Goal: Communication & Community: Answer question/provide support

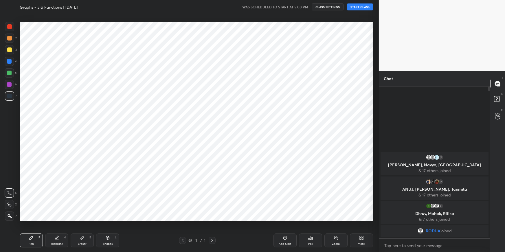
scroll to position [28726, 28585]
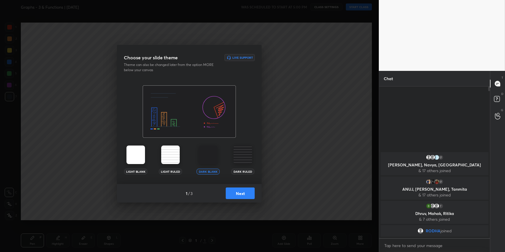
drag, startPoint x: 232, startPoint y: 188, endPoint x: 232, endPoint y: 191, distance: 3.5
click at [232, 191] on button "Next" at bounding box center [240, 194] width 29 height 12
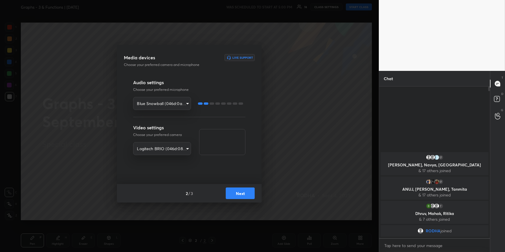
click at [230, 190] on button "Next" at bounding box center [240, 194] width 29 height 12
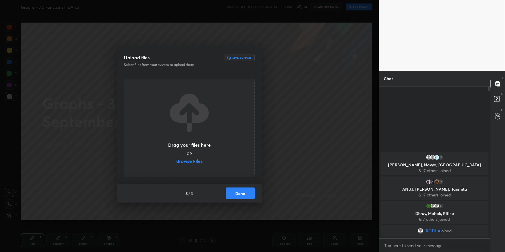
click at [230, 190] on button "Done" at bounding box center [240, 194] width 29 height 12
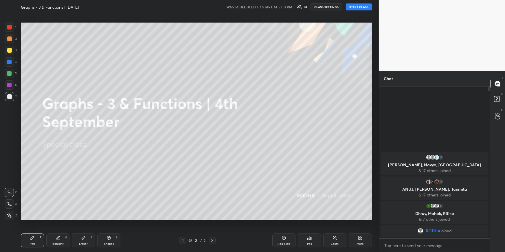
click at [363, 7] on button "START CLASS" at bounding box center [359, 6] width 26 height 7
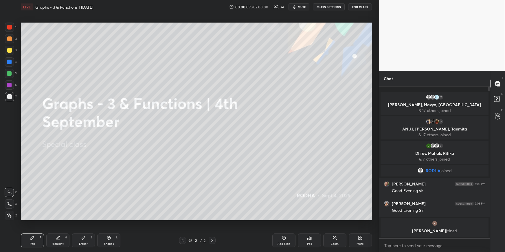
click at [12, 50] on div at bounding box center [9, 50] width 9 height 9
click at [365, 227] on div "More" at bounding box center [360, 241] width 23 height 14
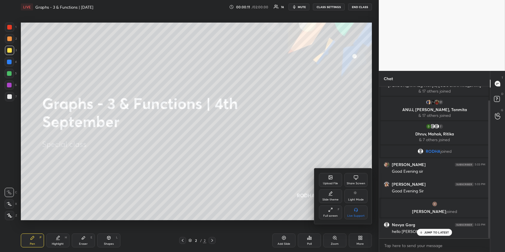
click at [334, 186] on div "Upload File" at bounding box center [330, 180] width 23 height 14
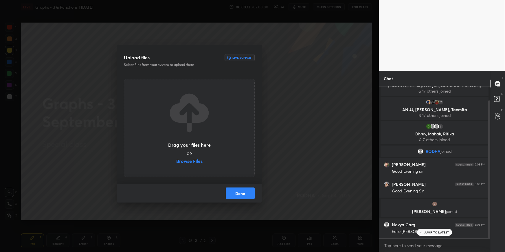
click at [201, 163] on label "Browse Files" at bounding box center [189, 162] width 26 height 6
click at [176, 163] on input "Browse Files" at bounding box center [176, 162] width 0 height 6
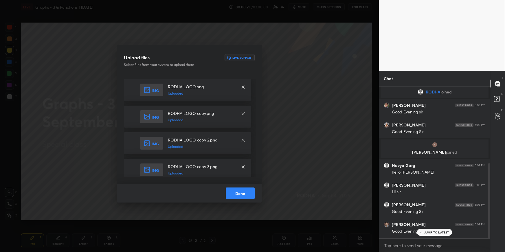
scroll to position [154, 0]
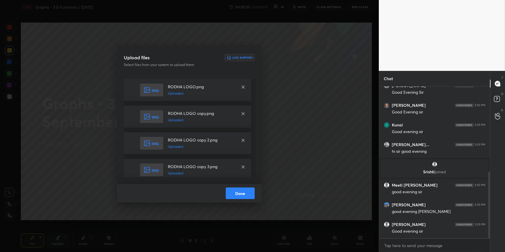
click at [246, 196] on button "Done" at bounding box center [240, 194] width 29 height 12
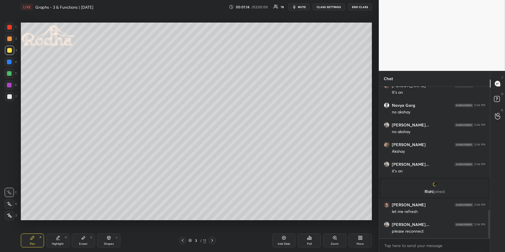
scroll to position [665, 0]
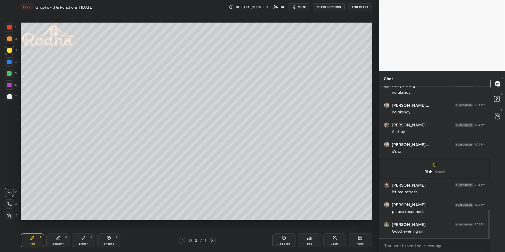
click at [37, 227] on div "Pen P" at bounding box center [32, 241] width 23 height 14
click at [9, 96] on div at bounding box center [9, 96] width 5 height 5
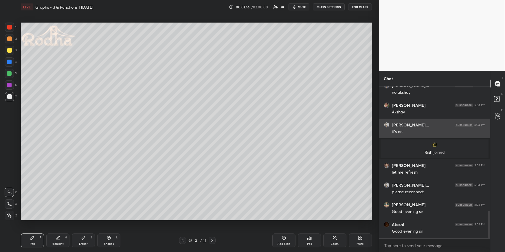
scroll to position [705, 0]
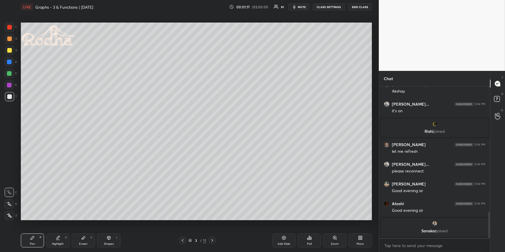
click at [9, 215] on icon at bounding box center [9, 215] width 5 height 3
drag, startPoint x: 110, startPoint y: 238, endPoint x: 109, endPoint y: 232, distance: 6.8
click at [110, 227] on icon at bounding box center [109, 238] width 5 height 5
click at [9, 214] on icon at bounding box center [10, 215] width 4 height 4
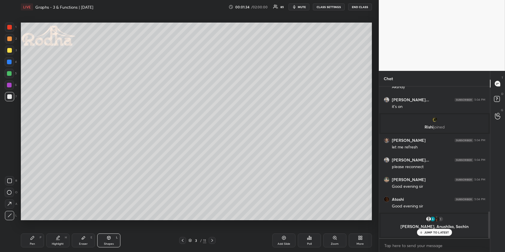
click at [24, 227] on div "Pen P" at bounding box center [32, 241] width 23 height 14
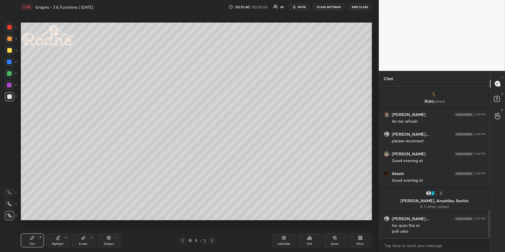
scroll to position [677, 0]
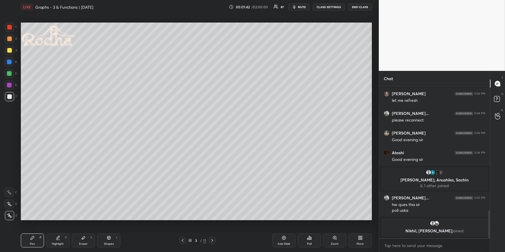
click at [113, 227] on div "Shapes L" at bounding box center [108, 241] width 23 height 14
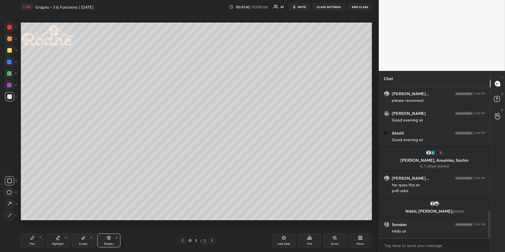
drag, startPoint x: 7, startPoint y: 213, endPoint x: 11, endPoint y: 208, distance: 6.2
click at [7, 214] on div at bounding box center [9, 215] width 9 height 9
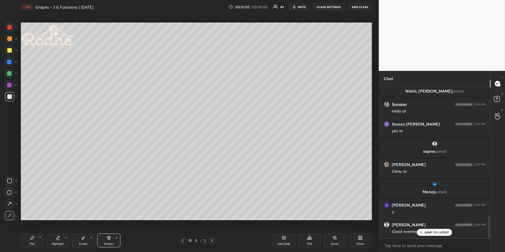
scroll to position [836, 0]
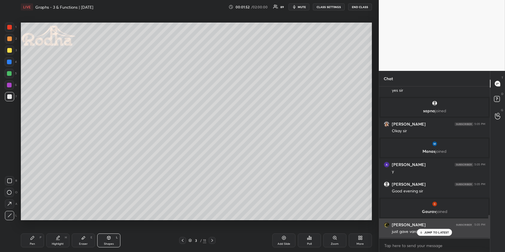
drag, startPoint x: 435, startPoint y: 230, endPoint x: 443, endPoint y: 221, distance: 11.1
click at [435, 227] on div "JUMP TO LATEST" at bounding box center [434, 232] width 35 height 7
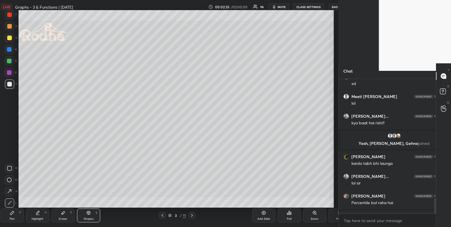
scroll to position [2, 2]
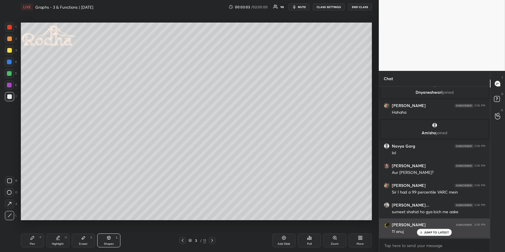
drag, startPoint x: 434, startPoint y: 234, endPoint x: 431, endPoint y: 232, distance: 4.2
click at [434, 227] on div "JUMP TO LATEST" at bounding box center [434, 232] width 35 height 7
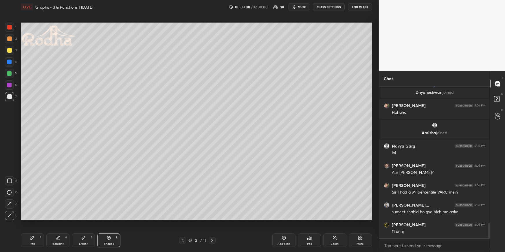
click at [10, 73] on div at bounding box center [9, 73] width 5 height 5
click at [28, 227] on div "Pen P" at bounding box center [32, 241] width 23 height 14
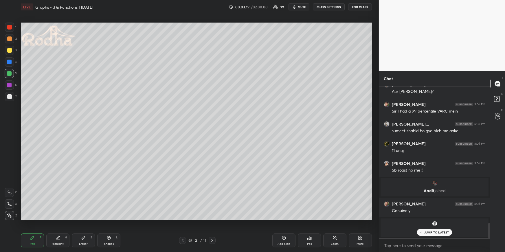
click at [12, 73] on div at bounding box center [9, 73] width 9 height 9
click at [10, 61] on div at bounding box center [9, 62] width 5 height 5
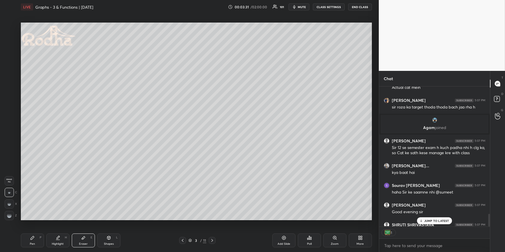
click at [442, 221] on div "[PERSON_NAME] joined [PERSON_NAME] 5:06 PM [PERSON_NAME] 5:06 PM Aur [PERSON_NA…" at bounding box center [434, 157] width 111 height 140
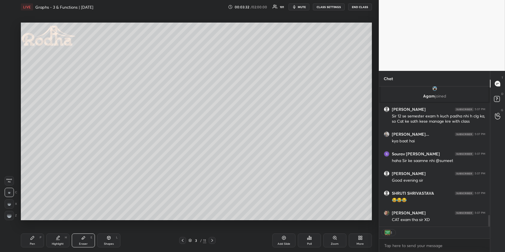
click at [414, 227] on div "1 Enable hand raising Enable raise hand to speak to learners. Once enabled, cha…" at bounding box center [434, 240] width 111 height 26
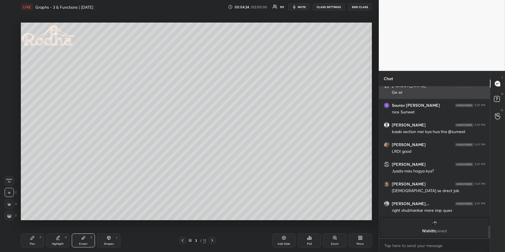
scroll to position [1689, 0]
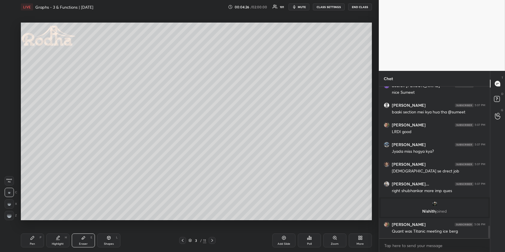
click at [29, 227] on div "Pen P" at bounding box center [32, 241] width 23 height 14
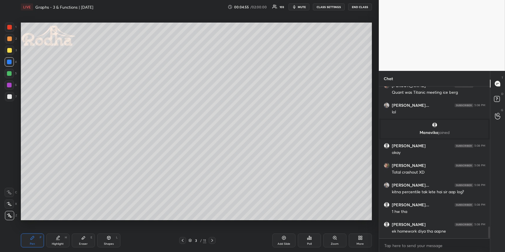
scroll to position [1847, 0]
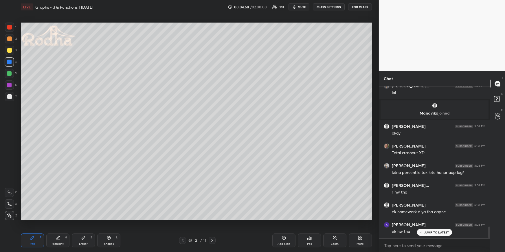
click at [82, 227] on icon at bounding box center [83, 238] width 5 height 5
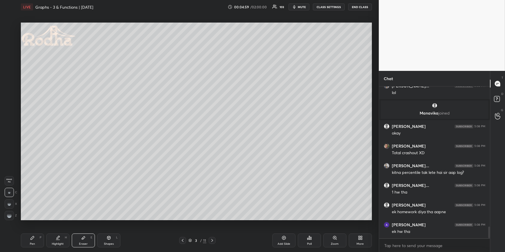
drag, startPoint x: 10, startPoint y: 212, endPoint x: 19, endPoint y: 203, distance: 12.5
click at [10, 213] on div at bounding box center [9, 215] width 9 height 9
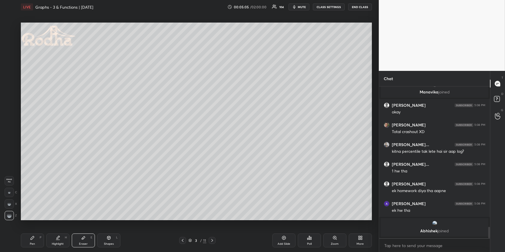
click at [28, 227] on div "Pen P Highlight H Eraser E Shapes L 3 / 11 Add Slide Poll Zoom More" at bounding box center [196, 240] width 351 height 23
click at [35, 227] on div "Pen P" at bounding box center [32, 241] width 23 height 14
click at [12, 71] on div at bounding box center [9, 73] width 9 height 9
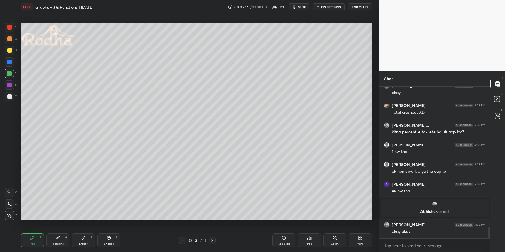
scroll to position [1913, 0]
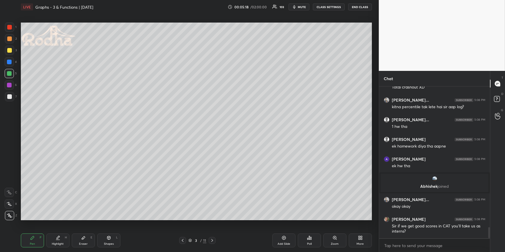
click at [10, 60] on div at bounding box center [9, 62] width 5 height 5
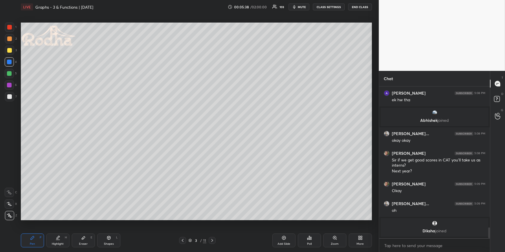
scroll to position [1907, 0]
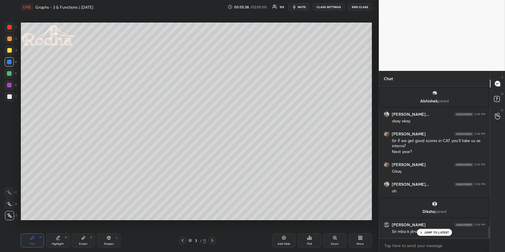
click at [84, 227] on div "Eraser" at bounding box center [83, 244] width 9 height 3
drag, startPoint x: 10, startPoint y: 217, endPoint x: 18, endPoint y: 211, distance: 10.5
click at [10, 217] on g at bounding box center [9, 215] width 5 height 5
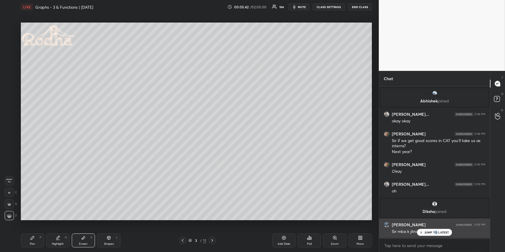
click at [435, 227] on p "JUMP TO LATEST" at bounding box center [436, 232] width 25 height 3
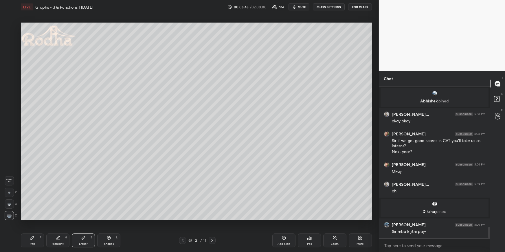
scroll to position [1927, 0]
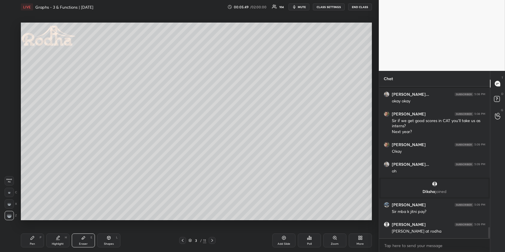
click at [34, 227] on div "Pen" at bounding box center [32, 244] width 5 height 3
click at [12, 64] on div at bounding box center [9, 61] width 9 height 9
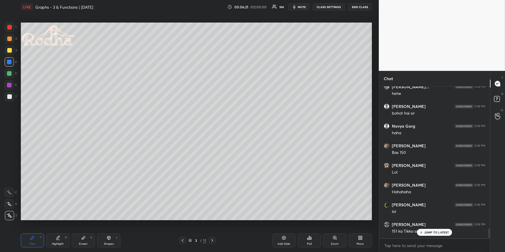
scroll to position [2272, 0]
click at [8, 48] on div at bounding box center [9, 50] width 5 height 5
click at [10, 39] on div at bounding box center [9, 38] width 5 height 5
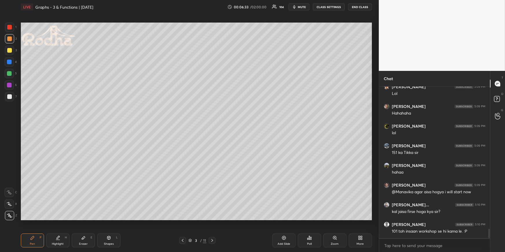
scroll to position [2331, 0]
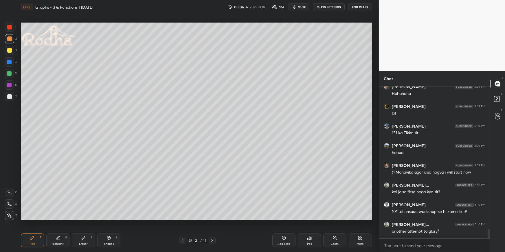
click at [34, 227] on div "Pen P" at bounding box center [32, 241] width 23 height 14
drag, startPoint x: 8, startPoint y: 93, endPoint x: 14, endPoint y: 93, distance: 6.7
click at [8, 93] on div at bounding box center [9, 96] width 9 height 9
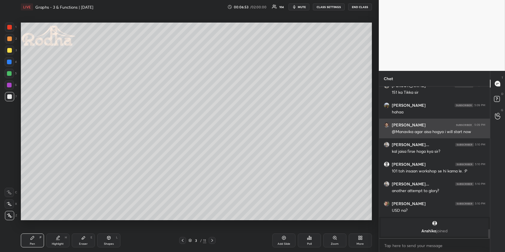
scroll to position [2391, 0]
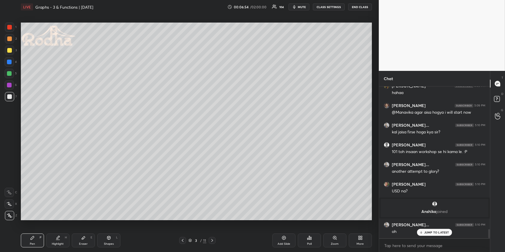
click at [54, 227] on div "Highlight H" at bounding box center [57, 241] width 23 height 14
click at [34, 227] on div "Pen" at bounding box center [32, 244] width 5 height 3
click at [9, 49] on div at bounding box center [9, 50] width 5 height 5
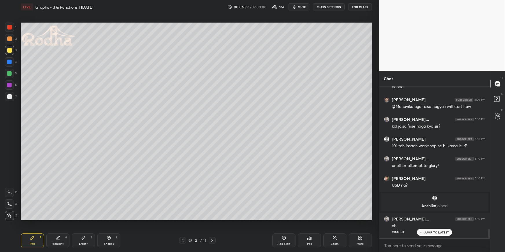
click at [430, 227] on p "JUMP TO LATEST" at bounding box center [436, 232] width 25 height 3
drag, startPoint x: 56, startPoint y: 240, endPoint x: 55, endPoint y: 222, distance: 18.0
click at [56, 227] on div "Highlight H" at bounding box center [57, 241] width 23 height 14
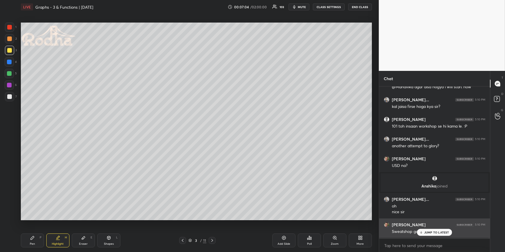
drag, startPoint x: 425, startPoint y: 233, endPoint x: 424, endPoint y: 230, distance: 3.5
click at [425, 227] on p "JUMP TO LATEST" at bounding box center [436, 232] width 25 height 3
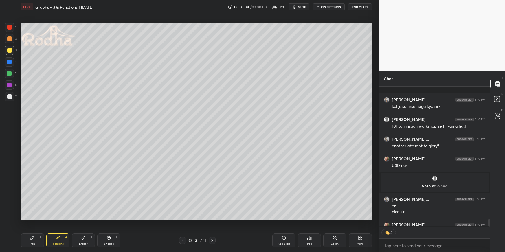
scroll to position [2448, 0]
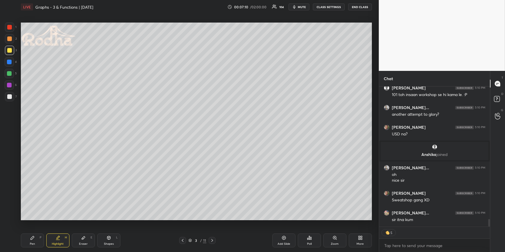
click at [34, 227] on div "Pen P" at bounding box center [32, 241] width 23 height 14
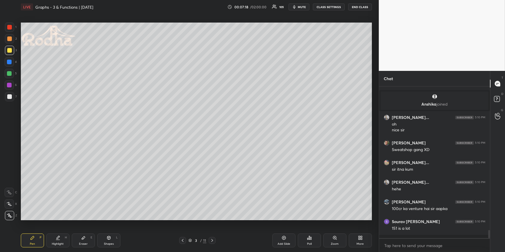
scroll to position [2496, 0]
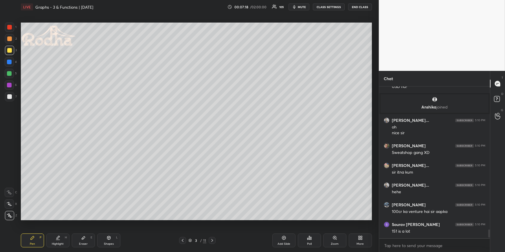
click at [29, 227] on div "Pen P" at bounding box center [32, 241] width 23 height 14
click at [11, 74] on div at bounding box center [9, 73] width 5 height 5
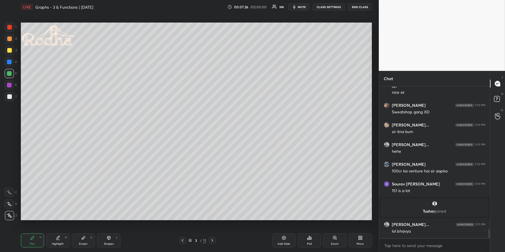
scroll to position [2349, 0]
click at [34, 227] on icon at bounding box center [32, 238] width 5 height 5
click at [10, 37] on div at bounding box center [9, 38] width 5 height 5
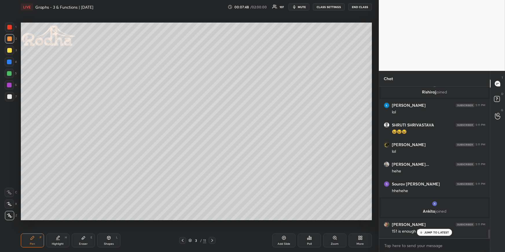
scroll to position [2486, 0]
drag, startPoint x: 424, startPoint y: 231, endPoint x: 416, endPoint y: 215, distance: 17.9
click at [424, 227] on div "JUMP TO LATEST" at bounding box center [434, 232] width 35 height 7
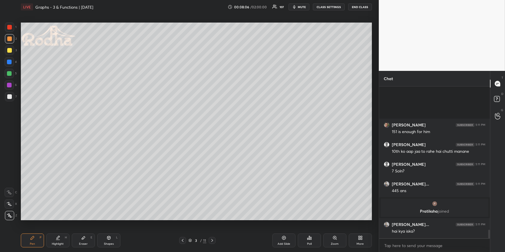
scroll to position [2553, 0]
click at [10, 74] on div at bounding box center [9, 73] width 5 height 5
click at [76, 227] on div "Eraser E" at bounding box center [83, 241] width 23 height 14
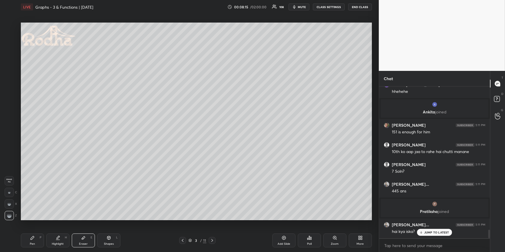
click at [107, 227] on div "Shapes L" at bounding box center [108, 241] width 23 height 14
drag, startPoint x: 10, startPoint y: 203, endPoint x: 15, endPoint y: 199, distance: 6.7
click at [10, 203] on icon at bounding box center [10, 204] width 4 height 4
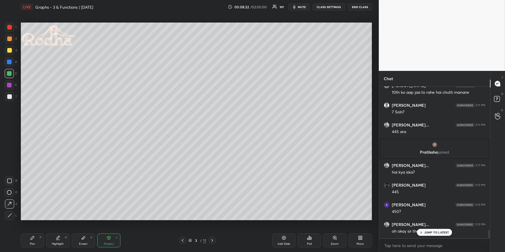
scroll to position [2631, 0]
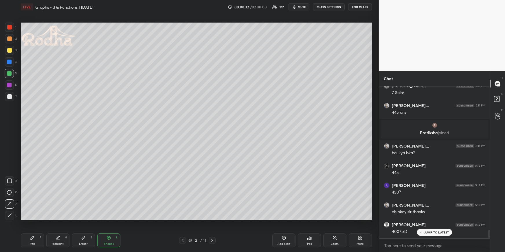
click at [35, 227] on div "Pen P Highlight H Eraser E Shapes L 3 / 11 Add Slide Poll Zoom More" at bounding box center [196, 240] width 351 height 23
click at [39, 227] on div "Pen P" at bounding box center [32, 241] width 23 height 14
click at [11, 97] on div at bounding box center [9, 96] width 5 height 5
click at [102, 227] on div "Shapes L" at bounding box center [108, 241] width 23 height 14
click at [12, 212] on div at bounding box center [9, 215] width 9 height 9
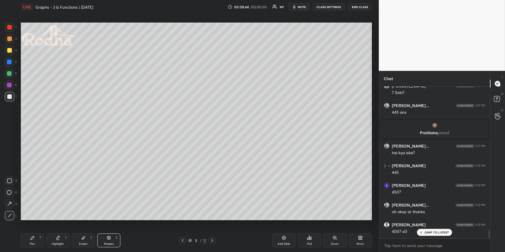
click at [34, 227] on div "Pen P" at bounding box center [32, 241] width 23 height 14
click at [11, 72] on div at bounding box center [9, 73] width 5 height 5
click at [11, 63] on div at bounding box center [9, 62] width 5 height 5
click at [8, 100] on div at bounding box center [9, 96] width 9 height 9
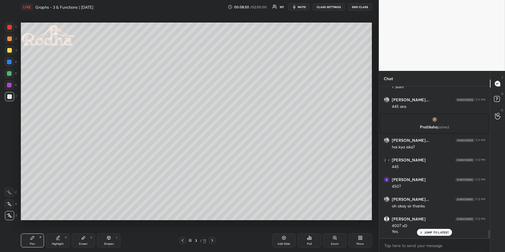
scroll to position [2658, 0]
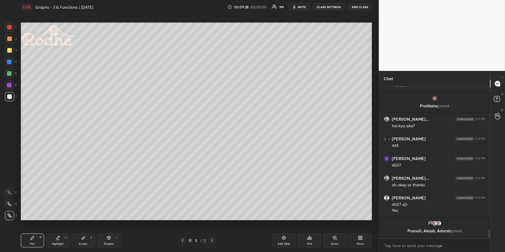
click at [65, 227] on div "Highlight H" at bounding box center [57, 241] width 23 height 14
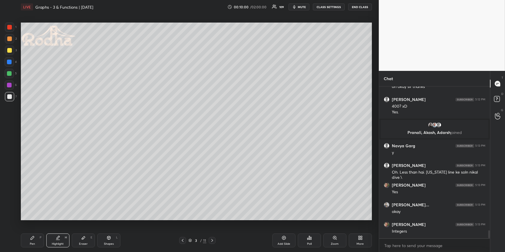
scroll to position [2777, 0]
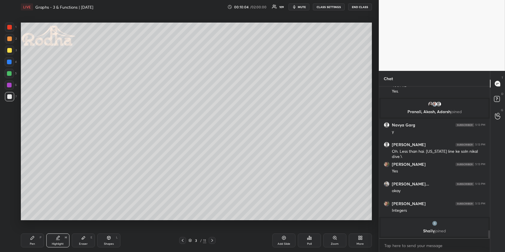
click at [36, 227] on div "Pen P" at bounding box center [32, 241] width 23 height 14
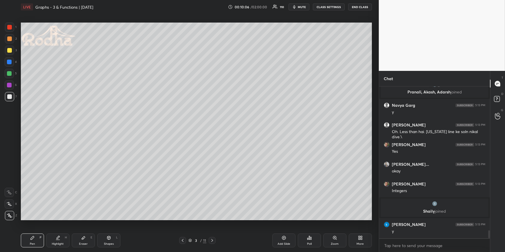
scroll to position [2732, 0]
drag, startPoint x: 62, startPoint y: 245, endPoint x: 60, endPoint y: 223, distance: 21.7
click at [61, 227] on div "Highlight" at bounding box center [58, 244] width 12 height 3
click at [104, 227] on div "Shapes L" at bounding box center [108, 241] width 23 height 14
click at [8, 51] on div at bounding box center [9, 50] width 5 height 5
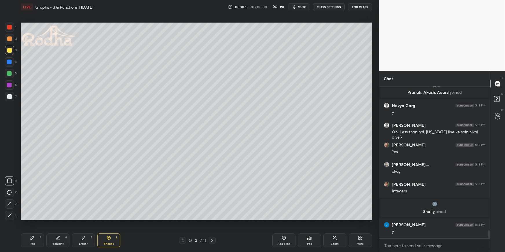
click at [10, 214] on div at bounding box center [9, 215] width 9 height 9
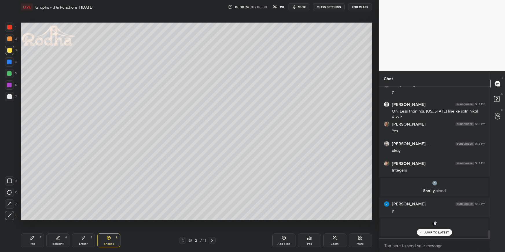
click at [61, 227] on div "Highlight" at bounding box center [58, 244] width 12 height 3
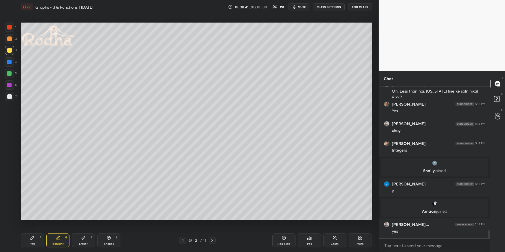
scroll to position [2751, 0]
drag, startPoint x: 33, startPoint y: 237, endPoint x: 33, endPoint y: 232, distance: 5.2
click at [33, 227] on icon at bounding box center [32, 237] width 3 height 3
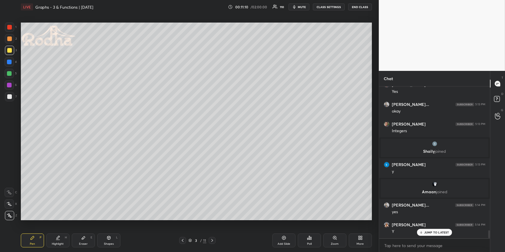
click at [53, 227] on div "Highlight H" at bounding box center [57, 241] width 23 height 14
drag, startPoint x: 27, startPoint y: 238, endPoint x: 27, endPoint y: 234, distance: 3.3
click at [27, 227] on div "Pen P" at bounding box center [32, 241] width 23 height 14
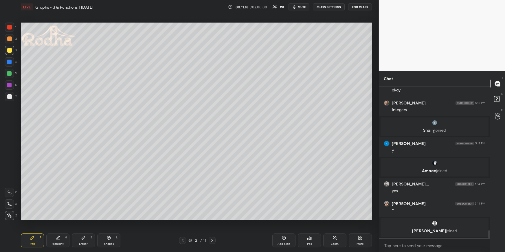
click at [10, 64] on div at bounding box center [9, 62] width 5 height 5
click at [82, 227] on icon at bounding box center [83, 238] width 5 height 5
click at [34, 227] on div "Pen P" at bounding box center [32, 241] width 23 height 14
click at [9, 39] on div at bounding box center [9, 38] width 5 height 5
click at [62, 227] on div "Highlight H" at bounding box center [57, 241] width 23 height 14
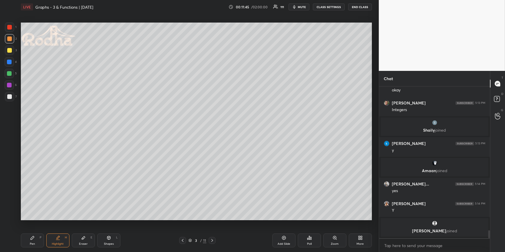
drag, startPoint x: 105, startPoint y: 236, endPoint x: 107, endPoint y: 232, distance: 4.4
click at [106, 227] on div "Shapes L" at bounding box center [108, 241] width 23 height 14
click at [10, 180] on icon at bounding box center [9, 181] width 5 height 5
click at [31, 227] on icon at bounding box center [32, 238] width 5 height 5
click at [55, 227] on div "Highlight H" at bounding box center [57, 241] width 23 height 14
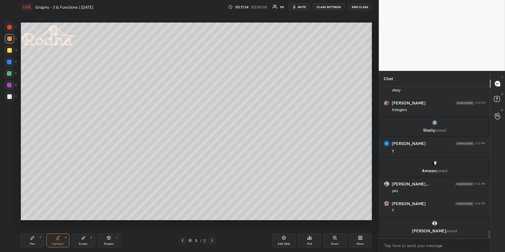
drag, startPoint x: 30, startPoint y: 238, endPoint x: 30, endPoint y: 235, distance: 3.0
click at [29, 227] on div "Pen P" at bounding box center [32, 241] width 23 height 14
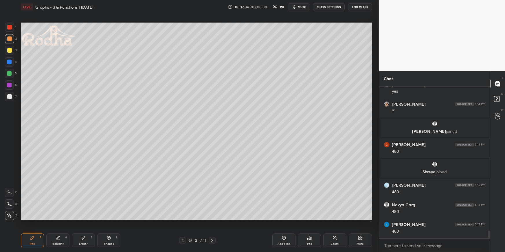
scroll to position [2911, 0]
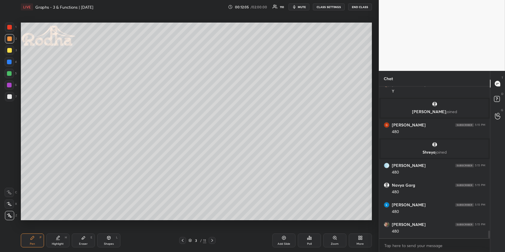
click at [10, 64] on div at bounding box center [9, 61] width 9 height 9
click at [9, 71] on div at bounding box center [9, 73] width 5 height 5
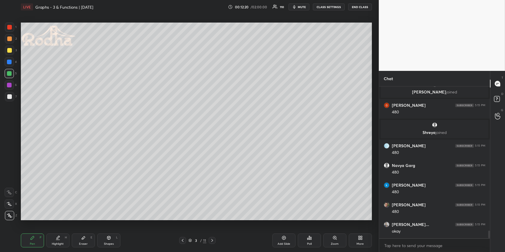
click at [298, 6] on button "mute" at bounding box center [299, 6] width 21 height 7
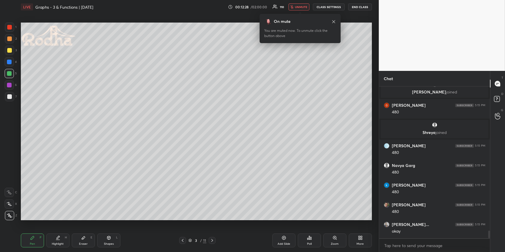
click at [301, 8] on span "unmute" at bounding box center [301, 7] width 12 height 4
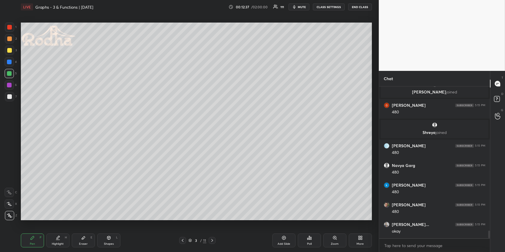
scroll to position [2951, 0]
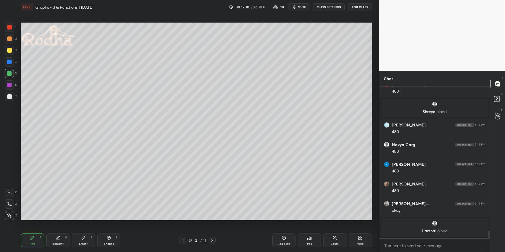
drag, startPoint x: 9, startPoint y: 24, endPoint x: 16, endPoint y: 34, distance: 12.4
click at [9, 25] on div at bounding box center [9, 27] width 9 height 9
click at [62, 227] on div "Highlight H" at bounding box center [57, 241] width 23 height 14
drag, startPoint x: 27, startPoint y: 243, endPoint x: 28, endPoint y: 234, distance: 8.5
click at [27, 227] on div "Pen P" at bounding box center [32, 241] width 23 height 14
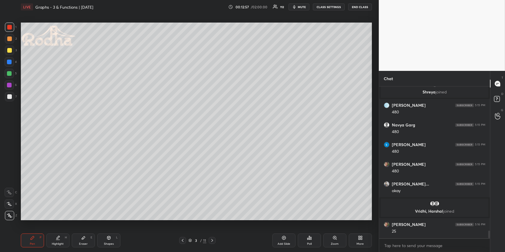
scroll to position [2917, 0]
click at [10, 60] on div at bounding box center [9, 62] width 5 height 5
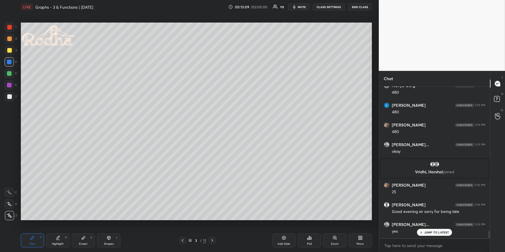
scroll to position [2976, 0]
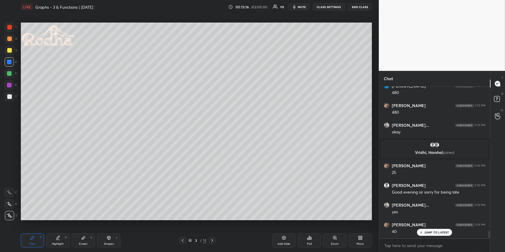
click at [56, 227] on icon at bounding box center [58, 238] width 5 height 5
drag, startPoint x: 32, startPoint y: 239, endPoint x: 33, endPoint y: 226, distance: 13.1
click at [32, 227] on icon at bounding box center [32, 238] width 5 height 5
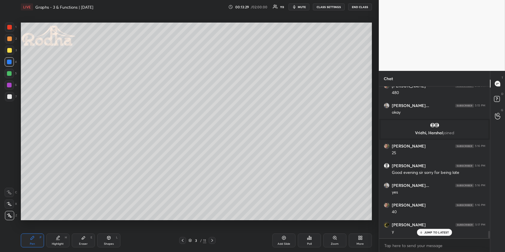
click at [63, 227] on div "Pen P Highlight H Eraser E Shapes L 3 / 11 Add Slide Poll Zoom More" at bounding box center [196, 240] width 351 height 23
drag, startPoint x: 63, startPoint y: 243, endPoint x: 65, endPoint y: 226, distance: 16.7
click at [62, 227] on div "Highlight H" at bounding box center [57, 241] width 23 height 14
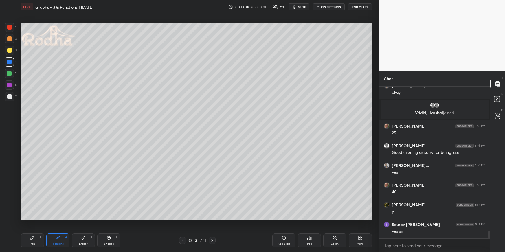
click at [37, 227] on div "Pen P" at bounding box center [32, 241] width 23 height 14
click at [8, 48] on div at bounding box center [9, 50] width 5 height 5
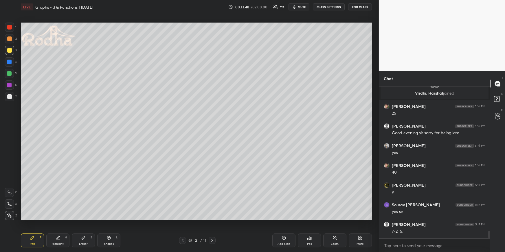
click at [212, 227] on icon at bounding box center [212, 240] width 2 height 3
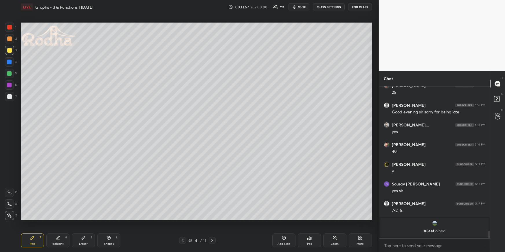
click at [8, 62] on div at bounding box center [9, 62] width 5 height 5
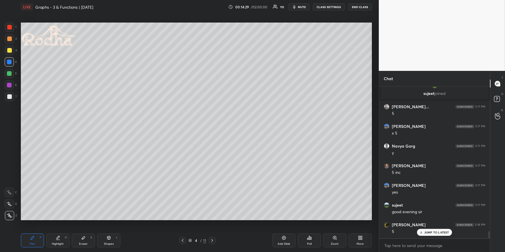
scroll to position [3169, 0]
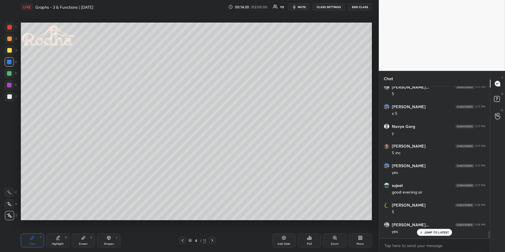
click at [11, 39] on div at bounding box center [9, 38] width 5 height 5
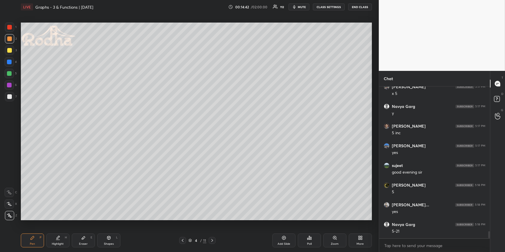
click at [49, 227] on div "Highlight H" at bounding box center [57, 241] width 23 height 14
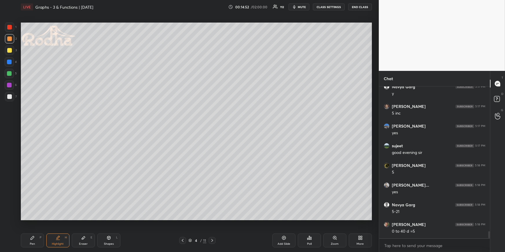
drag, startPoint x: 26, startPoint y: 232, endPoint x: 28, endPoint y: 235, distance: 3.8
click at [27, 227] on div "Pen P Highlight H Eraser E Shapes L 4 / 11 Add Slide Poll Zoom More" at bounding box center [196, 240] width 351 height 23
click at [31, 227] on div "Pen P" at bounding box center [32, 241] width 23 height 14
click at [11, 26] on div at bounding box center [9, 27] width 5 height 5
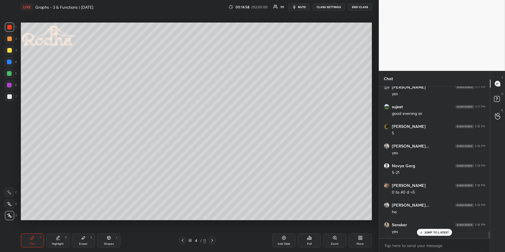
scroll to position [3267, 0]
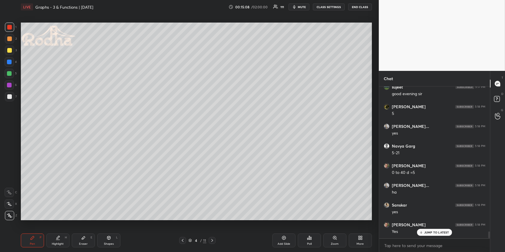
click at [55, 227] on div "Highlight H" at bounding box center [57, 241] width 23 height 14
drag, startPoint x: 38, startPoint y: 242, endPoint x: 37, endPoint y: 235, distance: 7.0
click at [39, 227] on div "Pen P" at bounding box center [32, 241] width 23 height 14
click at [12, 72] on div at bounding box center [9, 73] width 9 height 9
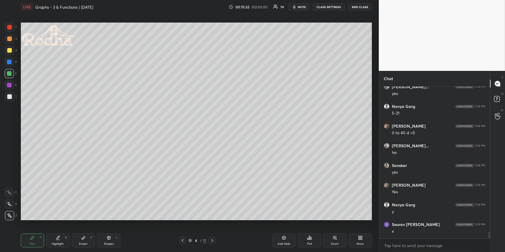
scroll to position [3327, 0]
click at [11, 39] on div at bounding box center [9, 38] width 9 height 9
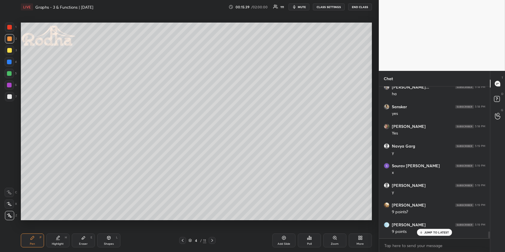
scroll to position [3386, 0]
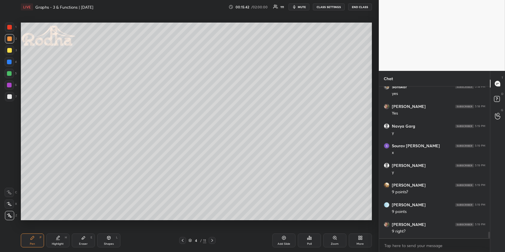
drag, startPoint x: 181, startPoint y: 240, endPoint x: 181, endPoint y: 234, distance: 6.4
click at [181, 227] on icon at bounding box center [182, 240] width 5 height 5
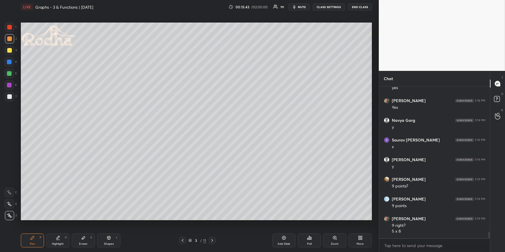
drag, startPoint x: 59, startPoint y: 241, endPoint x: 59, endPoint y: 225, distance: 15.1
click at [60, 227] on div "Highlight H" at bounding box center [57, 241] width 23 height 14
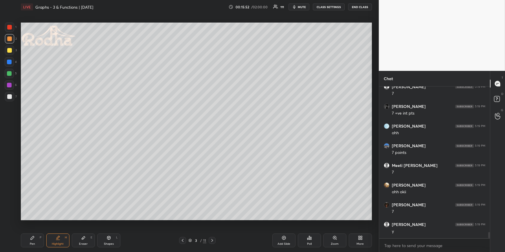
scroll to position [3629, 0]
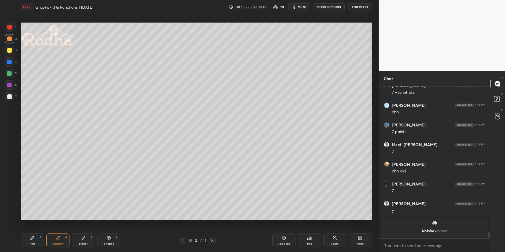
click at [212, 227] on icon at bounding box center [212, 240] width 5 height 5
click at [33, 227] on icon at bounding box center [32, 238] width 5 height 5
click at [9, 74] on div at bounding box center [9, 73] width 5 height 5
click at [5, 192] on div at bounding box center [9, 192] width 9 height 9
click at [10, 193] on icon at bounding box center [9, 192] width 5 height 4
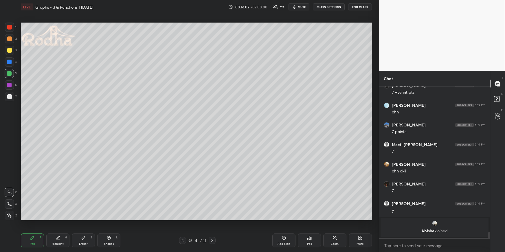
scroll to position [3481, 0]
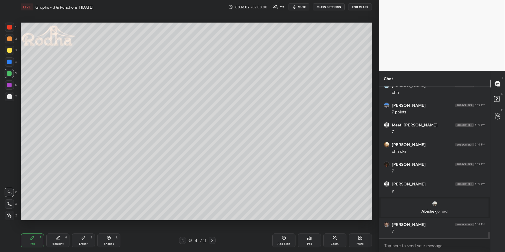
click at [179, 227] on div "4 / 11" at bounding box center [197, 240] width 36 height 7
click at [181, 227] on icon at bounding box center [182, 240] width 5 height 5
click at [57, 227] on icon at bounding box center [58, 238] width 5 height 5
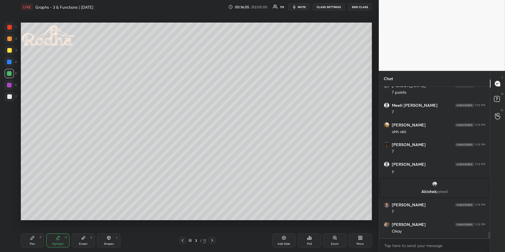
scroll to position [3521, 0]
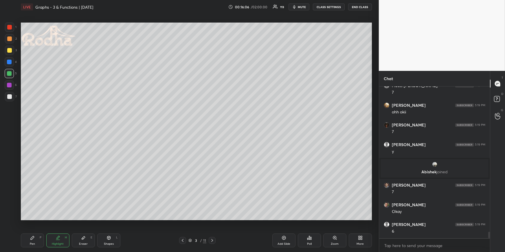
click at [212, 227] on icon at bounding box center [212, 240] width 5 height 5
click at [41, 227] on div "Pen P" at bounding box center [32, 241] width 23 height 14
click at [10, 38] on div at bounding box center [9, 38] width 5 height 5
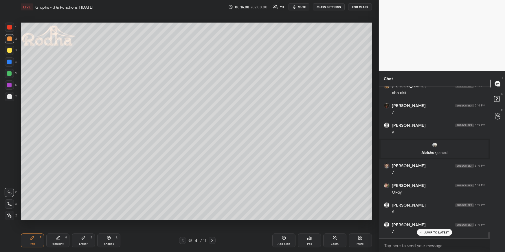
click at [7, 218] on div at bounding box center [9, 215] width 9 height 9
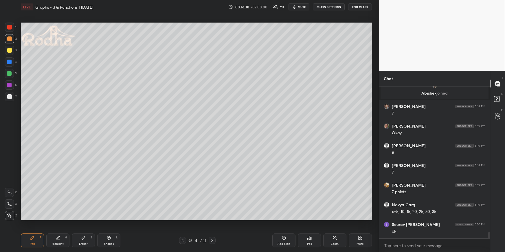
scroll to position [3619, 0]
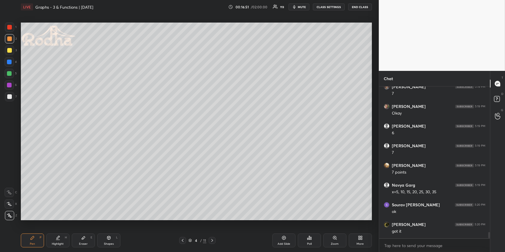
drag, startPoint x: 56, startPoint y: 239, endPoint x: 58, endPoint y: 236, distance: 3.5
click at [56, 227] on icon at bounding box center [58, 238] width 5 height 5
click at [35, 227] on div "Pen P" at bounding box center [32, 241] width 23 height 14
click at [60, 227] on div "Highlight H" at bounding box center [57, 241] width 23 height 14
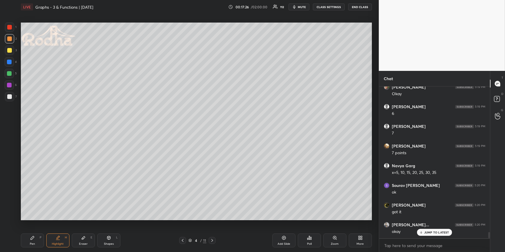
click at [109, 227] on div "Shapes L" at bounding box center [108, 241] width 23 height 14
click at [13, 214] on div at bounding box center [9, 215] width 9 height 9
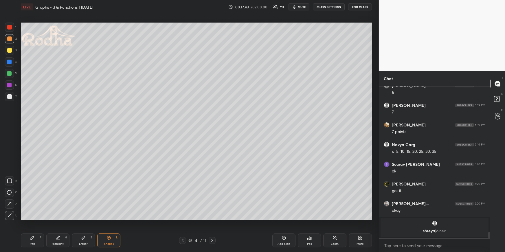
click at [52, 227] on div "Highlight H" at bounding box center [57, 241] width 23 height 14
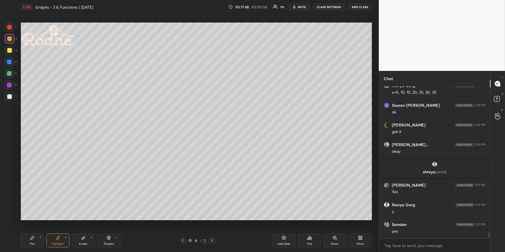
scroll to position [3738, 0]
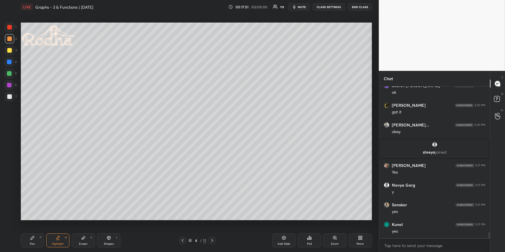
click at [184, 227] on icon at bounding box center [182, 240] width 5 height 5
click at [38, 227] on div "Pen P" at bounding box center [32, 241] width 23 height 14
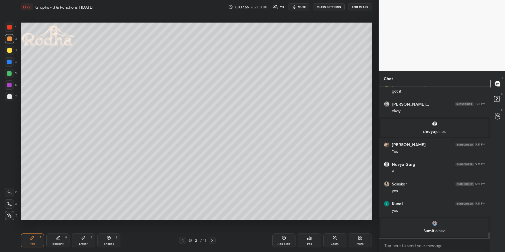
click at [10, 74] on div at bounding box center [9, 73] width 5 height 5
click at [94, 227] on div "Eraser E" at bounding box center [83, 241] width 23 height 14
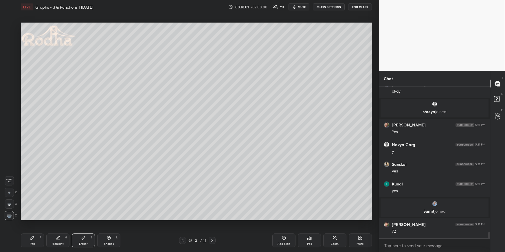
scroll to position [3695, 0]
click at [34, 227] on div "Pen P" at bounding box center [32, 241] width 23 height 14
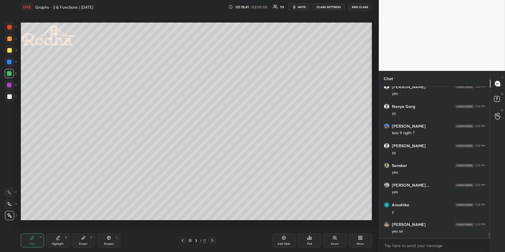
scroll to position [3990, 0]
click at [56, 227] on div "Highlight H" at bounding box center [57, 241] width 23 height 14
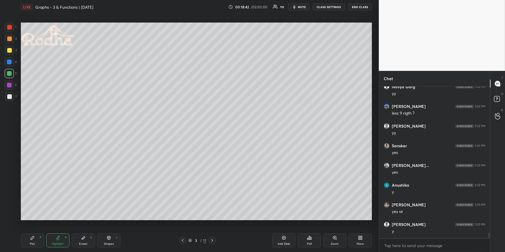
scroll to position [4010, 0]
click at [30, 227] on div "Pen P" at bounding box center [32, 241] width 23 height 14
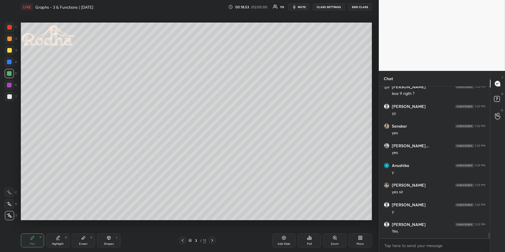
click at [10, 51] on div at bounding box center [9, 50] width 5 height 5
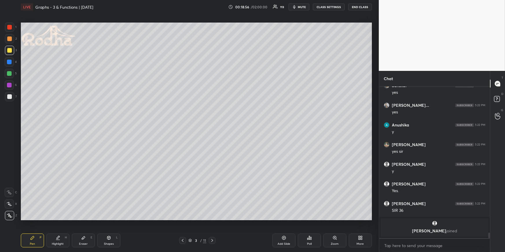
scroll to position [4070, 0]
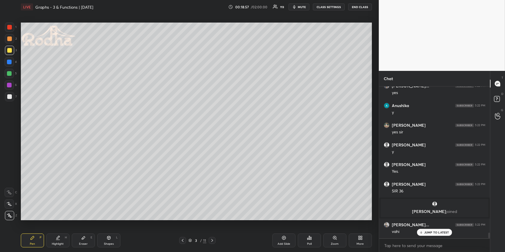
drag, startPoint x: 56, startPoint y: 238, endPoint x: 56, endPoint y: 232, distance: 7.0
click at [55, 227] on div "Highlight H" at bounding box center [57, 241] width 23 height 14
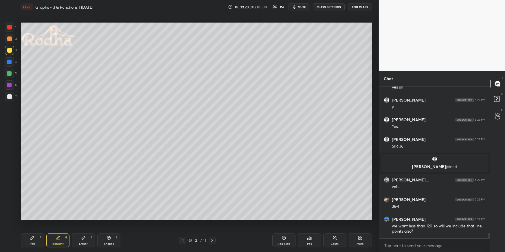
scroll to position [4134, 0]
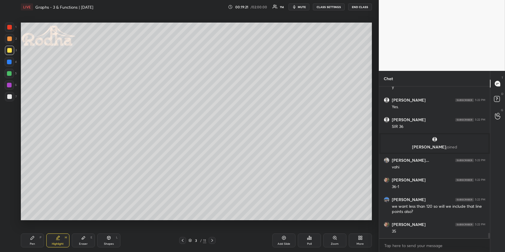
click at [78, 227] on div "Eraser E" at bounding box center [83, 241] width 23 height 14
click at [61, 227] on div "Highlight" at bounding box center [58, 244] width 12 height 3
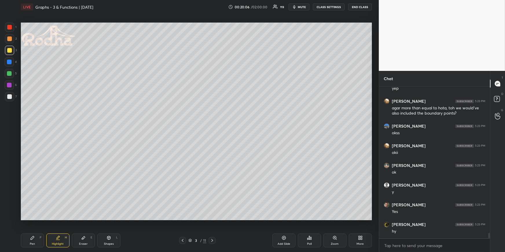
scroll to position [4317, 0]
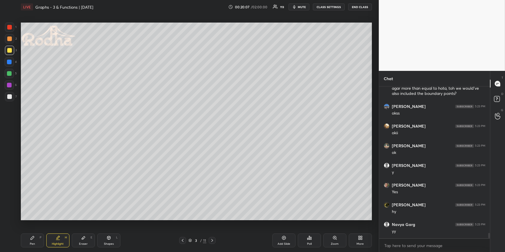
click at [212, 227] on icon at bounding box center [212, 240] width 5 height 5
click at [213, 227] on icon at bounding box center [212, 240] width 5 height 5
click at [38, 227] on div "Pen P" at bounding box center [32, 241] width 23 height 14
click at [10, 71] on div at bounding box center [9, 73] width 9 height 9
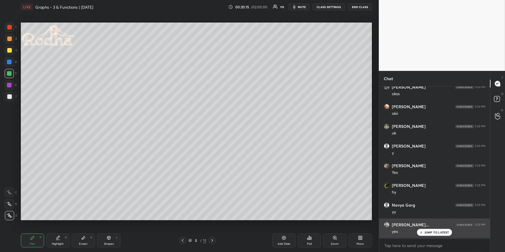
drag, startPoint x: 427, startPoint y: 231, endPoint x: 427, endPoint y: 224, distance: 6.7
click at [428, 227] on p "JUMP TO LATEST" at bounding box center [436, 232] width 25 height 3
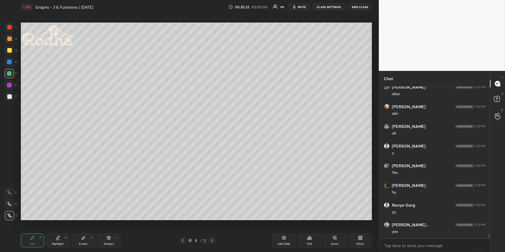
scroll to position [4356, 0]
click at [9, 41] on div at bounding box center [9, 38] width 5 height 5
click at [8, 63] on div at bounding box center [9, 62] width 5 height 5
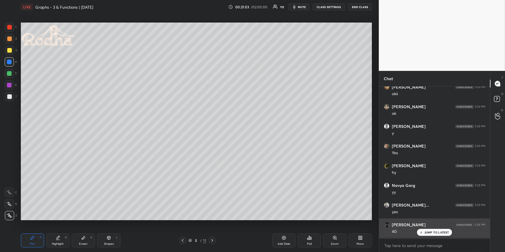
click at [433, 227] on p "JUMP TO LATEST" at bounding box center [436, 232] width 25 height 3
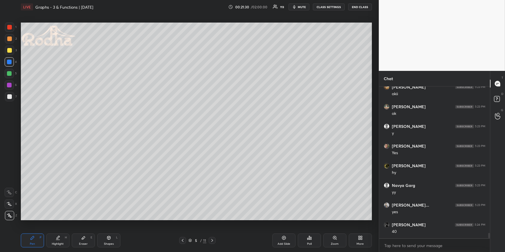
scroll to position [4376, 0]
click at [53, 227] on div "Highlight H" at bounding box center [57, 241] width 23 height 14
click at [33, 227] on div "Pen P" at bounding box center [32, 241] width 23 height 14
drag, startPoint x: 107, startPoint y: 241, endPoint x: 106, endPoint y: 234, distance: 6.1
click at [107, 227] on div "Shapes L" at bounding box center [108, 241] width 23 height 14
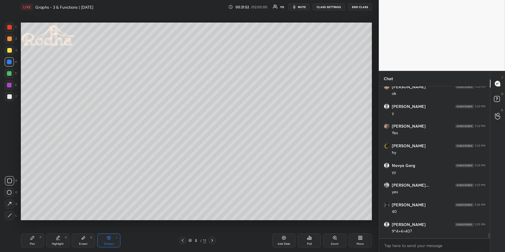
click at [10, 204] on icon at bounding box center [9, 204] width 6 height 6
click at [12, 40] on div at bounding box center [9, 38] width 9 height 9
click at [37, 227] on div "Pen P" at bounding box center [32, 241] width 23 height 14
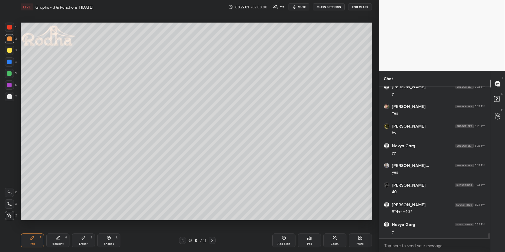
scroll to position [4415, 0]
drag, startPoint x: 100, startPoint y: 240, endPoint x: 100, endPoint y: 236, distance: 3.2
click at [101, 227] on div "Shapes L" at bounding box center [108, 241] width 23 height 14
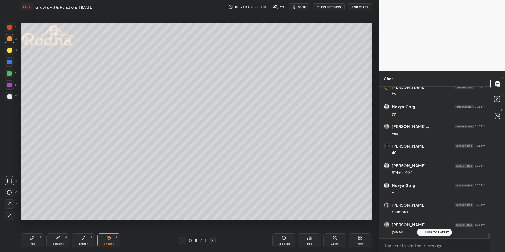
click at [13, 216] on div at bounding box center [9, 215] width 9 height 9
click at [10, 98] on div at bounding box center [9, 96] width 5 height 5
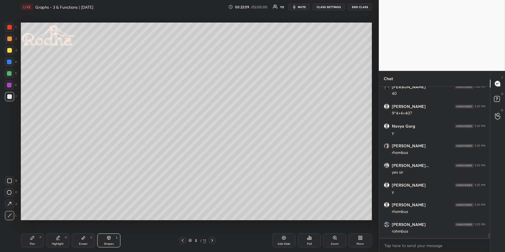
scroll to position [4513, 0]
click at [35, 227] on div "Pen P" at bounding box center [32, 241] width 23 height 14
click at [8, 60] on div at bounding box center [9, 61] width 9 height 9
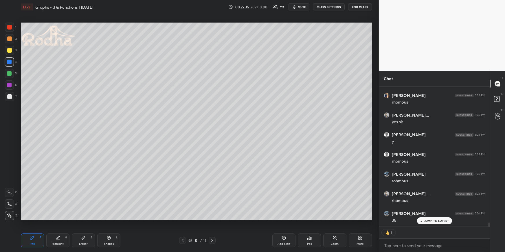
scroll to position [4564, 0]
drag, startPoint x: 10, startPoint y: 40, endPoint x: 12, endPoint y: 49, distance: 10.0
click at [10, 39] on div at bounding box center [9, 38] width 5 height 5
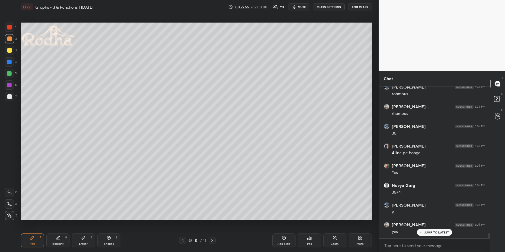
scroll to position [4651, 0]
drag, startPoint x: 64, startPoint y: 237, endPoint x: 63, endPoint y: 233, distance: 4.1
click at [64, 227] on div "Highlight H" at bounding box center [57, 241] width 23 height 14
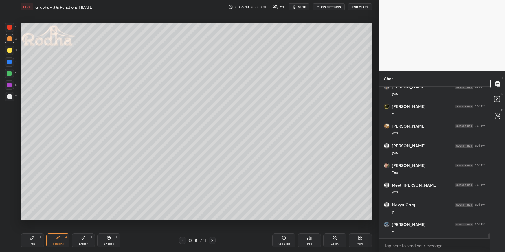
click at [28, 227] on div "Pen P" at bounding box center [32, 241] width 23 height 14
click at [10, 74] on div at bounding box center [9, 73] width 5 height 5
click at [212, 227] on icon at bounding box center [212, 240] width 5 height 5
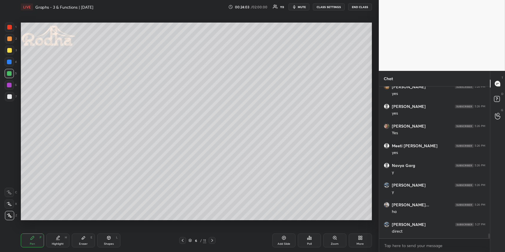
click at [10, 39] on div at bounding box center [9, 38] width 5 height 5
click at [75, 227] on div "Eraser E" at bounding box center [83, 241] width 23 height 14
drag, startPoint x: 35, startPoint y: 240, endPoint x: 29, endPoint y: 223, distance: 18.3
click at [34, 227] on div "Pen P" at bounding box center [32, 241] width 23 height 14
drag, startPoint x: 8, startPoint y: 72, endPoint x: 13, endPoint y: 74, distance: 5.7
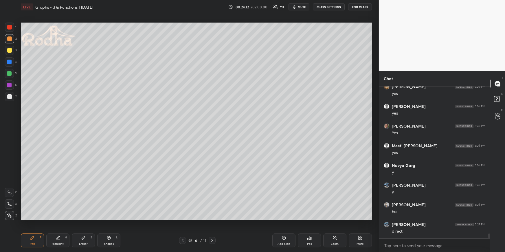
click at [8, 73] on div at bounding box center [9, 73] width 5 height 5
click at [58, 227] on div "Highlight H" at bounding box center [57, 241] width 23 height 14
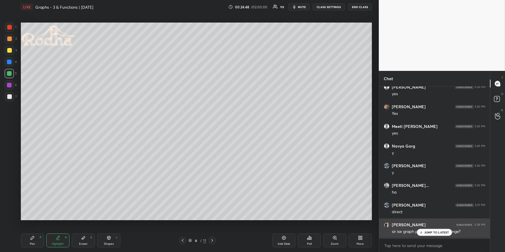
click at [429, 227] on p "JUMP TO LATEST" at bounding box center [436, 232] width 25 height 3
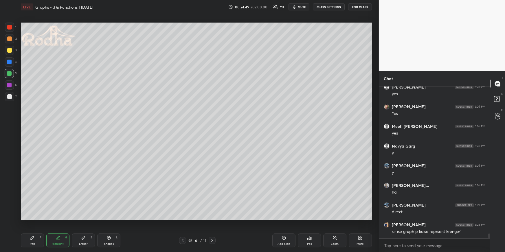
click at [115, 227] on div "Shapes L" at bounding box center [108, 241] width 23 height 14
click at [10, 186] on div "R O A L" at bounding box center [11, 197] width 13 height 46
click at [11, 183] on div at bounding box center [9, 180] width 9 height 9
click at [55, 227] on div "Highlight" at bounding box center [58, 244] width 12 height 3
click at [28, 227] on div "Pen P" at bounding box center [32, 241] width 23 height 14
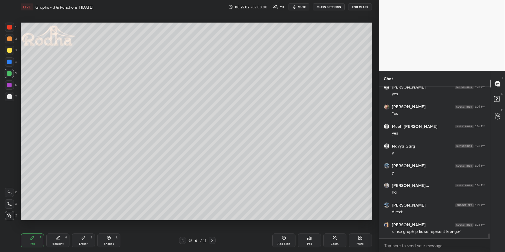
click at [10, 36] on div at bounding box center [9, 38] width 5 height 5
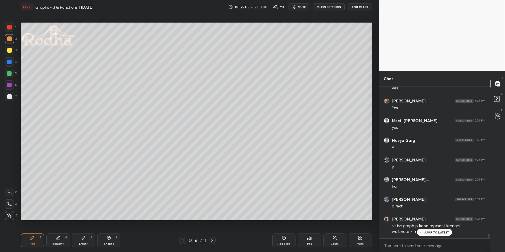
scroll to position [4853, 0]
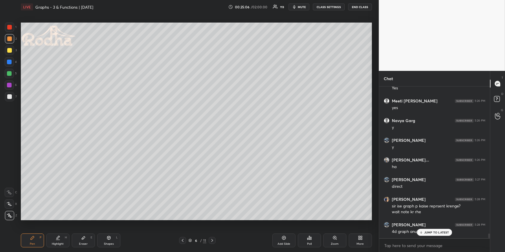
click at [55, 227] on div "Highlight" at bounding box center [58, 244] width 12 height 3
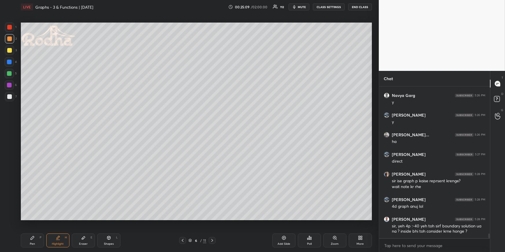
scroll to position [4903, 0]
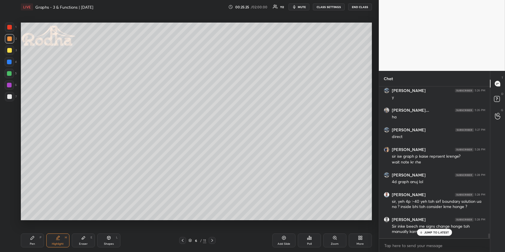
click at [30, 227] on div "Pen P" at bounding box center [32, 241] width 23 height 14
click at [9, 97] on div at bounding box center [9, 96] width 5 height 5
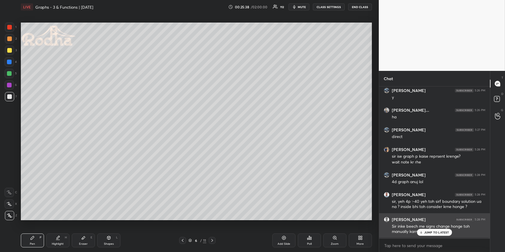
click at [427, 227] on p "JUMP TO LATEST" at bounding box center [436, 232] width 25 height 3
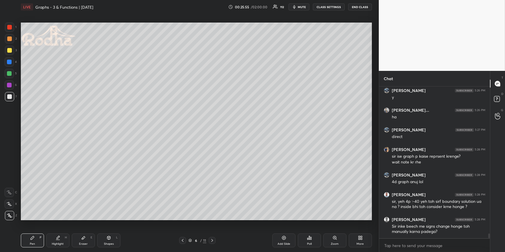
click at [10, 70] on div at bounding box center [9, 73] width 9 height 9
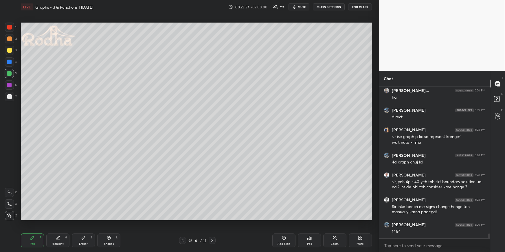
scroll to position [4943, 0]
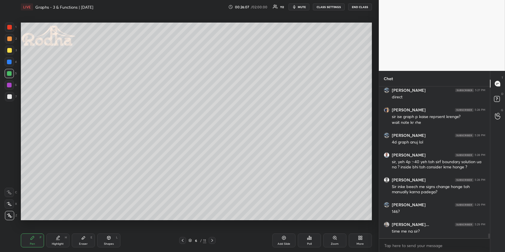
click at [10, 51] on div at bounding box center [9, 50] width 5 height 5
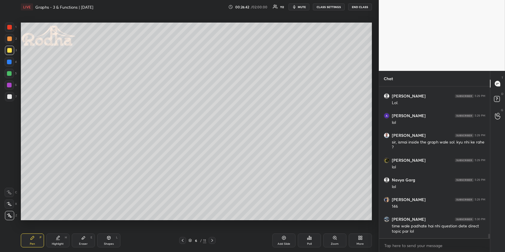
scroll to position [5150, 0]
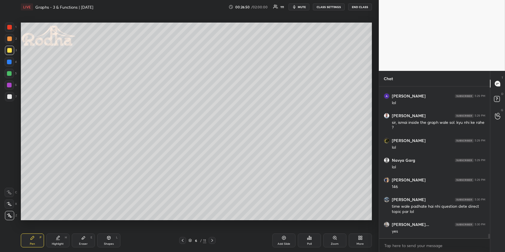
click at [213, 227] on icon at bounding box center [212, 240] width 5 height 5
click at [29, 227] on div "Pen P Highlight H Eraser E Shapes L 7 / 11 Add Slide Poll Zoom More" at bounding box center [196, 240] width 351 height 23
click at [9, 96] on div at bounding box center [9, 96] width 5 height 5
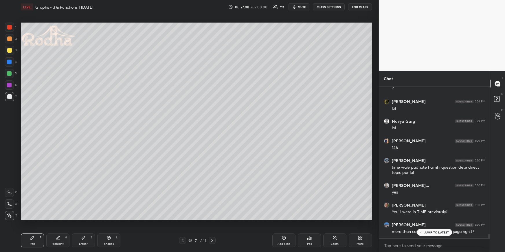
scroll to position [5214, 0]
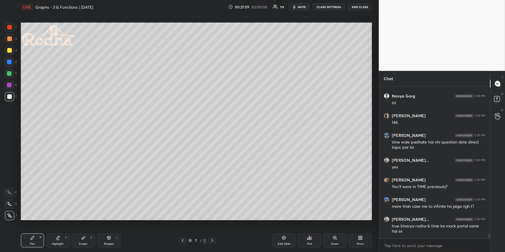
drag, startPoint x: 67, startPoint y: 237, endPoint x: 71, endPoint y: 235, distance: 4.5
click at [69, 227] on div "Highlight H" at bounding box center [57, 241] width 23 height 14
click at [81, 227] on icon at bounding box center [83, 238] width 5 height 5
click at [8, 215] on rect at bounding box center [8, 215] width 1 height 1
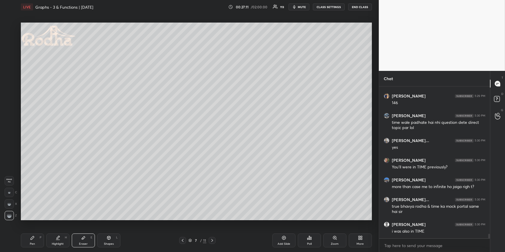
drag, startPoint x: 32, startPoint y: 241, endPoint x: 33, endPoint y: 223, distance: 18.0
click at [32, 227] on div "Pen P" at bounding box center [32, 241] width 23 height 14
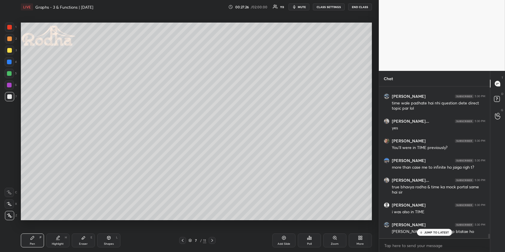
scroll to position [5273, 0]
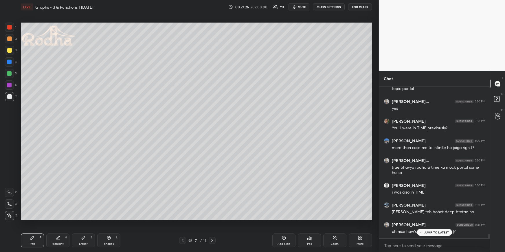
click at [433, 227] on p "JUMP TO LATEST" at bounding box center [436, 232] width 25 height 3
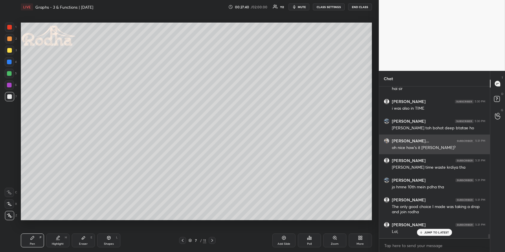
scroll to position [5377, 0]
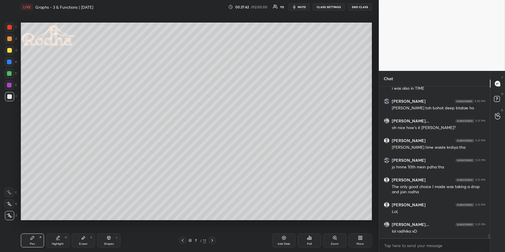
click at [8, 51] on div at bounding box center [9, 50] width 5 height 5
click at [5, 96] on div at bounding box center [9, 96] width 9 height 9
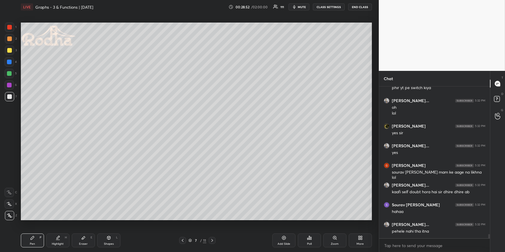
scroll to position [5604, 0]
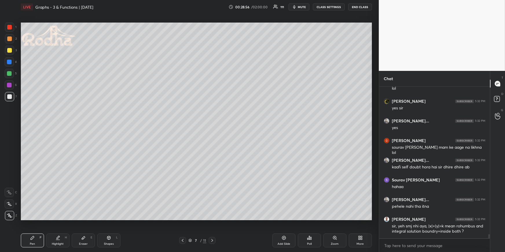
click at [12, 74] on div at bounding box center [9, 73] width 9 height 9
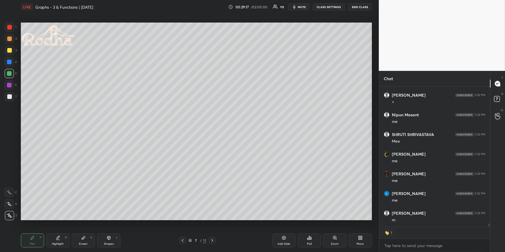
scroll to position [6167, 0]
type textarea "x"
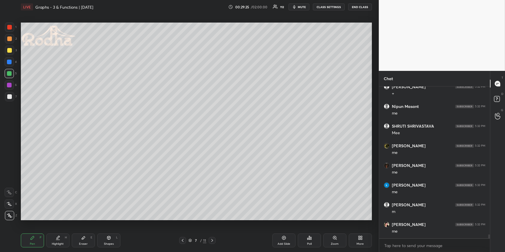
click at [285, 227] on icon at bounding box center [284, 238] width 5 height 5
click at [11, 29] on div at bounding box center [9, 27] width 9 height 9
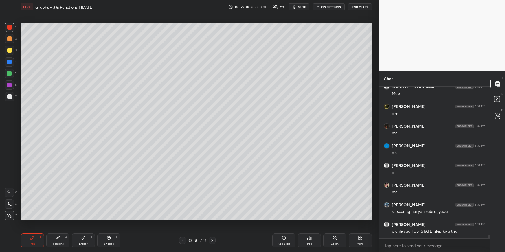
scroll to position [6214, 0]
click at [81, 227] on icon at bounding box center [83, 238] width 5 height 5
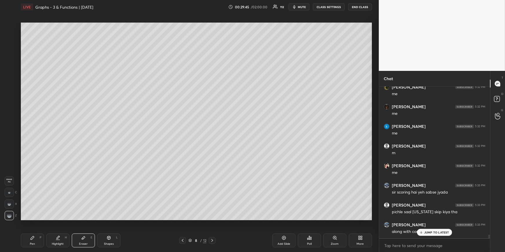
click at [36, 227] on div "Pen P" at bounding box center [32, 241] width 23 height 14
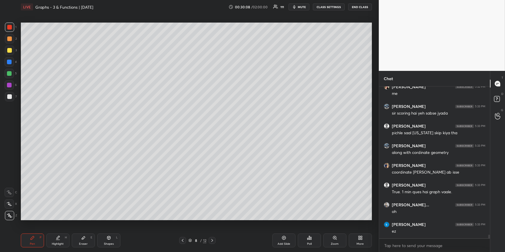
scroll to position [6313, 0]
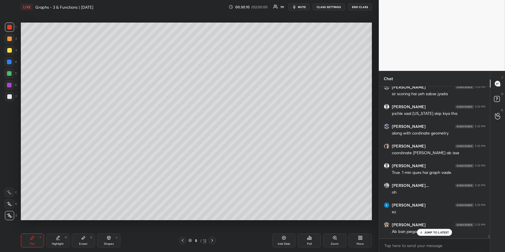
click at [60, 227] on div "Highlight" at bounding box center [58, 244] width 12 height 3
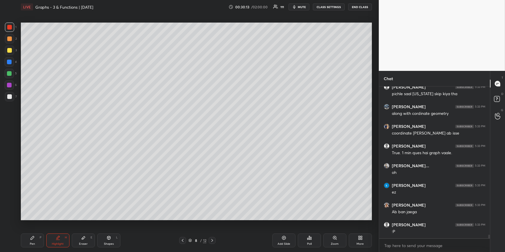
scroll to position [6352, 0]
click at [32, 227] on icon at bounding box center [32, 237] width 3 height 3
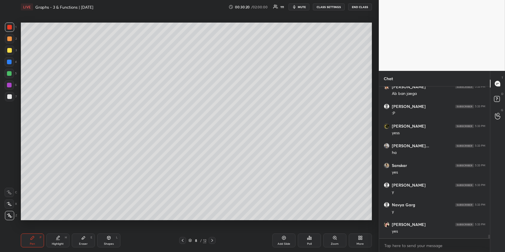
scroll to position [6470, 0]
click at [57, 227] on icon at bounding box center [58, 238] width 5 height 5
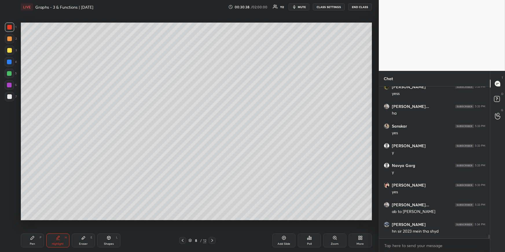
scroll to position [6509, 0]
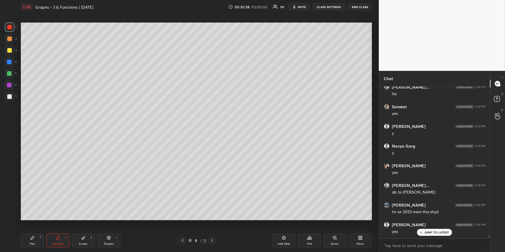
click at [181, 227] on icon at bounding box center [182, 240] width 5 height 5
drag, startPoint x: 210, startPoint y: 241, endPoint x: 212, endPoint y: 232, distance: 8.6
click at [210, 227] on icon at bounding box center [212, 240] width 5 height 5
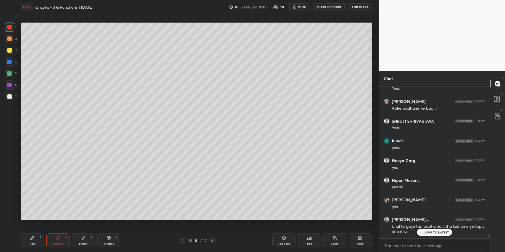
scroll to position [6731, 0]
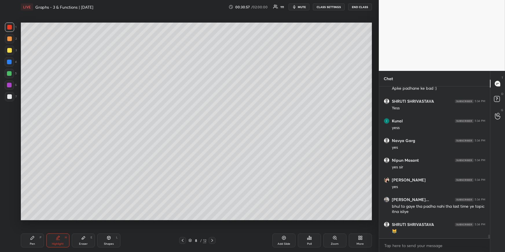
click at [181, 227] on div at bounding box center [182, 240] width 7 height 7
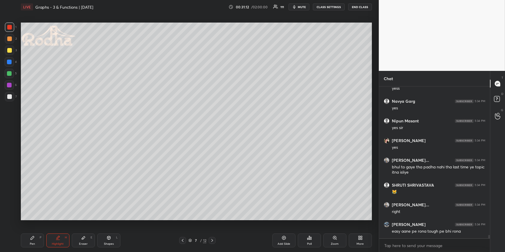
scroll to position [6790, 0]
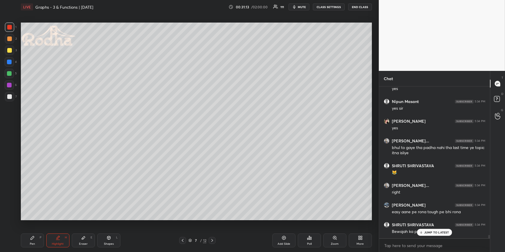
click at [212, 227] on icon at bounding box center [212, 240] width 5 height 5
drag, startPoint x: 39, startPoint y: 244, endPoint x: 42, endPoint y: 232, distance: 12.8
click at [39, 227] on div "Pen P" at bounding box center [32, 241] width 23 height 14
click at [9, 52] on div at bounding box center [9, 50] width 5 height 5
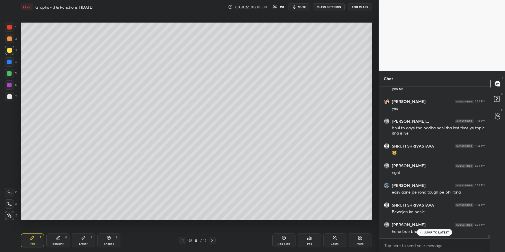
scroll to position [6816, 0]
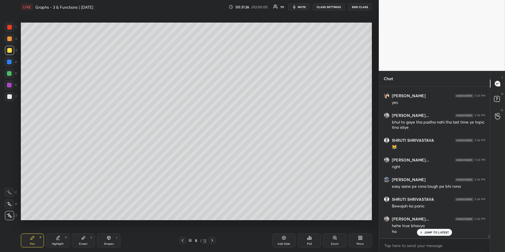
click at [183, 227] on icon at bounding box center [183, 240] width 2 height 3
click at [183, 227] on icon at bounding box center [182, 240] width 5 height 5
click at [183, 227] on icon at bounding box center [183, 240] width 2 height 3
click at [183, 227] on icon at bounding box center [182, 240] width 5 height 5
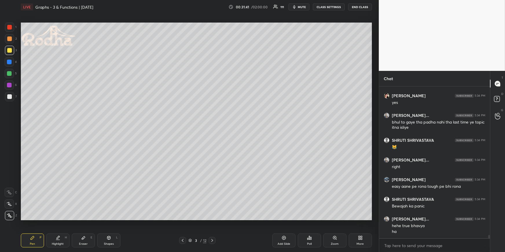
scroll to position [6836, 0]
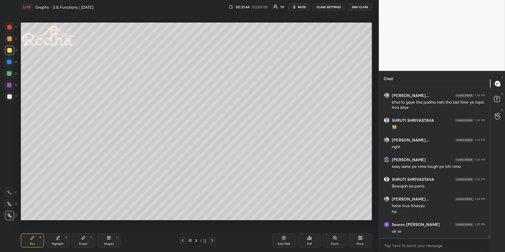
click at [85, 227] on icon at bounding box center [83, 238] width 5 height 5
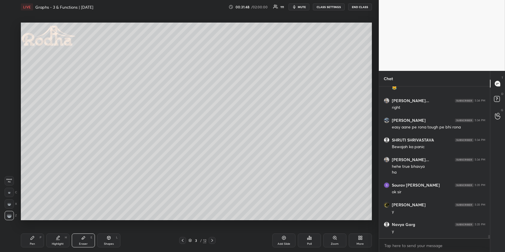
scroll to position [6894, 0]
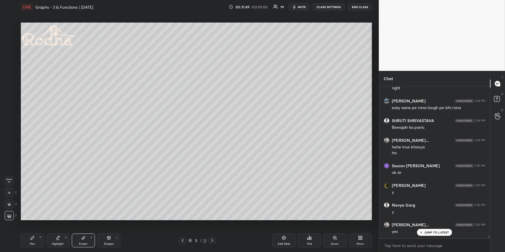
click at [212, 227] on icon at bounding box center [212, 240] width 5 height 5
click at [214, 227] on icon at bounding box center [212, 240] width 5 height 5
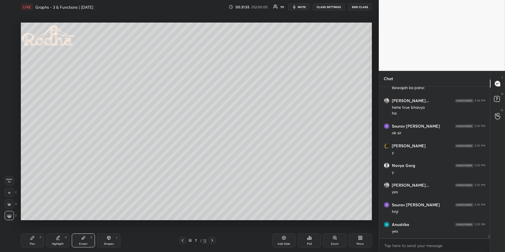
scroll to position [6954, 0]
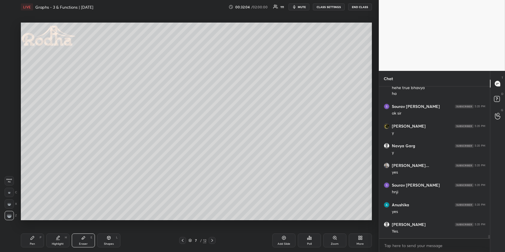
click at [35, 227] on div "Pen P" at bounding box center [32, 241] width 23 height 14
click at [7, 27] on div at bounding box center [9, 27] width 9 height 9
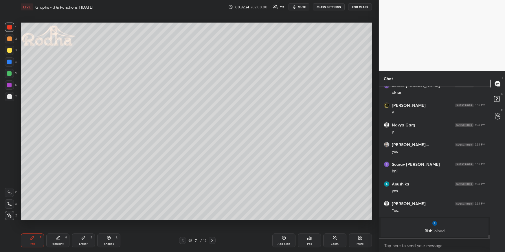
drag, startPoint x: 11, startPoint y: 63, endPoint x: 11, endPoint y: 65, distance: 2.9
click at [11, 63] on div at bounding box center [9, 61] width 9 height 9
click at [67, 227] on div "Pen P Highlight H Eraser E Shapes L" at bounding box center [93, 241] width 144 height 14
click at [56, 227] on div "Highlight" at bounding box center [58, 244] width 12 height 3
click at [84, 227] on div "Eraser E" at bounding box center [83, 241] width 23 height 14
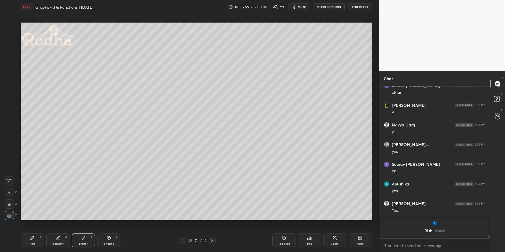
click at [104, 227] on div "Shapes L" at bounding box center [108, 241] width 23 height 14
click at [12, 212] on div at bounding box center [9, 215] width 9 height 9
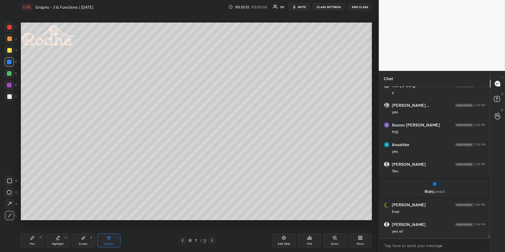
scroll to position [6111, 0]
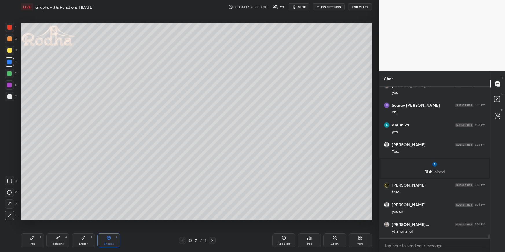
click at [33, 227] on div "Pen P" at bounding box center [32, 241] width 23 height 14
click at [10, 75] on div at bounding box center [9, 73] width 5 height 5
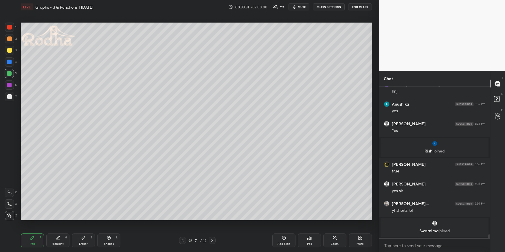
scroll to position [6136, 0]
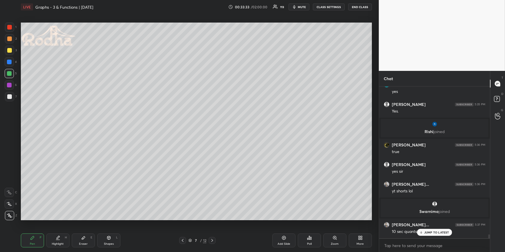
click at [436, 227] on div "[PERSON_NAME] [PERSON_NAME]... 5:37 PM 10 sec quants playlist puri" at bounding box center [434, 231] width 111 height 24
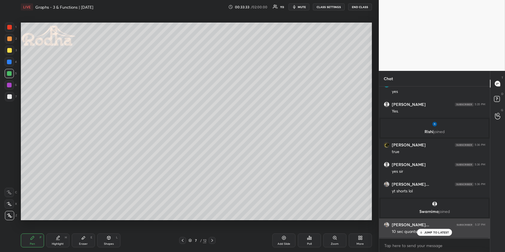
click at [434, 227] on p "JUMP TO LATEST" at bounding box center [436, 232] width 25 height 3
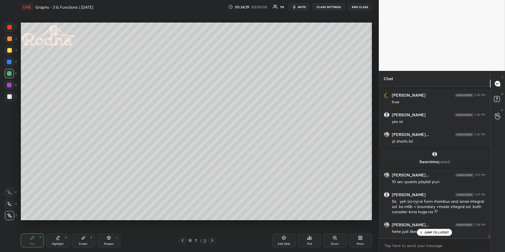
scroll to position [6186, 0]
click at [65, 227] on div "Highlight H" at bounding box center [57, 241] width 23 height 14
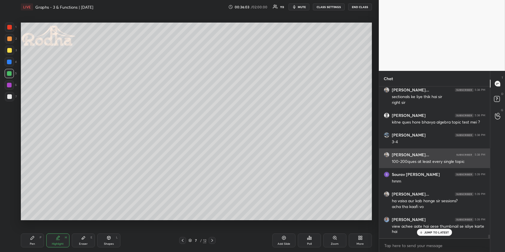
scroll to position [6439, 0]
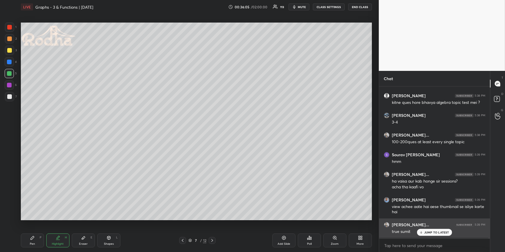
click at [441, 227] on p "JUMP TO LATEST" at bounding box center [436, 232] width 25 height 3
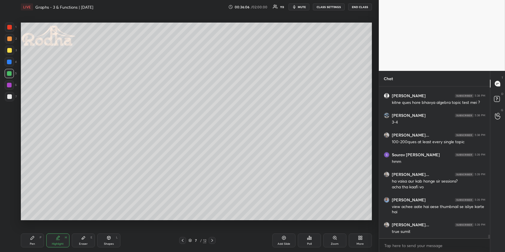
click at [35, 227] on div "Pen P" at bounding box center [32, 241] width 23 height 14
click at [10, 52] on div at bounding box center [9, 50] width 9 height 9
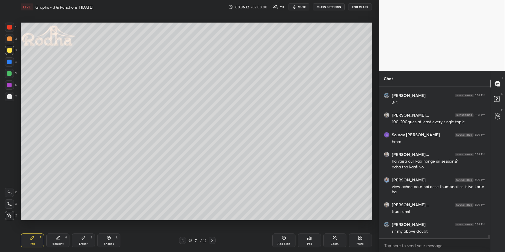
click at [213, 227] on icon at bounding box center [212, 240] width 5 height 5
click at [212, 227] on icon at bounding box center [212, 240] width 5 height 5
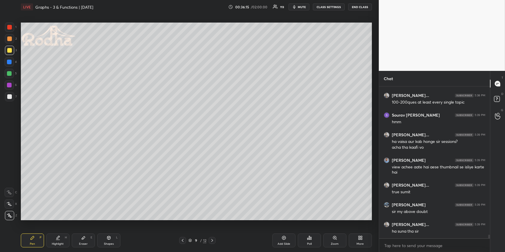
click at [11, 60] on div at bounding box center [9, 61] width 9 height 9
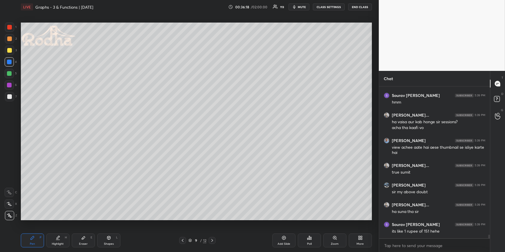
click at [183, 227] on icon at bounding box center [182, 240] width 5 height 5
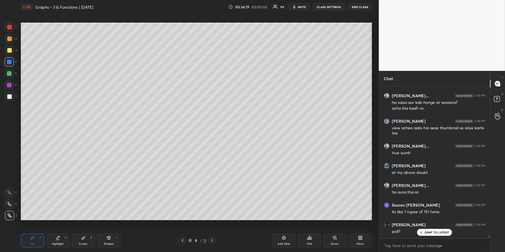
click at [184, 227] on icon at bounding box center [182, 240] width 5 height 5
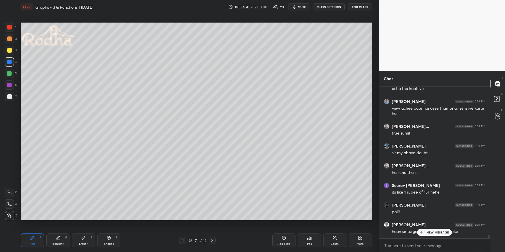
scroll to position [6558, 0]
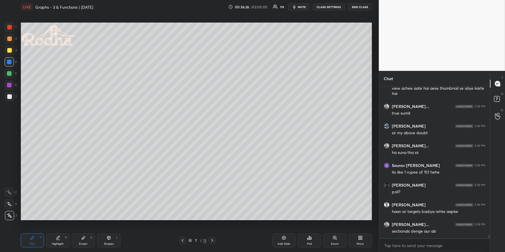
click at [62, 227] on div "Highlight H" at bounding box center [57, 241] width 23 height 14
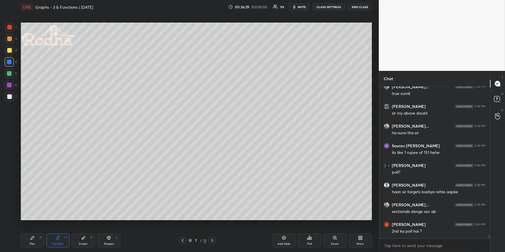
scroll to position [6597, 0]
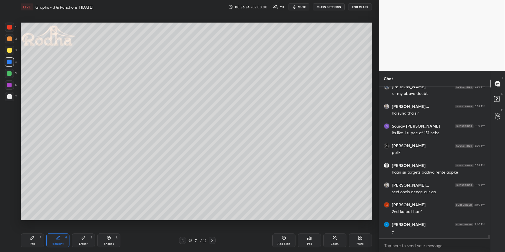
click at [211, 227] on icon at bounding box center [212, 240] width 5 height 5
click at [38, 227] on div "Pen P" at bounding box center [32, 241] width 23 height 14
click at [181, 227] on icon at bounding box center [182, 240] width 5 height 5
click at [182, 227] on icon at bounding box center [182, 240] width 5 height 5
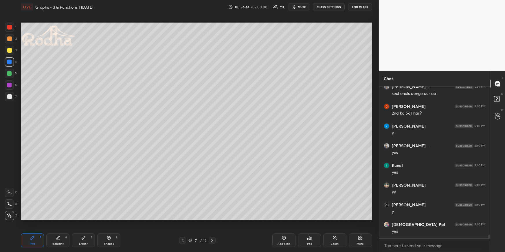
scroll to position [6715, 0]
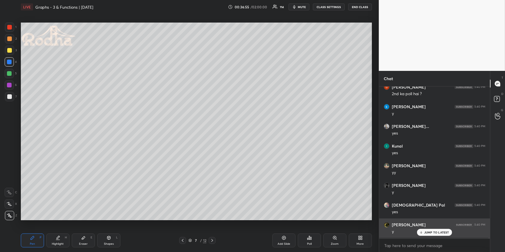
click at [431, 227] on p "JUMP TO LATEST" at bounding box center [436, 232] width 25 height 3
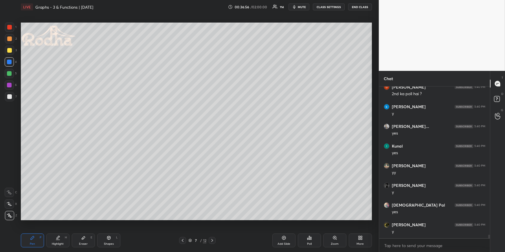
click at [308, 227] on icon at bounding box center [309, 238] width 5 height 5
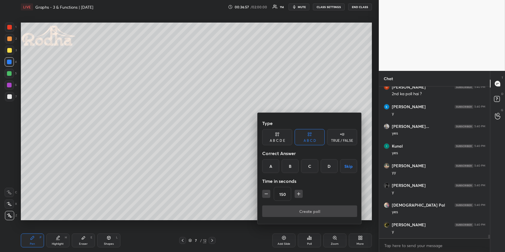
click at [272, 159] on div "A" at bounding box center [270, 166] width 17 height 14
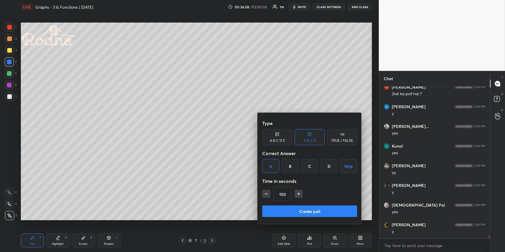
drag, startPoint x: 282, startPoint y: 140, endPoint x: 285, endPoint y: 146, distance: 6.2
click at [282, 140] on div "A B C D E" at bounding box center [277, 140] width 15 height 3
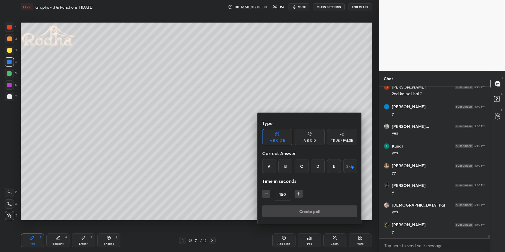
click at [272, 164] on div "A" at bounding box center [269, 166] width 14 height 14
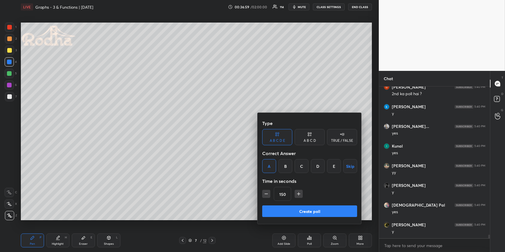
click at [267, 195] on icon "button" at bounding box center [266, 194] width 6 height 6
click at [267, 194] on icon "button" at bounding box center [266, 194] width 6 height 6
click at [266, 194] on icon "button" at bounding box center [266, 194] width 6 height 6
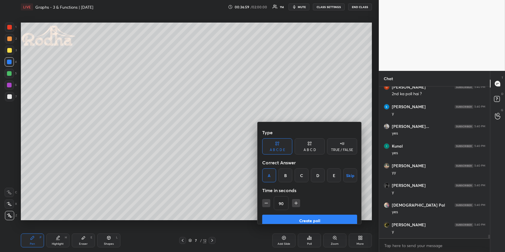
click at [267, 200] on icon "button" at bounding box center [266, 203] width 6 height 6
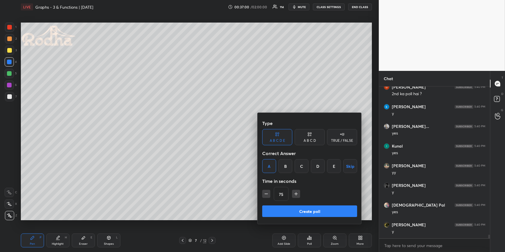
click at [266, 194] on icon "button" at bounding box center [266, 194] width 6 height 6
click at [266, 195] on icon "button" at bounding box center [266, 194] width 6 height 6
type input "15"
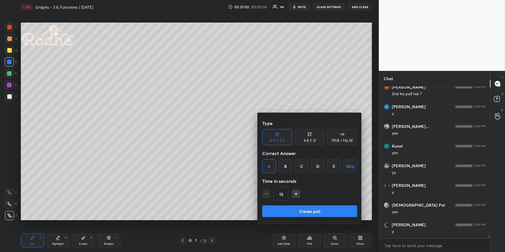
click at [267, 194] on div "15" at bounding box center [309, 194] width 95 height 14
click at [290, 210] on button "Create poll" at bounding box center [309, 211] width 95 height 12
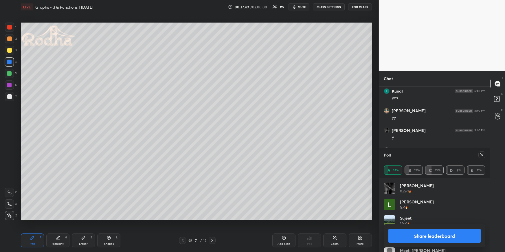
scroll to position [6642, 0]
click at [451, 155] on icon at bounding box center [482, 155] width 5 height 5
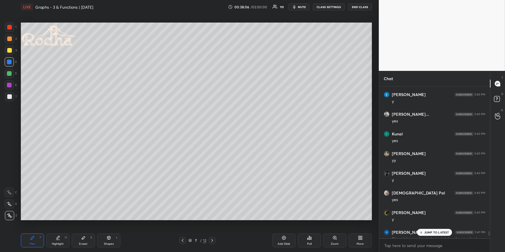
scroll to position [6617, 0]
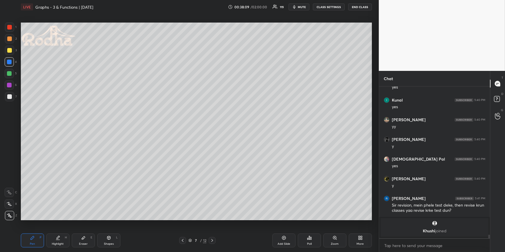
drag, startPoint x: 36, startPoint y: 238, endPoint x: 41, endPoint y: 230, distance: 9.3
click at [36, 227] on div "Pen P" at bounding box center [32, 241] width 23 height 14
click at [10, 51] on div at bounding box center [9, 50] width 5 height 5
click at [10, 69] on div at bounding box center [9, 73] width 9 height 9
click at [10, 62] on div at bounding box center [9, 62] width 5 height 5
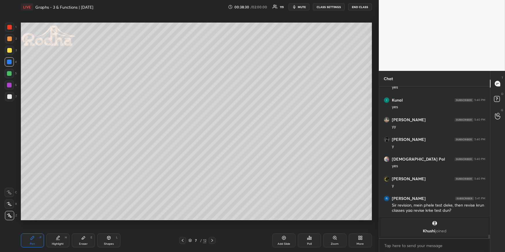
scroll to position [6647, 0]
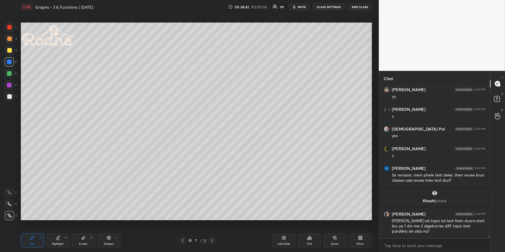
click at [308, 227] on div "Poll" at bounding box center [309, 241] width 23 height 14
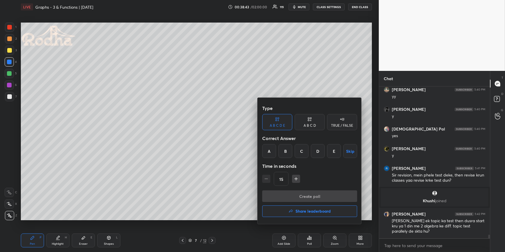
click at [337, 153] on div "E" at bounding box center [334, 151] width 14 height 14
click at [320, 195] on button "Create poll" at bounding box center [309, 196] width 95 height 12
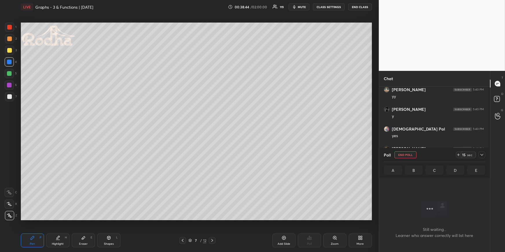
scroll to position [134, 109]
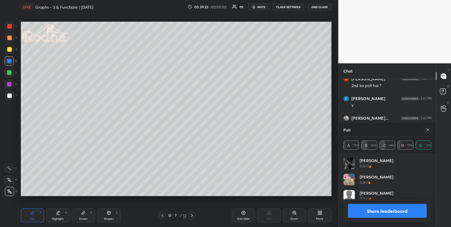
click at [426, 131] on icon at bounding box center [427, 130] width 5 height 5
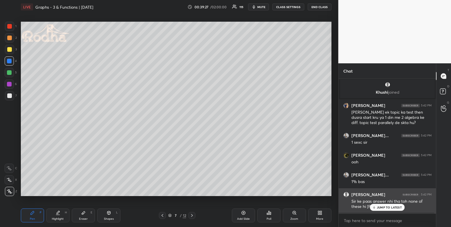
drag, startPoint x: 383, startPoint y: 210, endPoint x: 379, endPoint y: 208, distance: 4.0
click at [383, 210] on div "JUMP TO LATEST" at bounding box center [387, 207] width 35 height 7
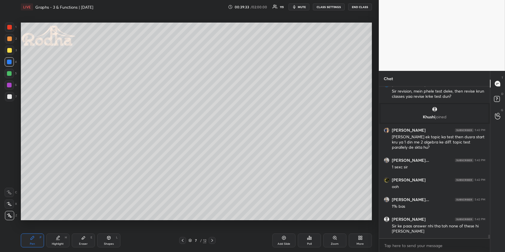
drag, startPoint x: 9, startPoint y: 39, endPoint x: 5, endPoint y: 44, distance: 6.0
click at [8, 40] on div at bounding box center [9, 38] width 5 height 5
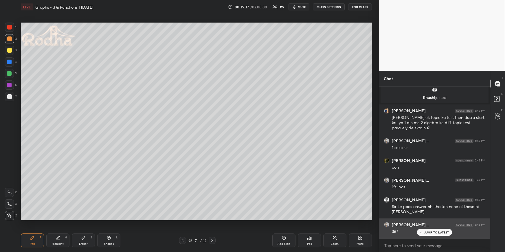
click at [439, 227] on p "JUMP TO LATEST" at bounding box center [436, 232] width 25 height 3
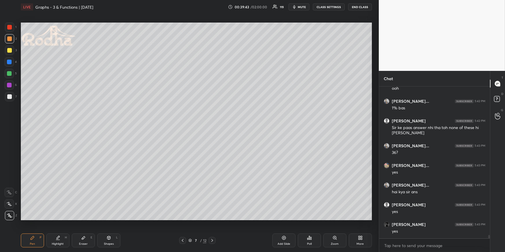
click at [212, 227] on div at bounding box center [212, 240] width 7 height 7
click at [210, 227] on icon at bounding box center [212, 240] width 5 height 5
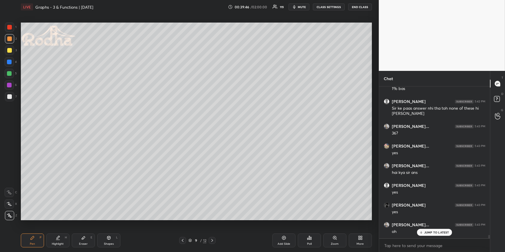
drag, startPoint x: 28, startPoint y: 241, endPoint x: 24, endPoint y: 224, distance: 16.9
click at [28, 227] on div "Pen P" at bounding box center [32, 241] width 23 height 14
click at [10, 64] on div at bounding box center [9, 62] width 5 height 5
click at [183, 227] on icon at bounding box center [182, 240] width 5 height 5
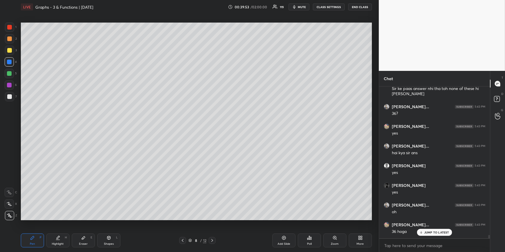
click at [183, 227] on icon at bounding box center [182, 240] width 5 height 5
click at [213, 227] on icon at bounding box center [212, 240] width 5 height 5
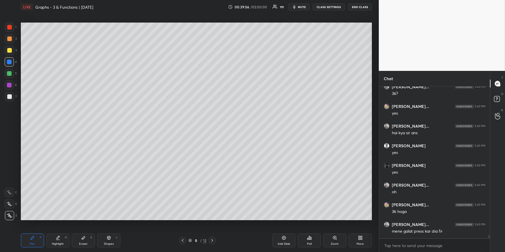
click at [213, 227] on icon at bounding box center [212, 240] width 2 height 3
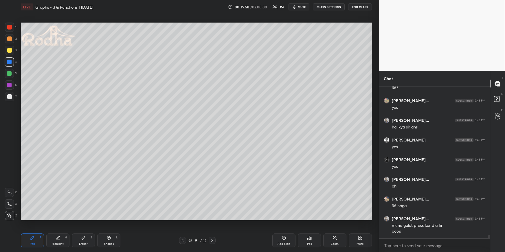
click at [11, 72] on div at bounding box center [9, 73] width 5 height 5
drag, startPoint x: 106, startPoint y: 238, endPoint x: 100, endPoint y: 229, distance: 11.1
click at [106, 227] on div "Shapes L" at bounding box center [108, 241] width 23 height 14
click at [11, 203] on icon at bounding box center [9, 204] width 6 height 6
drag, startPoint x: 10, startPoint y: 94, endPoint x: 15, endPoint y: 101, distance: 8.5
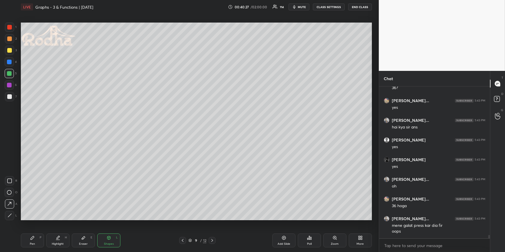
click at [10, 95] on div at bounding box center [9, 96] width 5 height 5
click at [36, 227] on div "Pen P" at bounding box center [32, 241] width 23 height 14
click at [108, 227] on div "Shapes" at bounding box center [109, 244] width 10 height 3
click at [12, 216] on div at bounding box center [9, 215] width 9 height 9
click at [9, 39] on div at bounding box center [9, 38] width 5 height 5
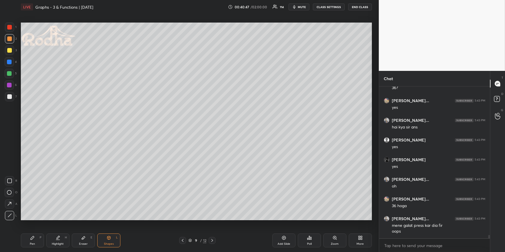
click at [25, 227] on div "Pen P" at bounding box center [32, 241] width 23 height 14
click at [101, 227] on div "Shapes L" at bounding box center [108, 241] width 23 height 14
click at [7, 217] on div at bounding box center [9, 215] width 9 height 9
click at [8, 62] on div at bounding box center [9, 62] width 5 height 5
drag, startPoint x: 37, startPoint y: 238, endPoint x: 40, endPoint y: 233, distance: 5.2
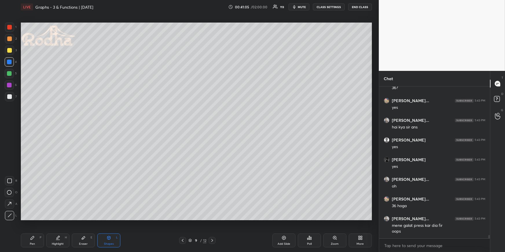
click at [37, 227] on div "Pen P" at bounding box center [32, 241] width 23 height 14
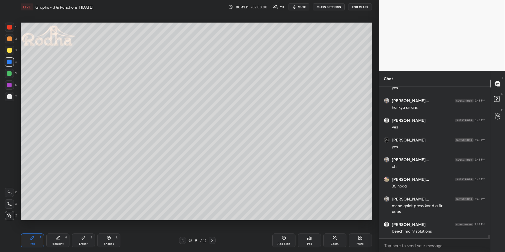
drag, startPoint x: 10, startPoint y: 40, endPoint x: 6, endPoint y: 46, distance: 7.9
click at [10, 39] on div at bounding box center [9, 38] width 5 height 5
click at [183, 227] on icon at bounding box center [182, 240] width 5 height 5
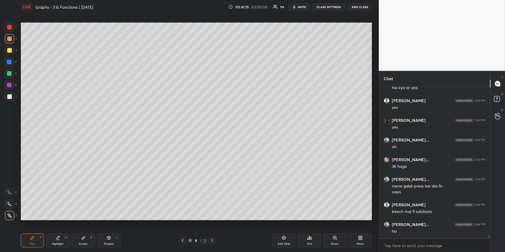
click at [184, 227] on icon at bounding box center [182, 240] width 5 height 5
drag, startPoint x: 60, startPoint y: 242, endPoint x: 67, endPoint y: 234, distance: 10.7
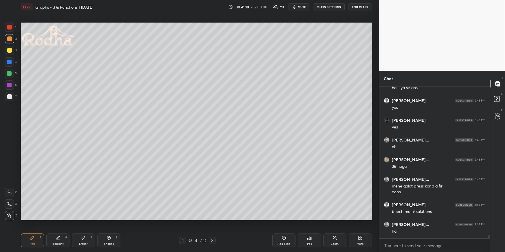
click at [60, 227] on div "Highlight H" at bounding box center [57, 241] width 23 height 14
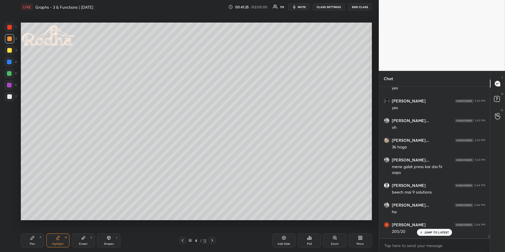
click at [214, 227] on icon at bounding box center [212, 240] width 5 height 5
click at [213, 227] on icon at bounding box center [212, 240] width 5 height 5
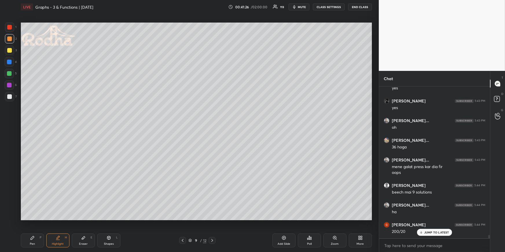
click at [213, 227] on icon at bounding box center [212, 240] width 5 height 5
drag, startPoint x: 183, startPoint y: 238, endPoint x: 180, endPoint y: 237, distance: 3.0
click at [183, 227] on icon at bounding box center [182, 240] width 5 height 5
click at [34, 227] on icon at bounding box center [32, 238] width 5 height 5
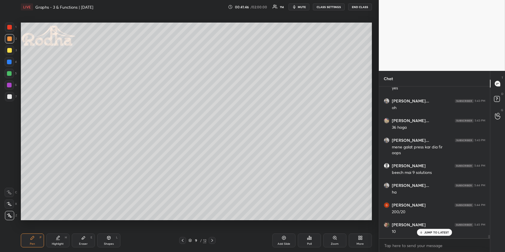
scroll to position [6946, 0]
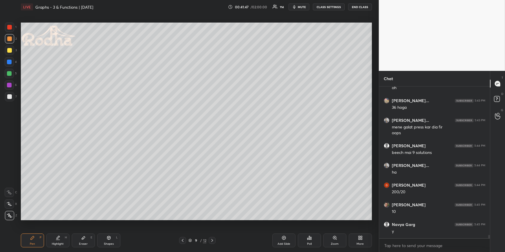
click at [7, 61] on div at bounding box center [9, 62] width 5 height 5
click at [10, 85] on div at bounding box center [9, 85] width 5 height 5
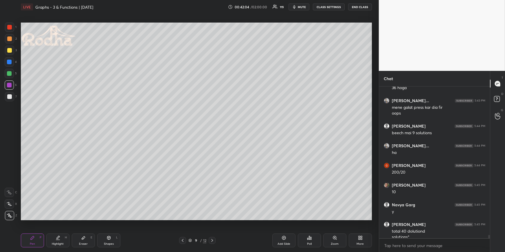
scroll to position [6971, 0]
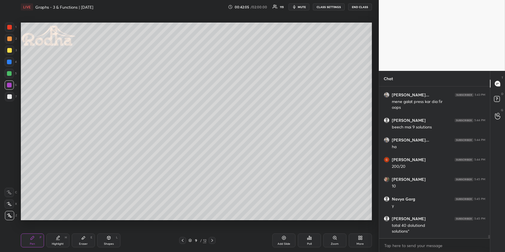
click at [10, 51] on div at bounding box center [9, 50] width 5 height 5
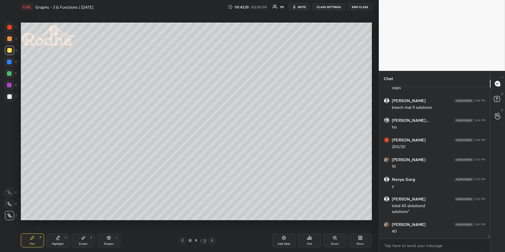
click at [10, 72] on div at bounding box center [9, 73] width 5 height 5
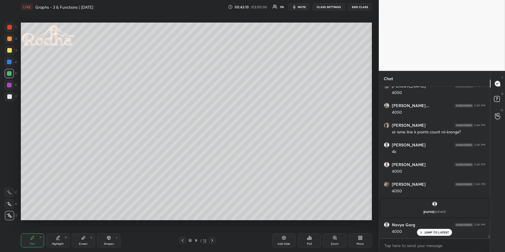
scroll to position [7267, 0]
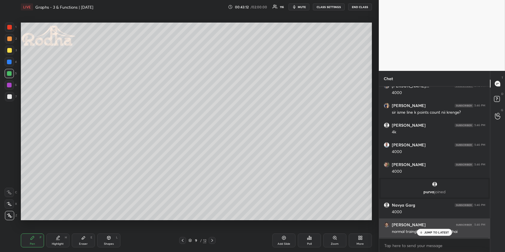
click at [435, 227] on p "JUMP TO LATEST" at bounding box center [436, 232] width 25 height 3
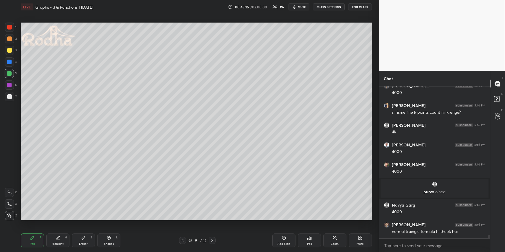
click at [10, 62] on div at bounding box center [9, 62] width 5 height 5
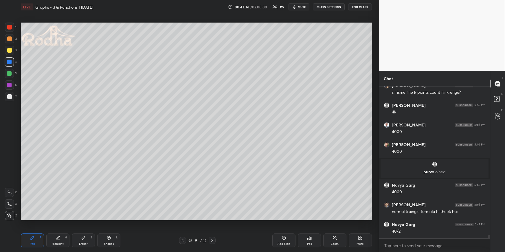
scroll to position [7307, 0]
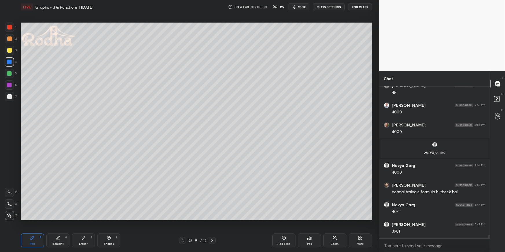
click at [11, 51] on div at bounding box center [9, 50] width 9 height 9
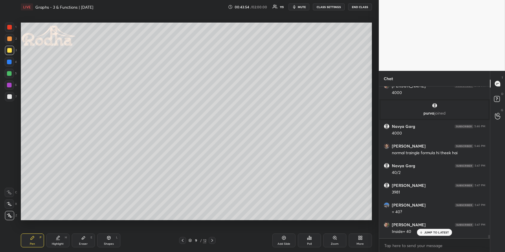
scroll to position [7366, 0]
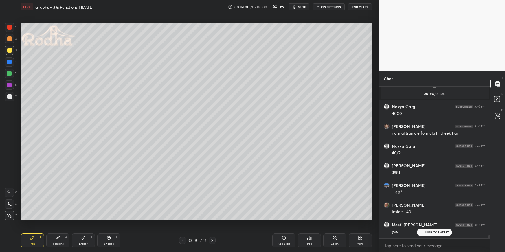
click at [87, 227] on div "Eraser E" at bounding box center [83, 241] width 23 height 14
drag, startPoint x: 44, startPoint y: 238, endPoint x: 41, endPoint y: 225, distance: 13.2
click at [43, 227] on div "Pen P Highlight H Eraser E Shapes L" at bounding box center [93, 241] width 144 height 14
drag, startPoint x: 29, startPoint y: 241, endPoint x: 27, endPoint y: 234, distance: 6.5
click at [30, 227] on div "Pen P" at bounding box center [32, 241] width 23 height 14
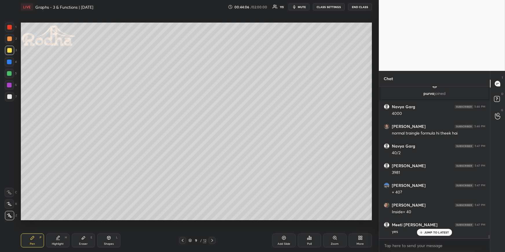
drag, startPoint x: 11, startPoint y: 26, endPoint x: 15, endPoint y: 32, distance: 6.7
click at [11, 26] on div at bounding box center [9, 27] width 9 height 9
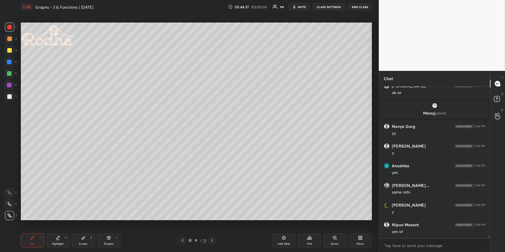
scroll to position [7707, 0]
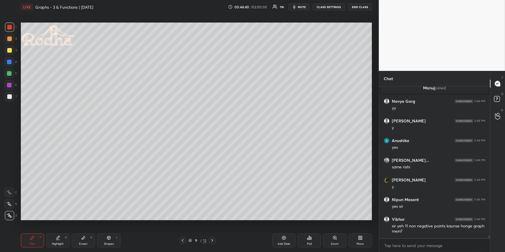
drag, startPoint x: 70, startPoint y: 238, endPoint x: 71, endPoint y: 234, distance: 4.1
click at [70, 227] on div "Pen P Highlight H Eraser E Shapes L" at bounding box center [93, 241] width 144 height 14
click at [59, 227] on div "Highlight H" at bounding box center [57, 241] width 23 height 14
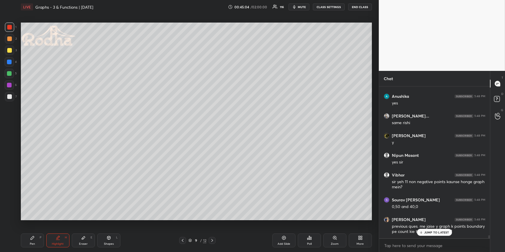
scroll to position [7771, 0]
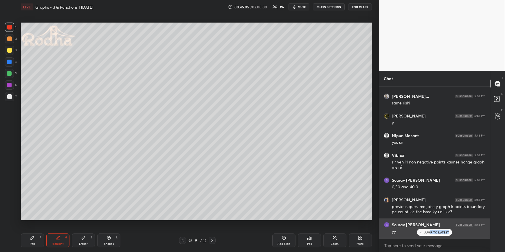
click at [431, 227] on div "JUMP TO LATEST" at bounding box center [434, 232] width 35 height 7
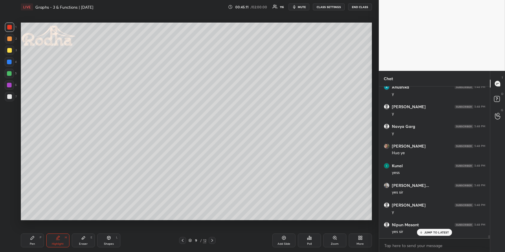
scroll to position [7967, 0]
click at [60, 227] on div "Highlight H" at bounding box center [57, 241] width 23 height 14
click at [183, 227] on icon at bounding box center [182, 240] width 5 height 5
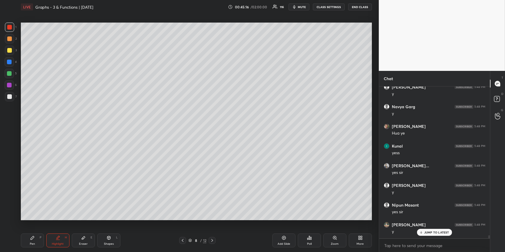
click at [183, 227] on icon at bounding box center [183, 240] width 2 height 3
click at [185, 227] on icon at bounding box center [182, 240] width 5 height 5
click at [183, 227] on icon at bounding box center [182, 240] width 5 height 5
click at [182, 227] on icon at bounding box center [182, 240] width 5 height 5
click at [186, 227] on div "4 / 12" at bounding box center [197, 240] width 36 height 7
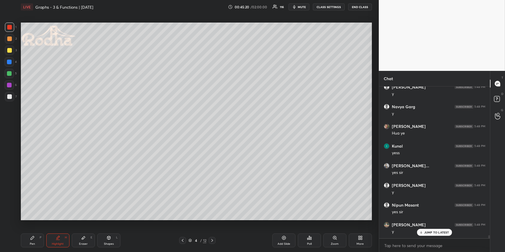
drag, startPoint x: 187, startPoint y: 241, endPoint x: 185, endPoint y: 234, distance: 6.8
click at [186, 227] on div "4 / 12" at bounding box center [197, 240] width 36 height 7
drag, startPoint x: 183, startPoint y: 241, endPoint x: 181, endPoint y: 236, distance: 5.1
click at [183, 227] on icon at bounding box center [182, 240] width 5 height 5
click at [212, 227] on icon at bounding box center [212, 240] width 5 height 5
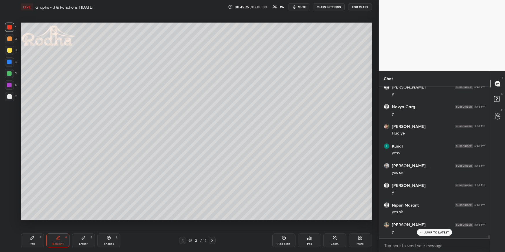
click at [212, 227] on icon at bounding box center [212, 240] width 2 height 3
click at [213, 227] on icon at bounding box center [212, 240] width 5 height 5
click at [212, 227] on icon at bounding box center [212, 240] width 2 height 3
click at [213, 227] on icon at bounding box center [212, 240] width 5 height 5
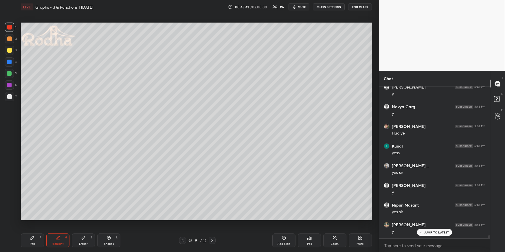
scroll to position [7987, 0]
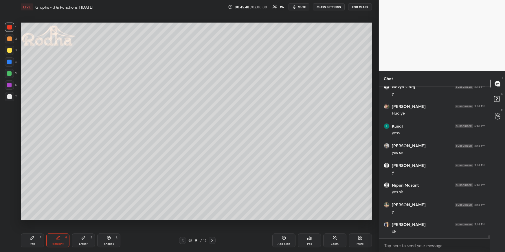
click at [213, 227] on icon at bounding box center [212, 240] width 5 height 5
click at [183, 227] on icon at bounding box center [182, 240] width 5 height 5
click at [184, 227] on icon at bounding box center [182, 240] width 5 height 5
click at [185, 227] on icon at bounding box center [182, 240] width 5 height 5
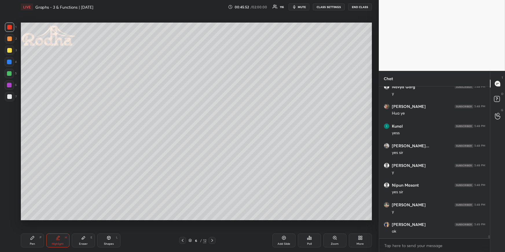
click at [209, 227] on div "6 / 12" at bounding box center [197, 240] width 36 height 7
click at [211, 227] on icon at bounding box center [212, 240] width 5 height 5
click at [214, 227] on icon at bounding box center [212, 240] width 5 height 5
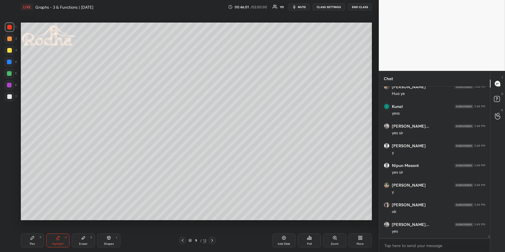
click at [215, 227] on div at bounding box center [212, 240] width 7 height 7
click at [36, 227] on div "Pen P" at bounding box center [32, 241] width 23 height 14
drag, startPoint x: 8, startPoint y: 61, endPoint x: 19, endPoint y: 60, distance: 11.3
click at [8, 61] on div at bounding box center [9, 62] width 5 height 5
click at [11, 38] on div at bounding box center [9, 38] width 5 height 5
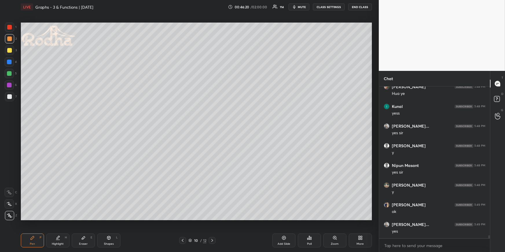
click at [112, 227] on div "Shapes L" at bounding box center [108, 241] width 23 height 14
click at [9, 204] on icon at bounding box center [9, 204] width 6 height 6
click at [107, 227] on div "Shapes" at bounding box center [109, 244] width 10 height 3
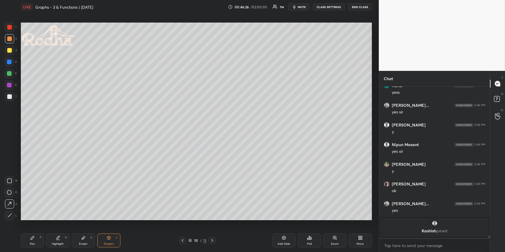
click at [9, 217] on icon at bounding box center [10, 215] width 4 height 4
click at [10, 61] on div at bounding box center [9, 62] width 5 height 5
click at [34, 227] on div "Pen P" at bounding box center [32, 241] width 23 height 14
click at [10, 23] on div at bounding box center [9, 27] width 9 height 9
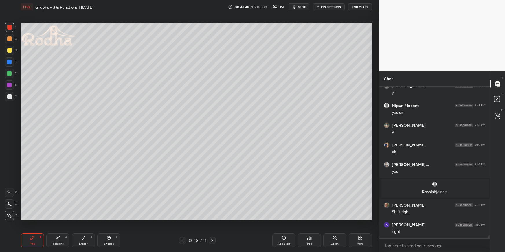
scroll to position [7655, 0]
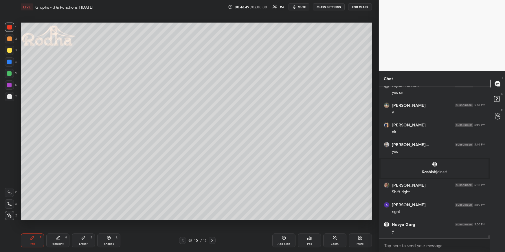
click at [109, 227] on div "Shapes L" at bounding box center [108, 241] width 23 height 14
click at [12, 218] on div at bounding box center [9, 215] width 9 height 9
click at [10, 99] on div at bounding box center [9, 96] width 9 height 9
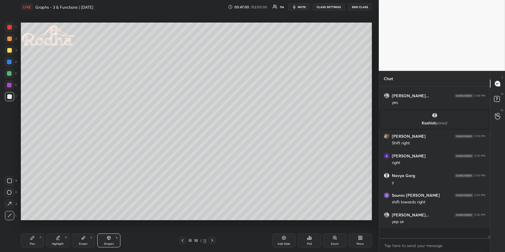
scroll to position [7694, 0]
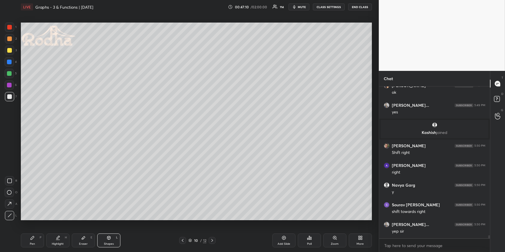
drag, startPoint x: 59, startPoint y: 241, endPoint x: 60, endPoint y: 232, distance: 9.3
click at [60, 227] on div "Highlight H" at bounding box center [57, 241] width 23 height 14
click at [30, 227] on div "Pen P" at bounding box center [32, 241] width 23 height 14
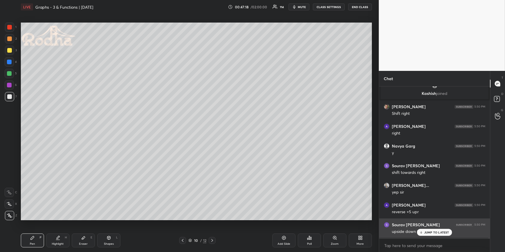
click at [423, 227] on div "JUMP TO LATEST" at bounding box center [434, 232] width 35 height 7
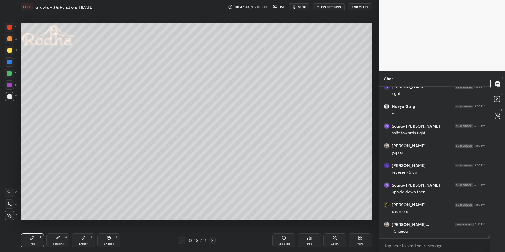
scroll to position [7792, 0]
click at [56, 227] on icon at bounding box center [58, 238] width 5 height 5
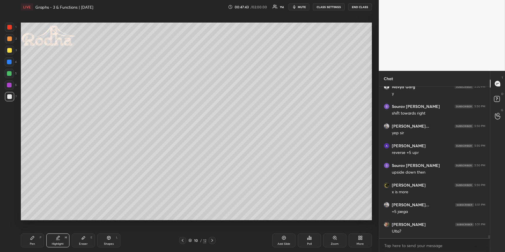
click at [28, 227] on div "Pen P" at bounding box center [32, 241] width 23 height 14
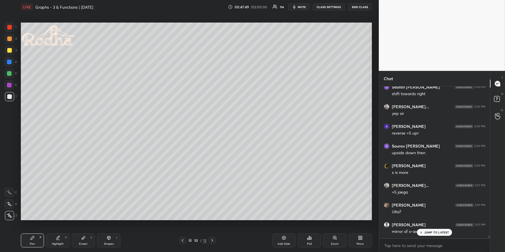
drag, startPoint x: 63, startPoint y: 239, endPoint x: 67, endPoint y: 230, distance: 10.1
click at [62, 227] on div "Highlight H" at bounding box center [57, 241] width 23 height 14
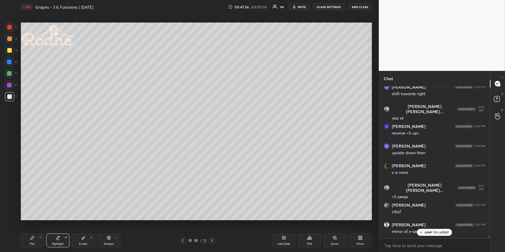
click at [112, 227] on div "Shapes" at bounding box center [109, 244] width 10 height 3
click at [32, 227] on icon at bounding box center [32, 237] width 3 height 3
drag, startPoint x: 113, startPoint y: 237, endPoint x: 111, endPoint y: 235, distance: 3.5
click at [113, 227] on div "Shapes L" at bounding box center [108, 241] width 23 height 14
click at [10, 215] on icon at bounding box center [10, 215] width 4 height 4
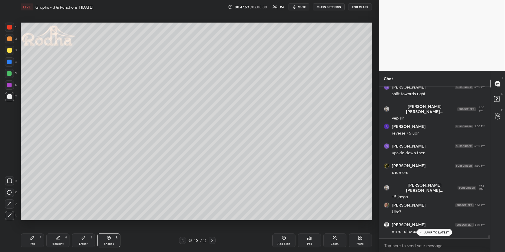
click at [9, 50] on div at bounding box center [9, 50] width 5 height 5
drag, startPoint x: 33, startPoint y: 242, endPoint x: 36, endPoint y: 240, distance: 3.6
click at [32, 227] on div "Pen" at bounding box center [32, 244] width 5 height 3
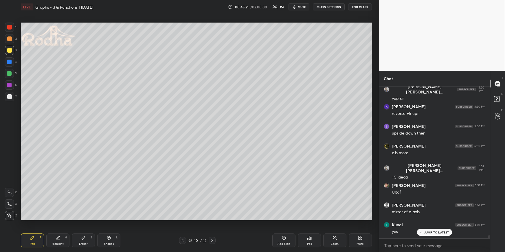
scroll to position [7871, 0]
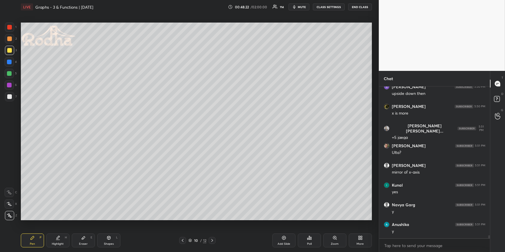
click at [31, 227] on div "Pen" at bounding box center [32, 244] width 5 height 3
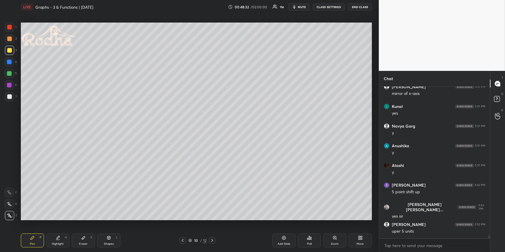
scroll to position [7970, 0]
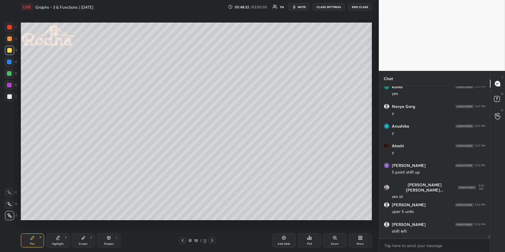
drag, startPoint x: 60, startPoint y: 243, endPoint x: 71, endPoint y: 221, distance: 24.6
click at [60, 227] on div "Highlight" at bounding box center [58, 244] width 12 height 3
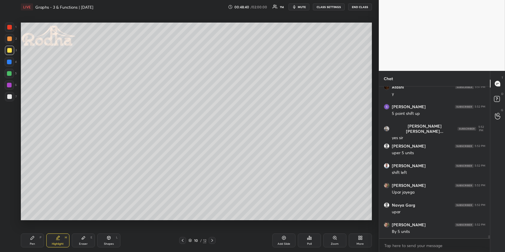
scroll to position [8048, 0]
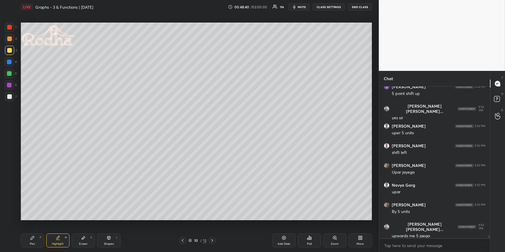
click at [33, 227] on icon at bounding box center [32, 238] width 5 height 5
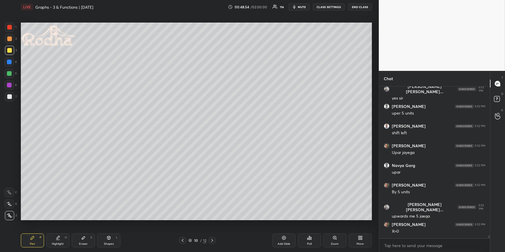
click at [58, 227] on div "Highlight H" at bounding box center [57, 241] width 23 height 14
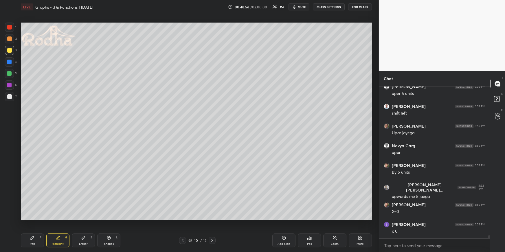
click at [34, 227] on div "Pen P" at bounding box center [32, 241] width 23 height 14
drag, startPoint x: 11, startPoint y: 61, endPoint x: 14, endPoint y: 61, distance: 3.5
click at [11, 61] on div at bounding box center [9, 62] width 5 height 5
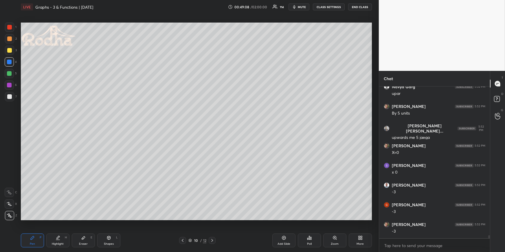
scroll to position [8166, 0]
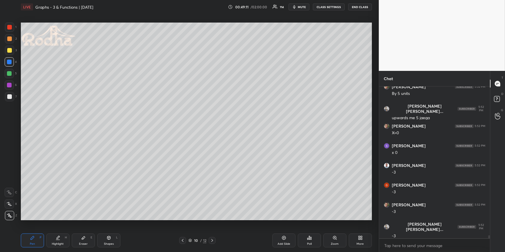
drag, startPoint x: 8, startPoint y: 48, endPoint x: 8, endPoint y: 52, distance: 4.1
click at [8, 48] on div at bounding box center [9, 50] width 5 height 5
click at [109, 227] on div "Shapes" at bounding box center [109, 244] width 10 height 3
click at [8, 217] on icon at bounding box center [10, 215] width 4 height 4
click at [10, 72] on div at bounding box center [9, 73] width 5 height 5
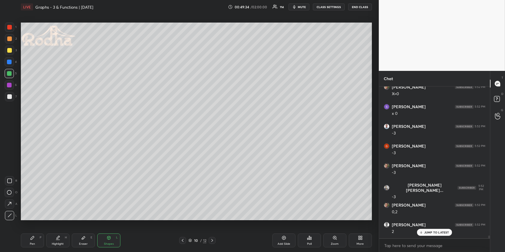
scroll to position [8225, 0]
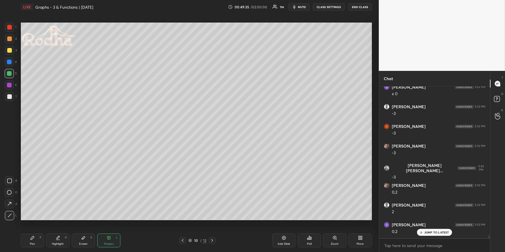
drag, startPoint x: 87, startPoint y: 243, endPoint x: 99, endPoint y: 229, distance: 18.9
click at [86, 227] on div "Eraser" at bounding box center [83, 244] width 9 height 3
click at [107, 227] on div "Shapes" at bounding box center [109, 244] width 10 height 3
click at [7, 204] on icon at bounding box center [9, 204] width 6 height 6
click at [12, 39] on div at bounding box center [9, 38] width 9 height 9
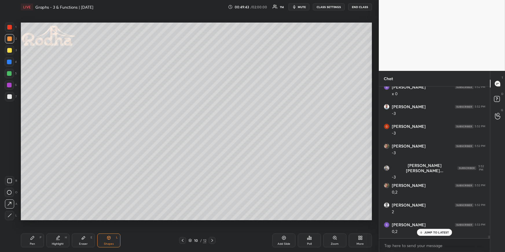
click at [55, 227] on div "Highlight" at bounding box center [58, 244] width 12 height 3
click at [37, 227] on div "Pen P" at bounding box center [32, 241] width 23 height 14
click at [85, 227] on icon at bounding box center [83, 238] width 5 height 5
click at [9, 192] on g at bounding box center [9, 192] width 2 height 2
click at [55, 227] on div "Highlight H" at bounding box center [57, 241] width 23 height 14
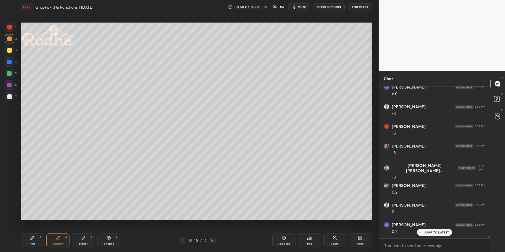
click at [33, 227] on div "Pen P" at bounding box center [32, 241] width 23 height 14
click at [11, 62] on div at bounding box center [9, 62] width 5 height 5
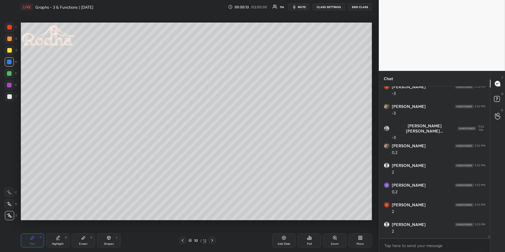
scroll to position [8284, 0]
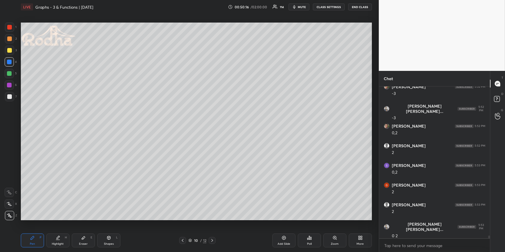
click at [59, 227] on div "Highlight H" at bounding box center [57, 241] width 23 height 14
drag, startPoint x: 32, startPoint y: 241, endPoint x: 35, endPoint y: 238, distance: 3.9
click at [32, 227] on div "Pen P" at bounding box center [32, 241] width 23 height 14
click at [59, 227] on icon at bounding box center [58, 238] width 5 height 5
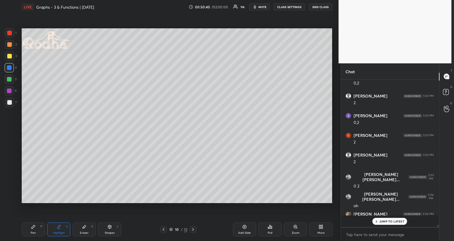
scroll to position [2, 2]
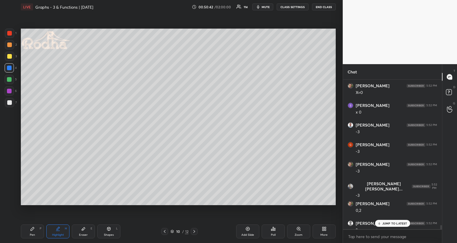
click at [52, 227] on div "Highlight" at bounding box center [58, 235] width 12 height 3
drag, startPoint x: 385, startPoint y: 223, endPoint x: 385, endPoint y: 220, distance: 3.2
click at [385, 223] on p "2 NEW MESSAGES" at bounding box center [394, 223] width 27 height 3
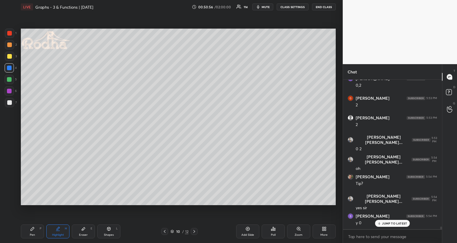
click at [28, 227] on div "Pen P" at bounding box center [32, 232] width 23 height 14
drag, startPoint x: 11, startPoint y: 46, endPoint x: 16, endPoint y: 54, distance: 9.6
click at [11, 46] on div at bounding box center [9, 45] width 5 height 5
click at [56, 227] on div "Highlight" at bounding box center [58, 235] width 12 height 3
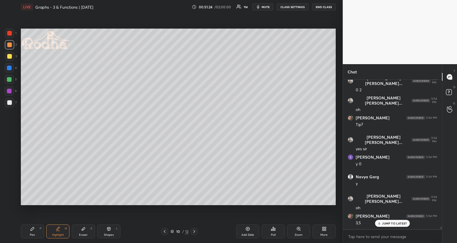
click at [30, 227] on div "Pen" at bounding box center [32, 235] width 5 height 3
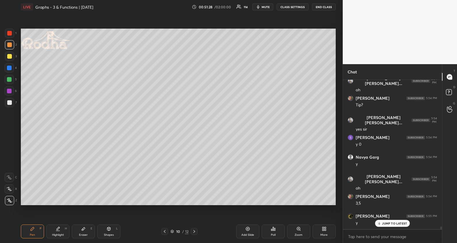
click at [55, 227] on div "Highlight" at bounding box center [58, 235] width 12 height 3
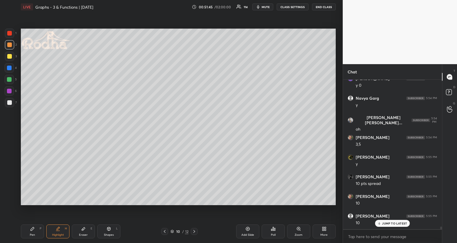
scroll to position [8333, 0]
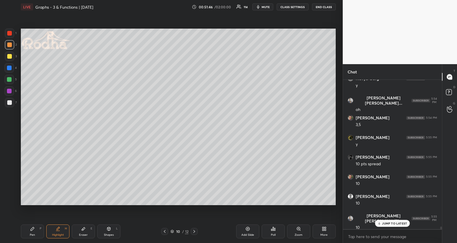
click at [31, 227] on icon at bounding box center [32, 229] width 5 height 5
click at [8, 74] on div "1 2 3 4 5 6 7" at bounding box center [11, 69] width 12 height 81
click at [8, 70] on div at bounding box center [9, 67] width 9 height 9
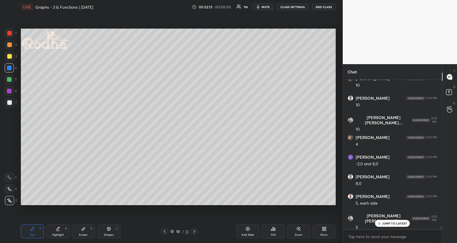
scroll to position [8451, 0]
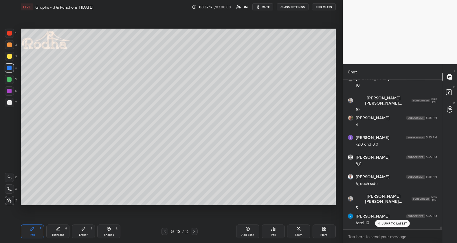
click at [10, 44] on div at bounding box center [9, 45] width 5 height 5
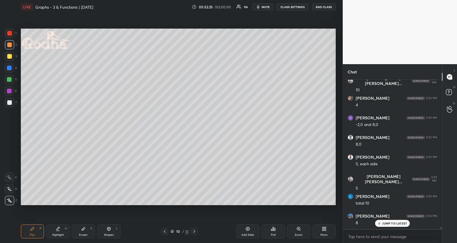
click at [51, 225] on div "Highlight H" at bounding box center [57, 232] width 23 height 14
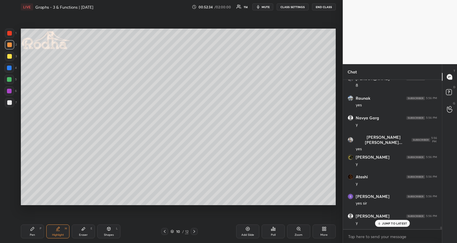
scroll to position [8628, 0]
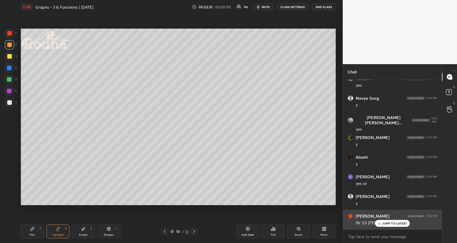
click at [396, 227] on div "JUMP TO LATEST" at bounding box center [392, 223] width 35 height 7
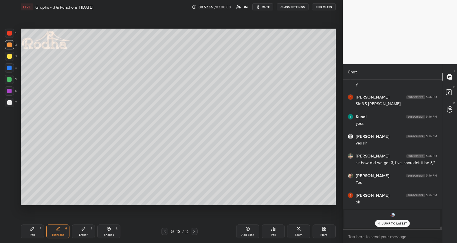
scroll to position [8767, 0]
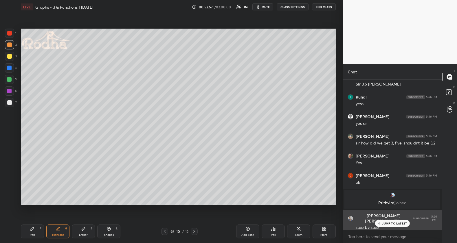
click at [392, 223] on p "JUMP TO LATEST" at bounding box center [394, 223] width 25 height 3
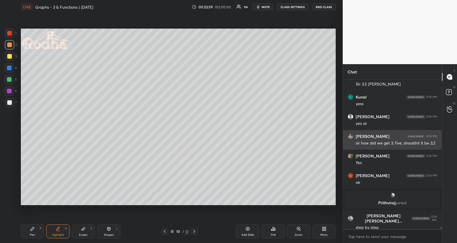
scroll to position [8773, 0]
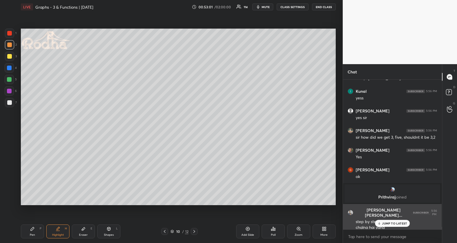
click at [381, 222] on div "JUMP TO LATEST" at bounding box center [392, 223] width 35 height 7
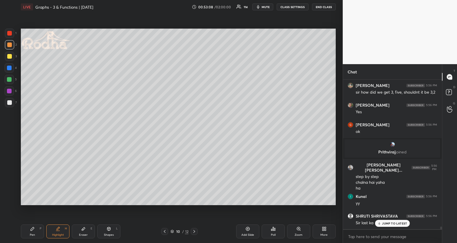
scroll to position [8858, 0]
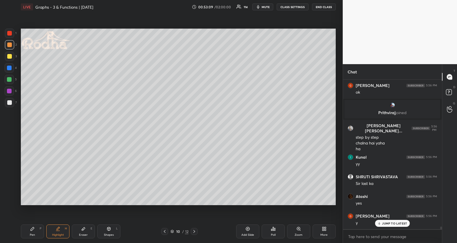
click at [400, 224] on p "JUMP TO LATEST" at bounding box center [394, 223] width 25 height 3
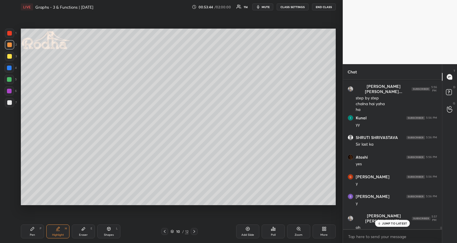
scroll to position [8917, 0]
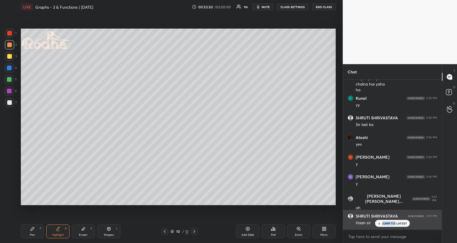
click at [395, 222] on div "JUMP TO LATEST" at bounding box center [392, 223] width 35 height 7
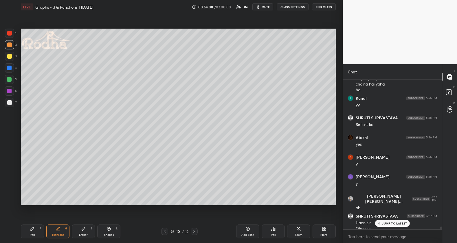
scroll to position [8923, 0]
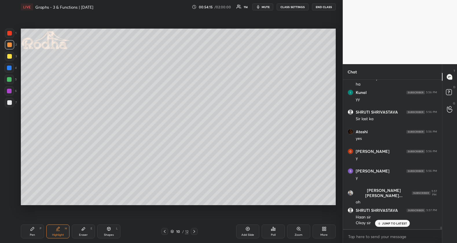
click at [166, 227] on icon at bounding box center [164, 232] width 5 height 5
click at [167, 227] on icon at bounding box center [164, 232] width 5 height 5
click at [195, 227] on div "Pen P Highlight H Eraser E Shapes L 7 / 12 Add Slide Poll Zoom More" at bounding box center [178, 231] width 315 height 23
click at [195, 227] on icon at bounding box center [194, 232] width 5 height 5
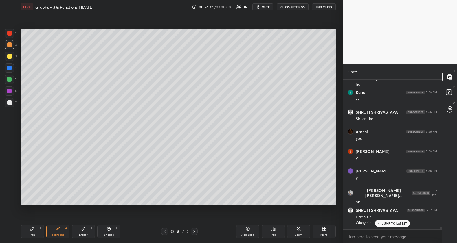
click at [196, 227] on icon at bounding box center [194, 232] width 5 height 5
click at [197, 227] on div at bounding box center [194, 231] width 7 height 7
click at [165, 227] on icon at bounding box center [164, 232] width 5 height 5
click at [27, 227] on div "Pen P" at bounding box center [32, 232] width 23 height 14
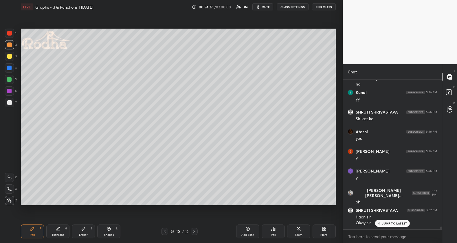
click at [57, 227] on icon at bounding box center [58, 229] width 5 height 5
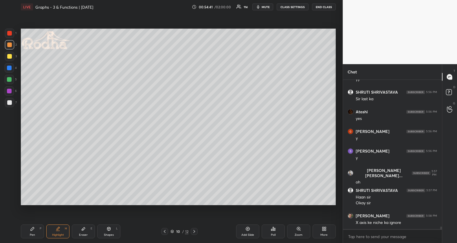
click at [30, 227] on div "Pen P" at bounding box center [32, 232] width 23 height 14
click at [8, 78] on div at bounding box center [9, 79] width 5 height 5
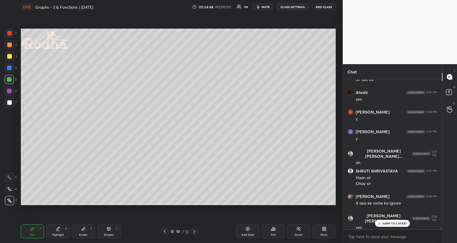
drag, startPoint x: 56, startPoint y: 229, endPoint x: 56, endPoint y: 208, distance: 21.4
click at [55, 227] on div "Highlight H" at bounding box center [57, 232] width 23 height 14
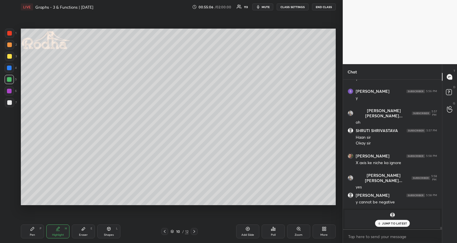
scroll to position [9022, 0]
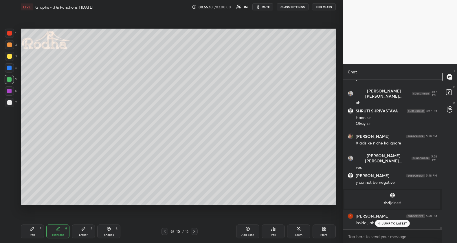
click at [30, 227] on div "Pen P" at bounding box center [32, 232] width 23 height 14
click at [49, 227] on div "Highlight H" at bounding box center [57, 232] width 23 height 14
click at [104, 227] on div "Shapes L" at bounding box center [108, 232] width 23 height 14
click at [11, 36] on div at bounding box center [9, 33] width 9 height 9
click at [11, 202] on icon at bounding box center [10, 201] width 4 height 4
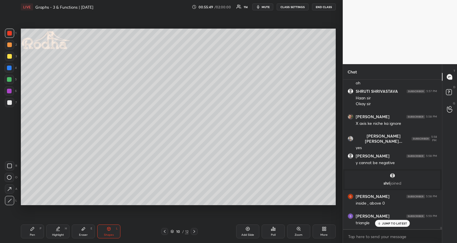
scroll to position [9061, 0]
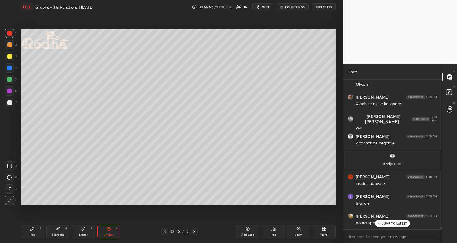
click at [62, 227] on div "Highlight H" at bounding box center [57, 232] width 23 height 14
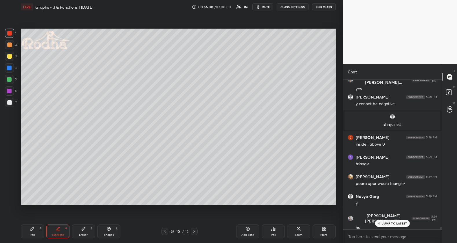
scroll to position [9120, 0]
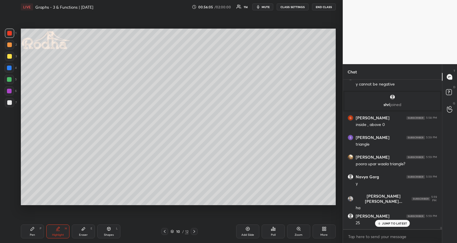
click at [195, 227] on icon at bounding box center [194, 232] width 5 height 5
drag, startPoint x: 38, startPoint y: 234, endPoint x: 36, endPoint y: 232, distance: 3.1
click at [38, 227] on div "Pen P" at bounding box center [32, 232] width 23 height 14
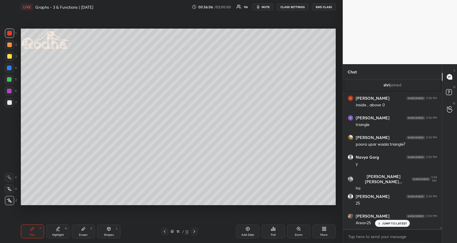
drag, startPoint x: 11, startPoint y: 78, endPoint x: 17, endPoint y: 74, distance: 7.4
click at [10, 78] on div at bounding box center [9, 79] width 5 height 5
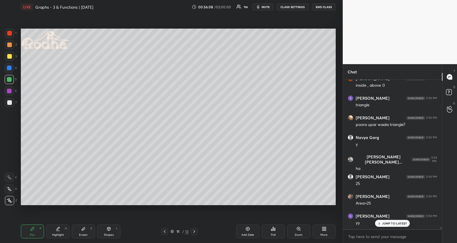
scroll to position [9180, 0]
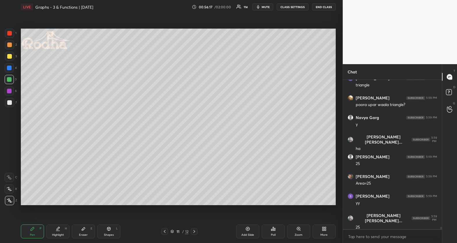
click at [165, 227] on icon at bounding box center [164, 232] width 5 height 5
click at [10, 55] on div at bounding box center [9, 56] width 5 height 5
click at [57, 227] on div "Highlight H" at bounding box center [57, 232] width 23 height 14
drag, startPoint x: 33, startPoint y: 230, endPoint x: 45, endPoint y: 212, distance: 21.7
click at [33, 227] on div "Pen P" at bounding box center [32, 232] width 23 height 14
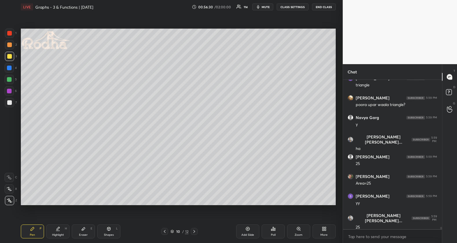
click at [10, 33] on div at bounding box center [9, 33] width 5 height 5
click at [51, 227] on div "Highlight H" at bounding box center [57, 232] width 23 height 14
click at [56, 227] on icon at bounding box center [58, 229] width 5 height 5
click at [107, 227] on icon at bounding box center [109, 229] width 5 height 5
click at [12, 201] on div at bounding box center [9, 200] width 9 height 9
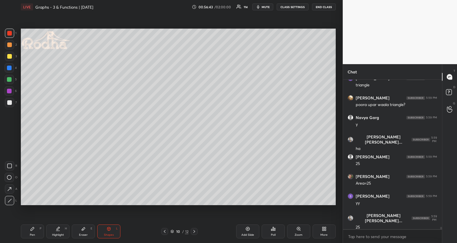
click at [36, 227] on div "Pen P" at bounding box center [32, 232] width 23 height 14
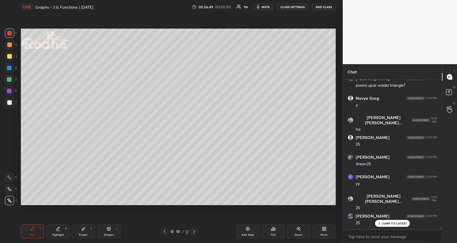
click at [53, 227] on div "Highlight H" at bounding box center [57, 232] width 23 height 14
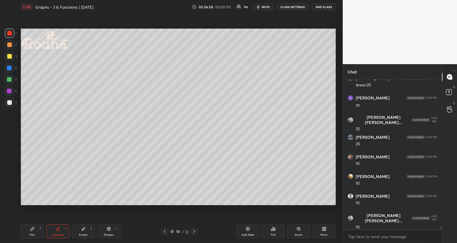
scroll to position [9298, 0]
click at [33, 227] on div "Pen P" at bounding box center [32, 232] width 23 height 14
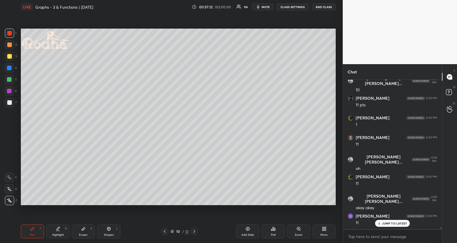
scroll to position [9435, 0]
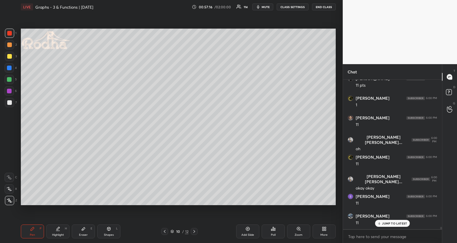
click at [59, 227] on div "Highlight H" at bounding box center [57, 232] width 23 height 14
drag, startPoint x: 29, startPoint y: 230, endPoint x: 30, endPoint y: 212, distance: 18.6
click at [29, 227] on div "Pen P" at bounding box center [32, 232] width 23 height 14
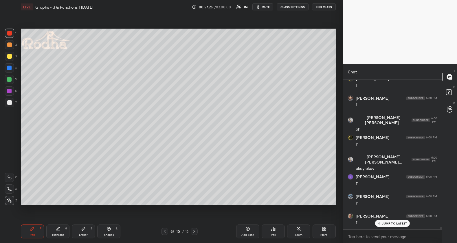
click at [53, 227] on div "Highlight H" at bounding box center [57, 232] width 23 height 14
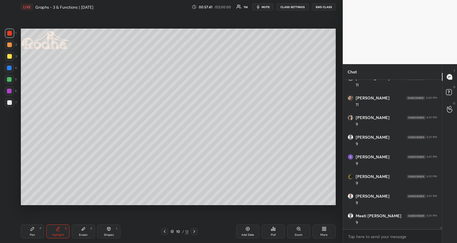
scroll to position [9593, 0]
drag, startPoint x: 36, startPoint y: 229, endPoint x: 37, endPoint y: 226, distance: 3.2
click at [36, 227] on div "Pen P" at bounding box center [32, 232] width 23 height 14
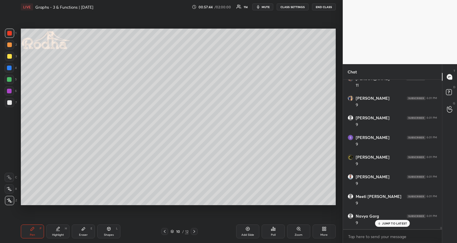
scroll to position [9612, 0]
click at [29, 227] on div "Pen P" at bounding box center [32, 232] width 23 height 14
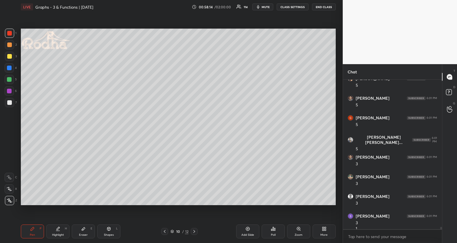
scroll to position [9953, 0]
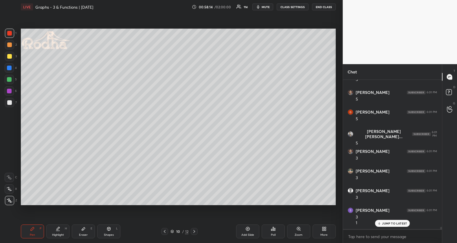
click at [66, 227] on div "H" at bounding box center [66, 228] width 2 height 3
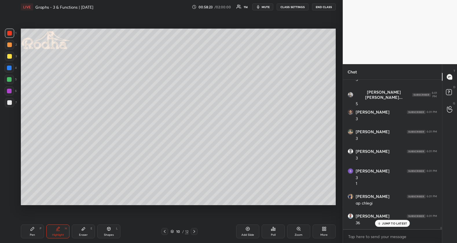
scroll to position [10012, 0]
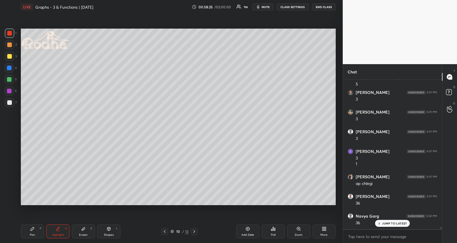
drag, startPoint x: 28, startPoint y: 231, endPoint x: 39, endPoint y: 225, distance: 12.6
click at [27, 227] on div "Pen P" at bounding box center [32, 232] width 23 height 14
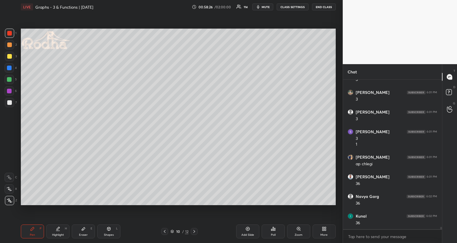
click at [192, 227] on icon at bounding box center [194, 232] width 5 height 5
click at [20, 227] on div "LIVE Graphs - 3 & Functions | [DATE] 00:58:27 / 02:00:00 114 mute CLASS SETTING…" at bounding box center [179, 121] width 320 height 243
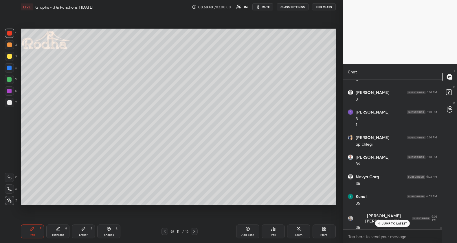
click at [109, 227] on icon at bounding box center [109, 229] width 5 height 5
click at [9, 167] on icon at bounding box center [9, 166] width 5 height 5
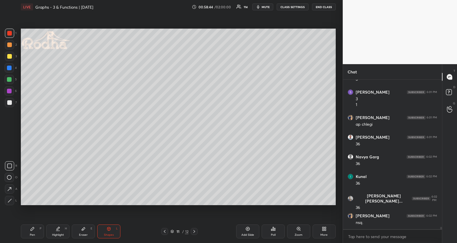
scroll to position [10091, 0]
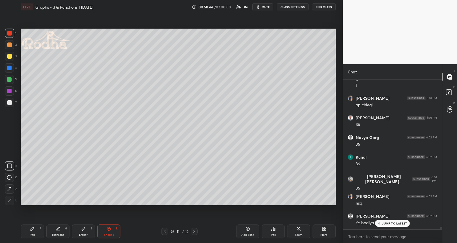
click at [37, 227] on div "Pen P" at bounding box center [32, 232] width 23 height 14
click at [11, 55] on div at bounding box center [9, 56] width 9 height 9
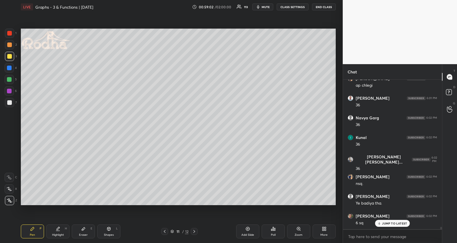
click at [12, 83] on div "1 2 3 4 5 6 7 R O A L C X Z Erase all C X Z LIVE Graphs - 3 & Functions | [DATE…" at bounding box center [169, 121] width 338 height 243
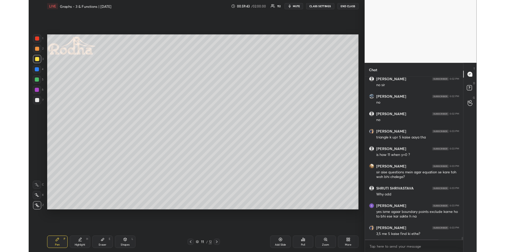
scroll to position [9671, 0]
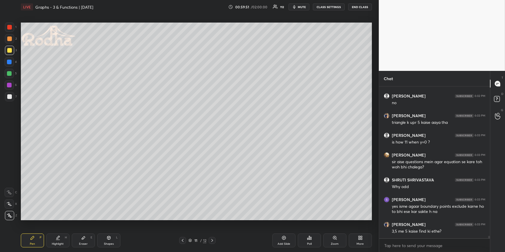
click at [184, 227] on icon at bounding box center [182, 240] width 5 height 5
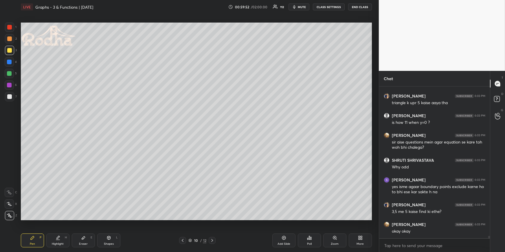
drag, startPoint x: 52, startPoint y: 242, endPoint x: 60, endPoint y: 235, distance: 10.3
click at [52, 227] on div "Highlight H" at bounding box center [57, 241] width 23 height 14
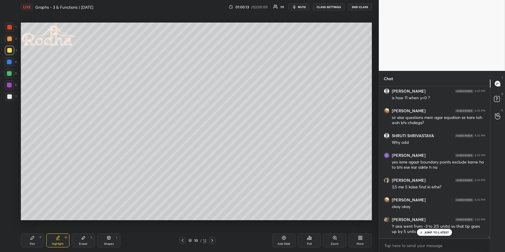
click at [431, 227] on div "JUMP TO LATEST" at bounding box center [434, 232] width 35 height 7
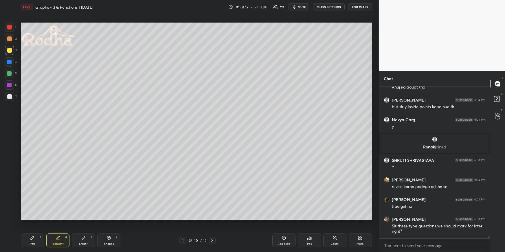
scroll to position [10118, 0]
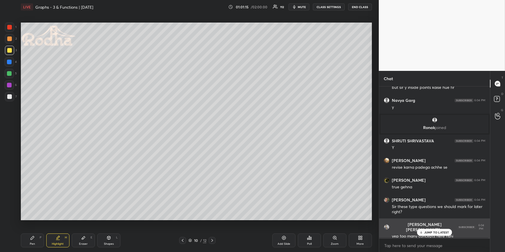
drag, startPoint x: 434, startPoint y: 230, endPoint x: 438, endPoint y: 228, distance: 3.9
click at [434, 227] on div "JUMP TO LATEST" at bounding box center [434, 232] width 35 height 7
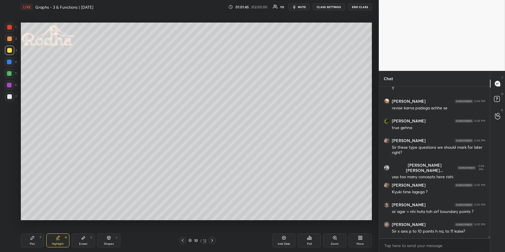
scroll to position [10197, 0]
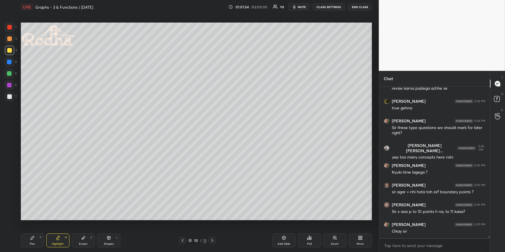
drag, startPoint x: 34, startPoint y: 234, endPoint x: 38, endPoint y: 227, distance: 7.8
click at [32, 227] on div "Pen P" at bounding box center [32, 241] width 23 height 14
click at [57, 227] on div "Highlight H" at bounding box center [57, 241] width 23 height 14
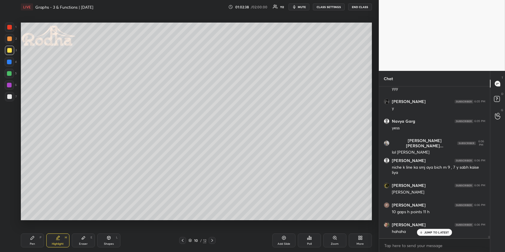
scroll to position [10419, 0]
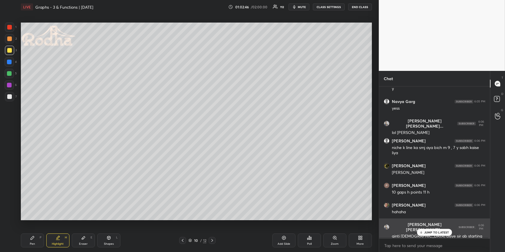
click at [422, 227] on icon at bounding box center [421, 232] width 4 height 3
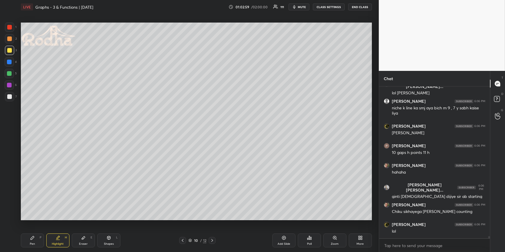
scroll to position [10478, 0]
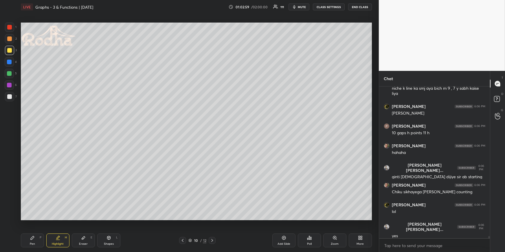
click at [214, 227] on icon at bounding box center [212, 240] width 5 height 5
click at [212, 227] on icon at bounding box center [212, 240] width 5 height 5
click at [36, 227] on div "Pen P" at bounding box center [32, 241] width 23 height 14
click at [12, 63] on div at bounding box center [9, 61] width 9 height 9
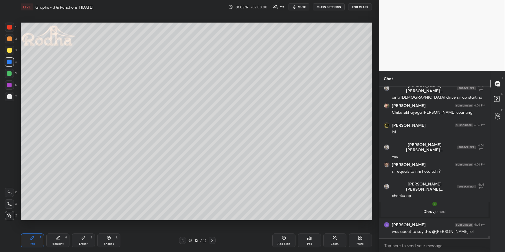
scroll to position [10578, 0]
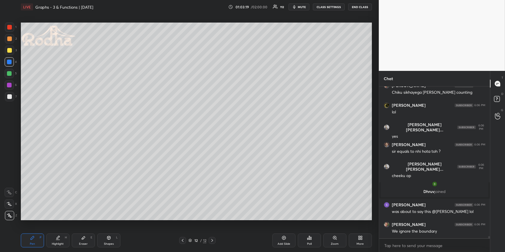
click at [187, 227] on div "12 / 12" at bounding box center [197, 240] width 36 height 7
click at [185, 227] on div at bounding box center [182, 240] width 7 height 7
click at [184, 227] on icon at bounding box center [182, 240] width 5 height 5
drag, startPoint x: 60, startPoint y: 241, endPoint x: 59, endPoint y: 236, distance: 4.5
click at [60, 227] on div "Highlight H" at bounding box center [57, 241] width 23 height 14
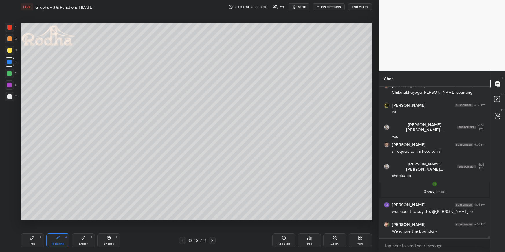
click at [28, 227] on div "Pen P" at bounding box center [32, 241] width 23 height 14
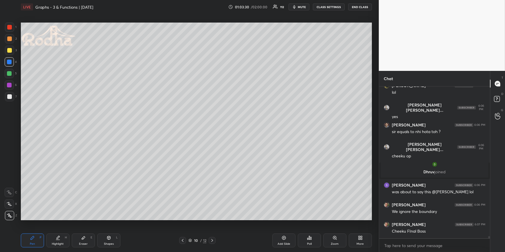
click at [10, 49] on div at bounding box center [9, 50] width 9 height 9
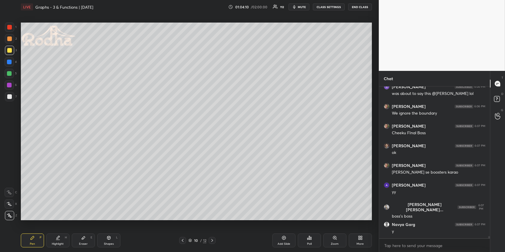
scroll to position [10715, 0]
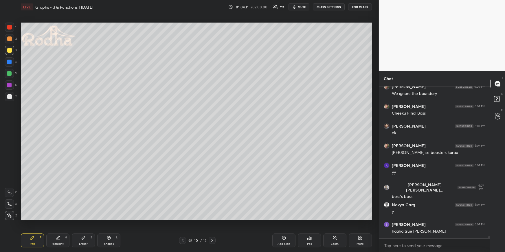
click at [213, 227] on icon at bounding box center [212, 240] width 5 height 5
click at [212, 227] on icon at bounding box center [212, 240] width 5 height 5
drag, startPoint x: 9, startPoint y: 62, endPoint x: 14, endPoint y: 62, distance: 5.2
click at [9, 61] on div at bounding box center [9, 62] width 5 height 5
click at [108, 227] on icon at bounding box center [109, 238] width 5 height 5
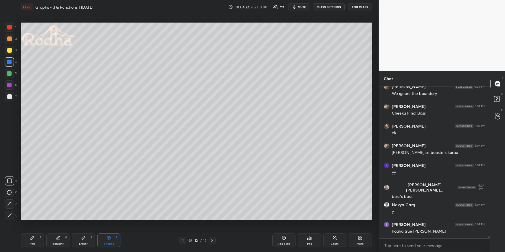
click at [13, 204] on div at bounding box center [9, 203] width 9 height 9
click at [10, 38] on div at bounding box center [9, 38] width 5 height 5
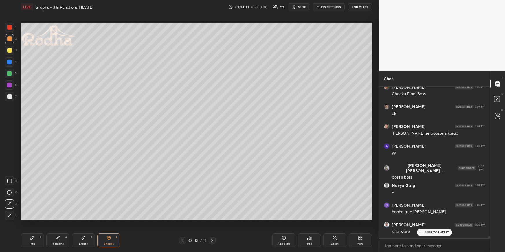
click at [37, 227] on div "Pen P" at bounding box center [32, 241] width 23 height 14
click at [107, 227] on div "Pen P Highlight H Eraser E Shapes L 12 / 12 Add Slide Poll Zoom More" at bounding box center [196, 240] width 351 height 23
click at [107, 227] on icon at bounding box center [109, 238] width 5 height 5
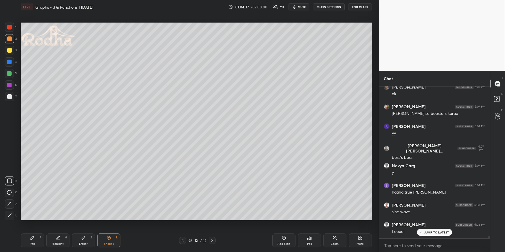
click at [13, 215] on div "L" at bounding box center [11, 215] width 12 height 9
click at [13, 214] on div at bounding box center [9, 215] width 9 height 9
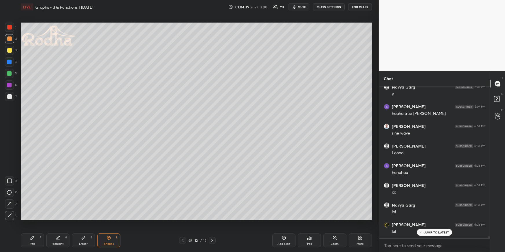
drag, startPoint x: 9, startPoint y: 74, endPoint x: 15, endPoint y: 76, distance: 6.0
click at [9, 74] on div at bounding box center [9, 73] width 5 height 5
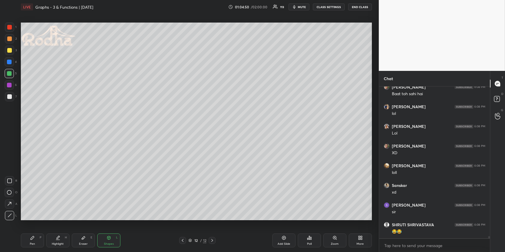
scroll to position [11148, 0]
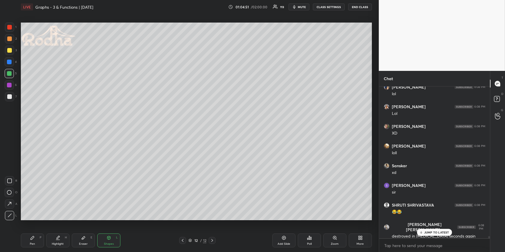
click at [436, 227] on p "JUMP TO LATEST" at bounding box center [436, 232] width 25 height 3
click at [35, 227] on div "Pen P" at bounding box center [32, 241] width 23 height 14
click at [13, 38] on div at bounding box center [9, 38] width 9 height 9
click at [10, 61] on div at bounding box center [9, 62] width 5 height 5
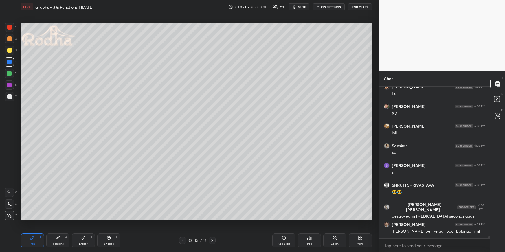
click at [54, 227] on div "Highlight H" at bounding box center [57, 241] width 23 height 14
click at [32, 227] on div "Pen P" at bounding box center [32, 241] width 23 height 14
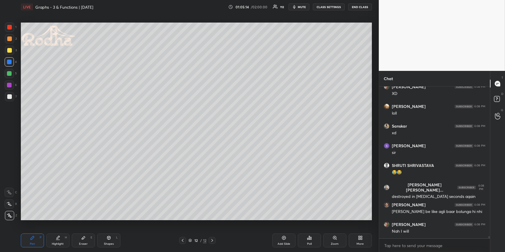
click at [52, 227] on div "Highlight H" at bounding box center [57, 241] width 23 height 14
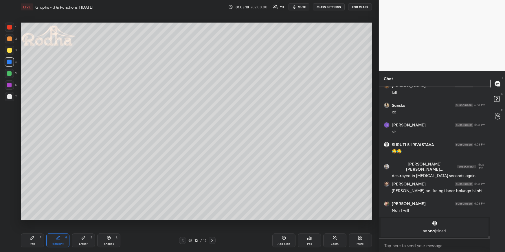
scroll to position [10798, 0]
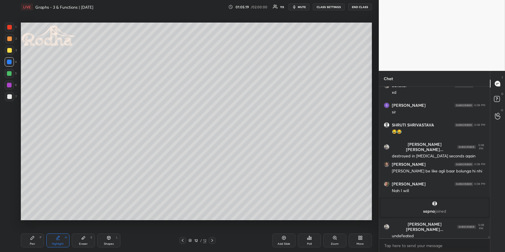
click at [31, 227] on div "Pen" at bounding box center [32, 244] width 5 height 3
drag, startPoint x: 11, startPoint y: 52, endPoint x: 8, endPoint y: 59, distance: 7.7
click at [10, 52] on div at bounding box center [9, 50] width 5 height 5
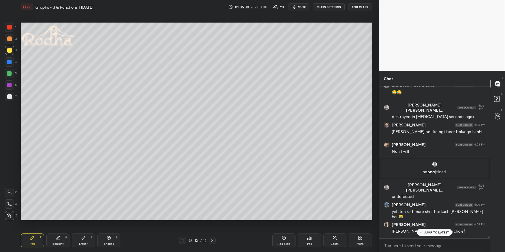
scroll to position [10856, 0]
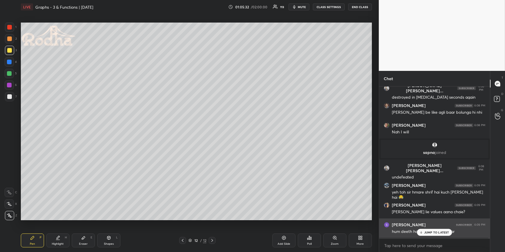
click at [438, 227] on p "JUMP TO LATEST" at bounding box center [436, 232] width 25 height 3
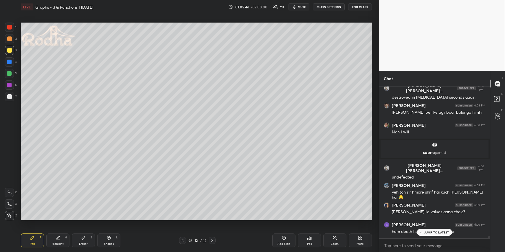
scroll to position [10876, 0]
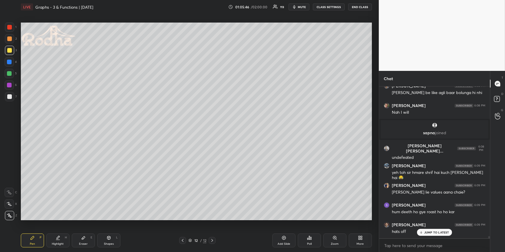
click at [84, 227] on icon at bounding box center [83, 237] width 3 height 3
drag, startPoint x: 105, startPoint y: 241, endPoint x: 101, endPoint y: 236, distance: 6.3
click at [105, 227] on div "Shapes L" at bounding box center [108, 241] width 23 height 14
click at [10, 202] on icon at bounding box center [9, 204] width 6 height 6
click at [12, 40] on div at bounding box center [9, 38] width 9 height 9
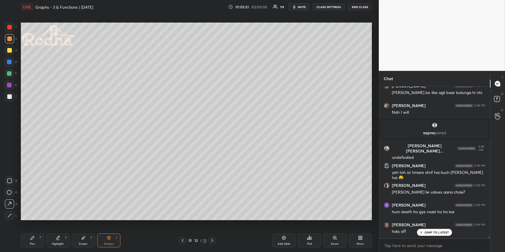
scroll to position [10896, 0]
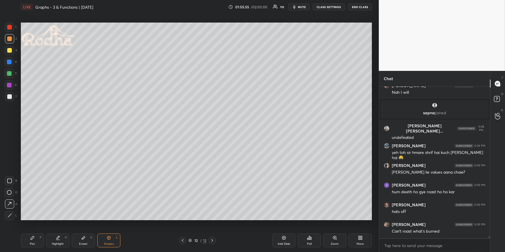
click at [32, 227] on div "Pen P" at bounding box center [32, 241] width 23 height 14
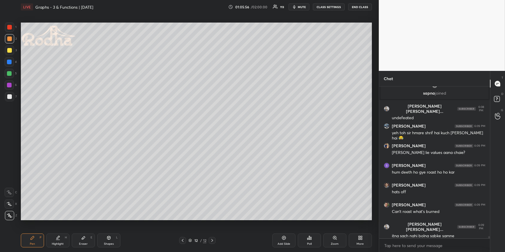
click at [10, 51] on div at bounding box center [9, 50] width 5 height 5
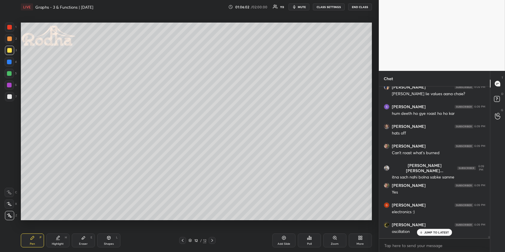
scroll to position [10994, 0]
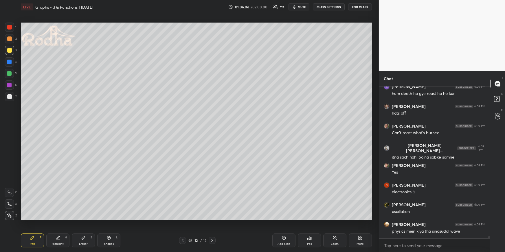
click at [11, 71] on div at bounding box center [9, 73] width 9 height 9
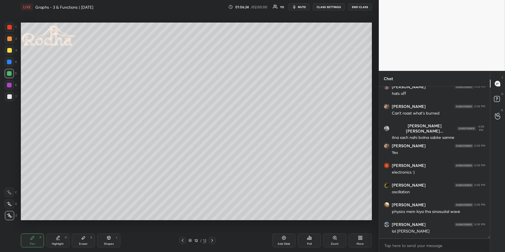
scroll to position [11034, 0]
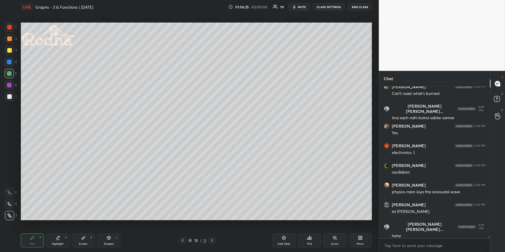
click at [27, 227] on div "Pen P" at bounding box center [32, 241] width 23 height 14
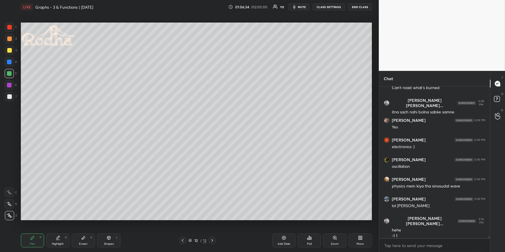
click at [54, 227] on div "Pen P Highlight H Eraser E Shapes L 12 / 12 Add Slide Poll Zoom More" at bounding box center [196, 240] width 351 height 23
drag, startPoint x: 58, startPoint y: 240, endPoint x: 56, endPoint y: 222, distance: 18.1
click at [58, 227] on div "Highlight H" at bounding box center [57, 241] width 23 height 14
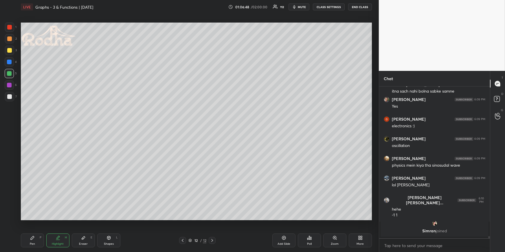
drag, startPoint x: 28, startPoint y: 239, endPoint x: 27, endPoint y: 235, distance: 4.4
click at [29, 227] on div "Pen P" at bounding box center [32, 241] width 23 height 14
click at [7, 52] on div at bounding box center [9, 50] width 5 height 5
drag, startPoint x: 10, startPoint y: 60, endPoint x: 20, endPoint y: 59, distance: 9.9
click at [10, 60] on div at bounding box center [9, 62] width 5 height 5
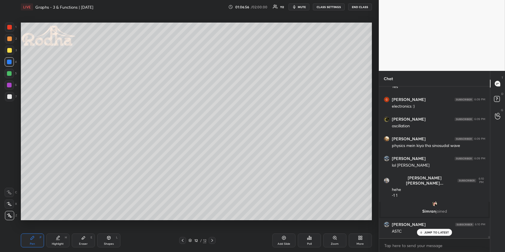
scroll to position [11007, 0]
click at [60, 227] on div "Highlight H" at bounding box center [57, 241] width 23 height 14
click at [33, 227] on div "Pen" at bounding box center [32, 244] width 5 height 3
click at [54, 227] on div "Highlight" at bounding box center [58, 244] width 12 height 3
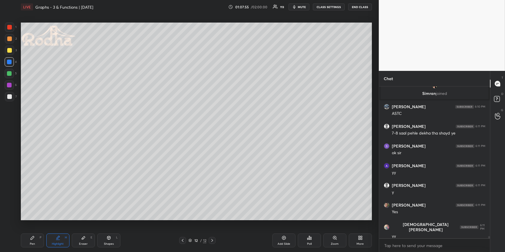
scroll to position [11145, 0]
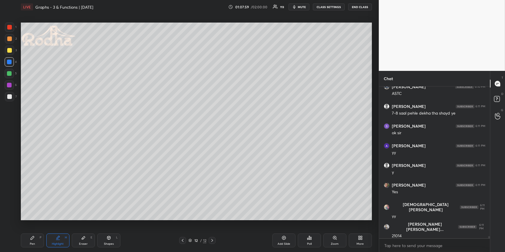
click at [214, 227] on icon at bounding box center [212, 240] width 5 height 5
click at [364, 227] on div "More" at bounding box center [360, 241] width 23 height 14
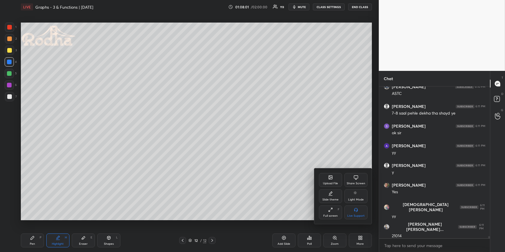
click at [335, 178] on div "Upload File" at bounding box center [330, 180] width 23 height 14
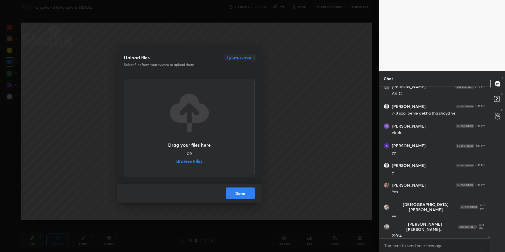
scroll to position [11151, 0]
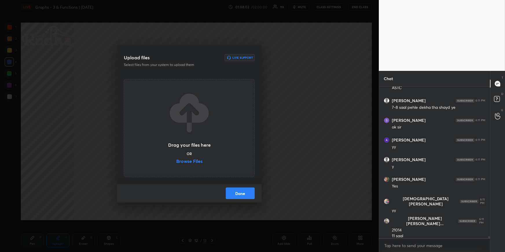
click at [190, 163] on label "Browse Files" at bounding box center [189, 162] width 26 height 6
click at [176, 163] on input "Browse Files" at bounding box center [176, 162] width 0 height 6
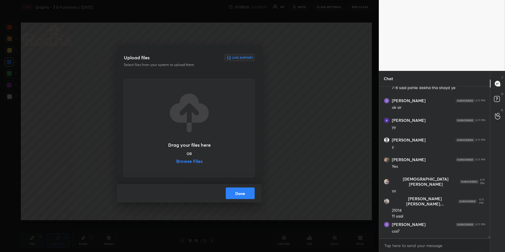
scroll to position [11190, 0]
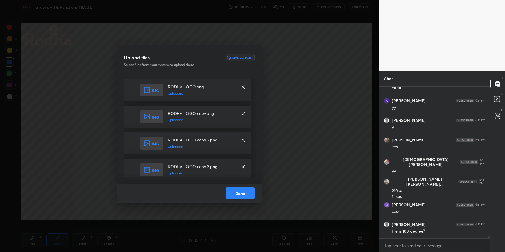
click at [238, 192] on button "Done" at bounding box center [240, 194] width 29 height 12
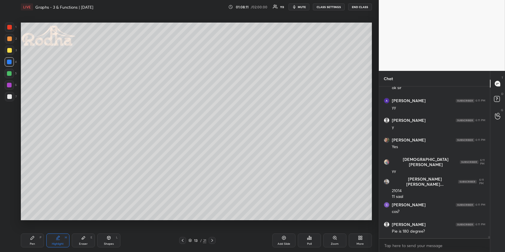
drag, startPoint x: 181, startPoint y: 239, endPoint x: 185, endPoint y: 229, distance: 11.0
click at [182, 227] on icon at bounding box center [182, 240] width 5 height 5
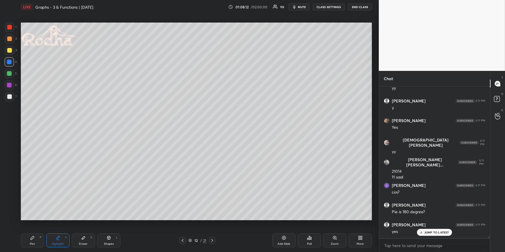
click at [40, 227] on div "Pen P" at bounding box center [32, 241] width 23 height 14
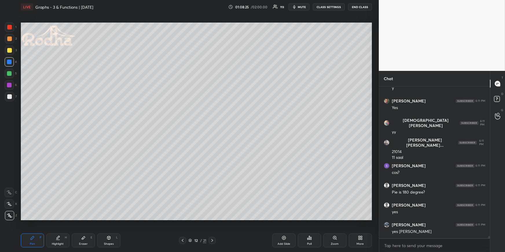
click at [213, 227] on icon at bounding box center [212, 240] width 2 height 3
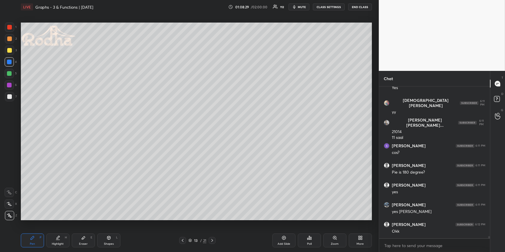
scroll to position [11269, 0]
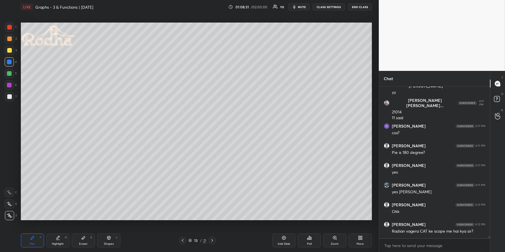
click at [112, 227] on div "Pen P Highlight H Eraser E Shapes L 13 / 21 Add Slide Poll Zoom More" at bounding box center [196, 240] width 351 height 23
click at [109, 227] on icon at bounding box center [108, 237] width 3 height 3
click at [8, 204] on icon at bounding box center [9, 204] width 6 height 6
click at [10, 38] on div at bounding box center [9, 38] width 5 height 5
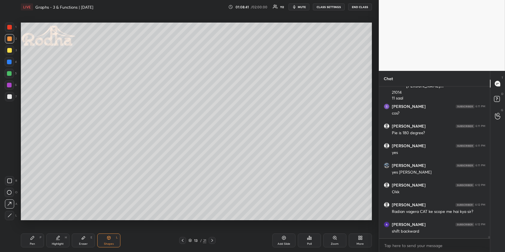
click at [29, 227] on div "Pen P" at bounding box center [32, 241] width 23 height 14
drag, startPoint x: 10, startPoint y: 71, endPoint x: 16, endPoint y: 71, distance: 6.4
click at [10, 71] on div at bounding box center [9, 73] width 9 height 9
click at [106, 227] on div "Shapes L" at bounding box center [108, 241] width 23 height 14
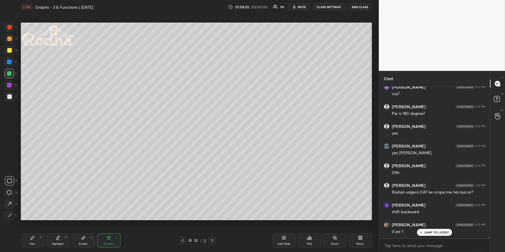
click at [9, 215] on icon at bounding box center [10, 215] width 4 height 4
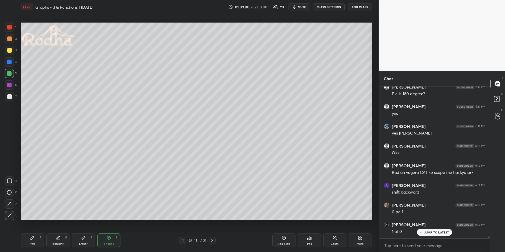
drag, startPoint x: 37, startPoint y: 239, endPoint x: 40, endPoint y: 234, distance: 5.9
click at [36, 227] on div "Pen P" at bounding box center [32, 241] width 23 height 14
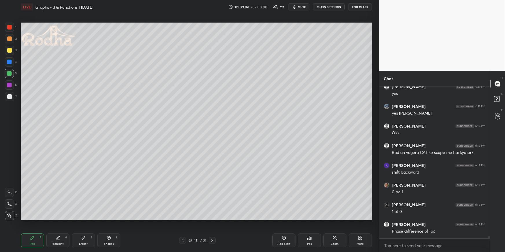
scroll to position [11367, 0]
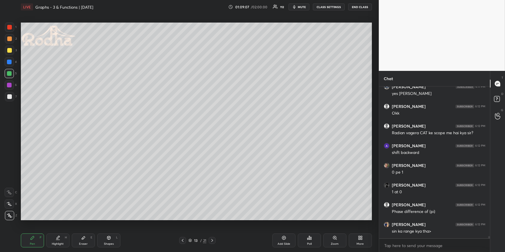
click at [10, 61] on div at bounding box center [9, 62] width 5 height 5
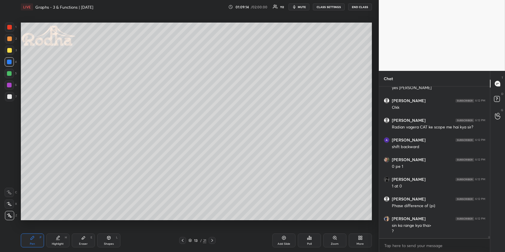
click at [9, 38] on div at bounding box center [9, 38] width 5 height 5
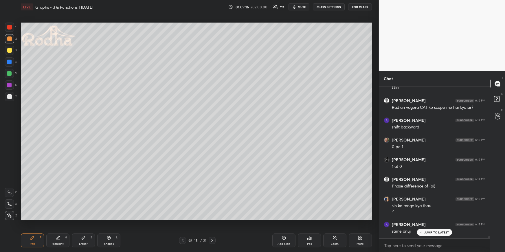
scroll to position [11412, 0]
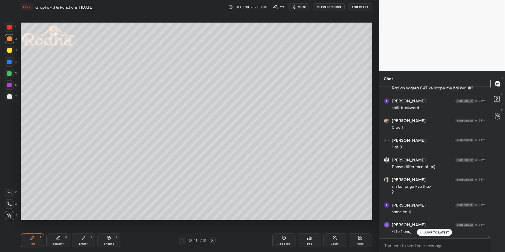
click at [182, 227] on icon at bounding box center [182, 240] width 5 height 5
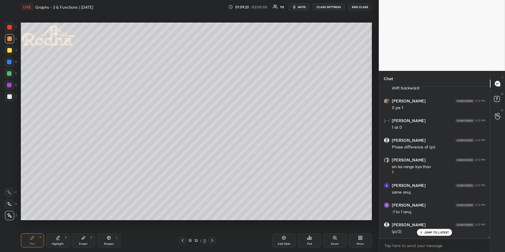
click at [214, 227] on icon at bounding box center [212, 240] width 5 height 5
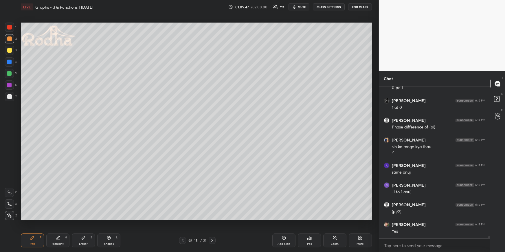
drag, startPoint x: 56, startPoint y: 245, endPoint x: 56, endPoint y: 228, distance: 17.1
click at [57, 227] on div "Highlight" at bounding box center [58, 244] width 12 height 3
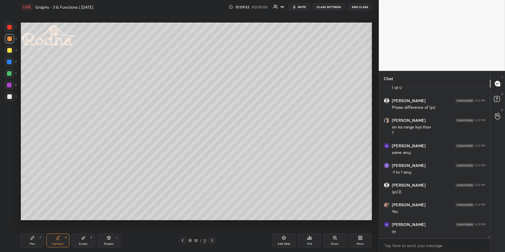
scroll to position [11491, 0]
click at [30, 227] on div "Pen P" at bounding box center [32, 241] width 23 height 14
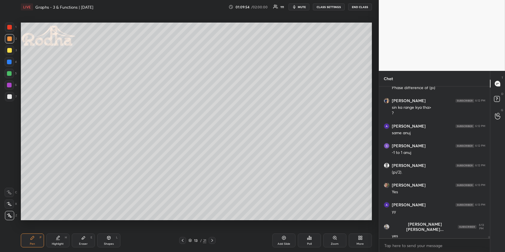
scroll to position [11510, 0]
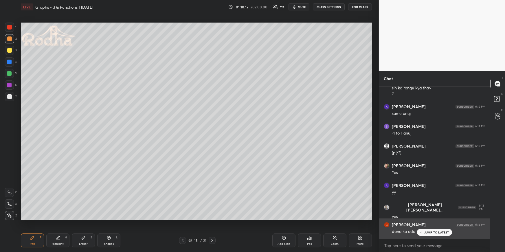
click at [430, 227] on p "JUMP TO LATEST" at bounding box center [436, 232] width 25 height 3
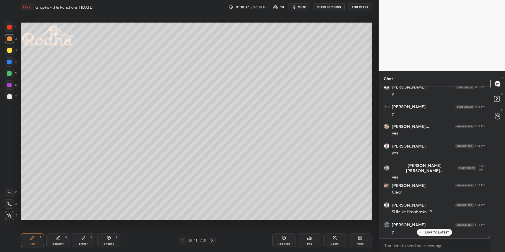
scroll to position [11727, 0]
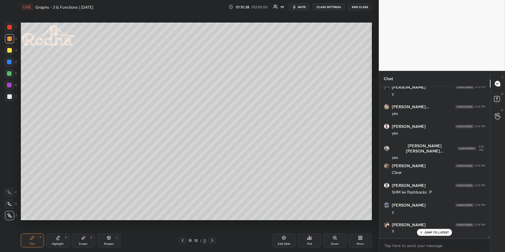
click at [36, 227] on div "Pen P" at bounding box center [32, 241] width 23 height 14
drag, startPoint x: 9, startPoint y: 69, endPoint x: 11, endPoint y: 72, distance: 4.4
click at [9, 69] on div "1 2 3 4 5 6 7" at bounding box center [11, 63] width 12 height 81
click at [12, 73] on div at bounding box center [9, 73] width 9 height 9
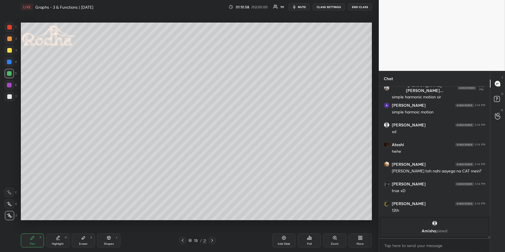
scroll to position [11945, 0]
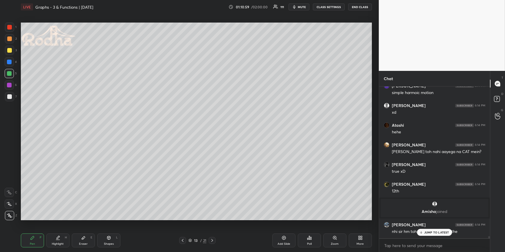
click at [59, 227] on div "Highlight H" at bounding box center [57, 241] width 23 height 14
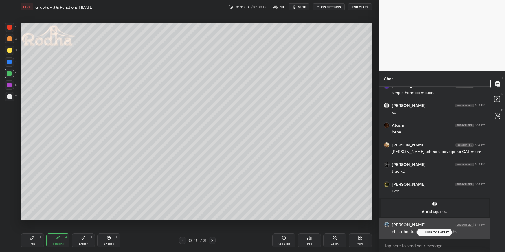
drag, startPoint x: 428, startPoint y: 234, endPoint x: 423, endPoint y: 234, distance: 4.3
click at [428, 227] on p "JUMP TO LATEST" at bounding box center [436, 232] width 25 height 3
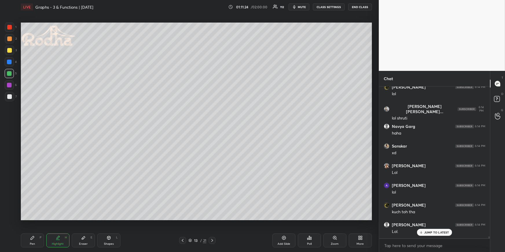
scroll to position [12161, 0]
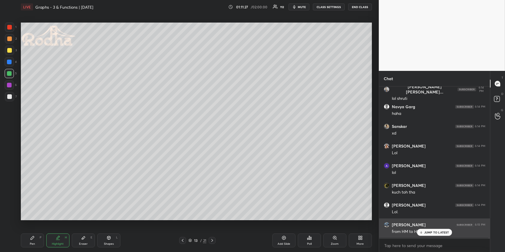
drag, startPoint x: 438, startPoint y: 230, endPoint x: 439, endPoint y: 226, distance: 3.9
click at [438, 227] on div "JUMP TO LATEST" at bounding box center [434, 232] width 35 height 7
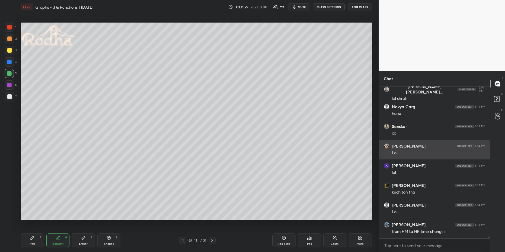
scroll to position [12181, 0]
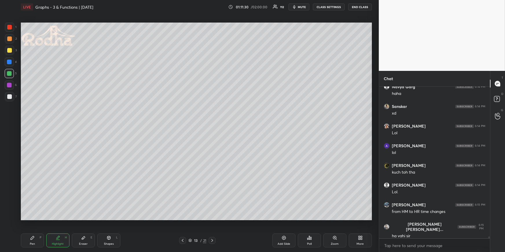
click at [36, 227] on div "Pen P" at bounding box center [32, 241] width 23 height 14
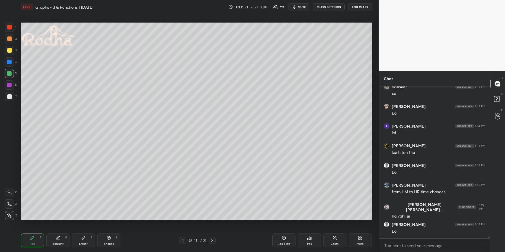
click at [8, 63] on div at bounding box center [9, 62] width 5 height 5
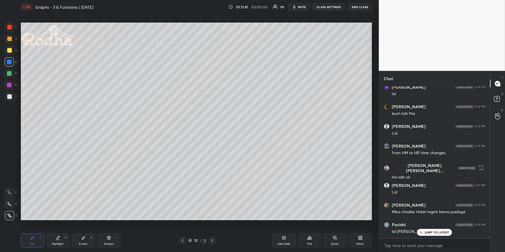
scroll to position [12259, 0]
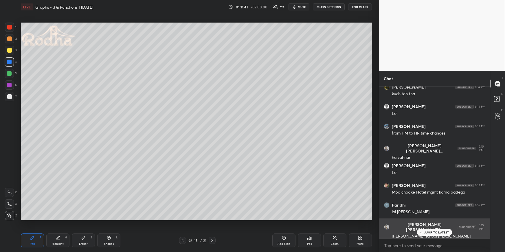
drag, startPoint x: 427, startPoint y: 232, endPoint x: 425, endPoint y: 226, distance: 6.6
click at [427, 227] on p "JUMP TO LATEST" at bounding box center [436, 232] width 25 height 3
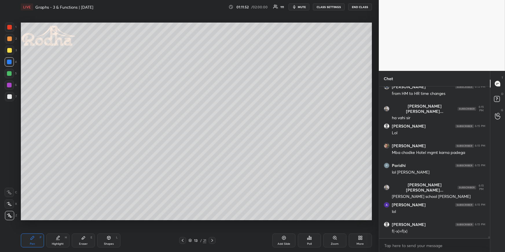
scroll to position [12319, 0]
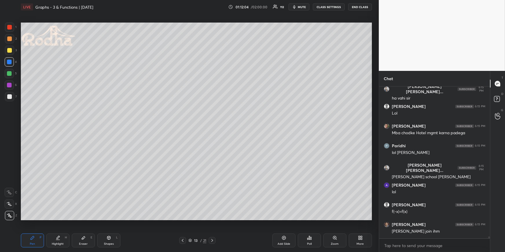
click at [10, 75] on div at bounding box center [9, 73] width 5 height 5
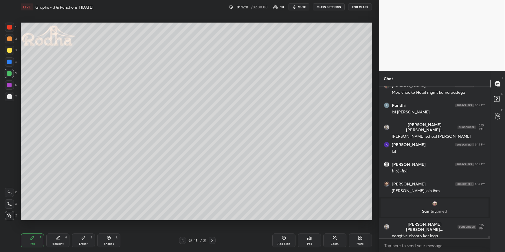
scroll to position [11984, 0]
drag, startPoint x: 54, startPoint y: 243, endPoint x: 73, endPoint y: 227, distance: 25.1
click at [54, 227] on div "Highlight" at bounding box center [58, 244] width 12 height 3
drag, startPoint x: 38, startPoint y: 237, endPoint x: 55, endPoint y: 226, distance: 20.6
click at [37, 227] on div "Pen P" at bounding box center [32, 241] width 23 height 14
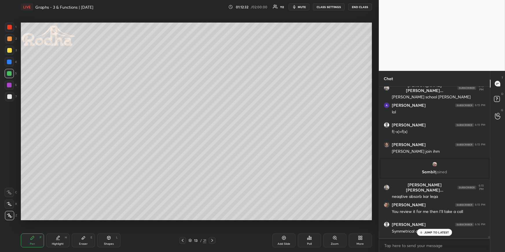
scroll to position [12043, 0]
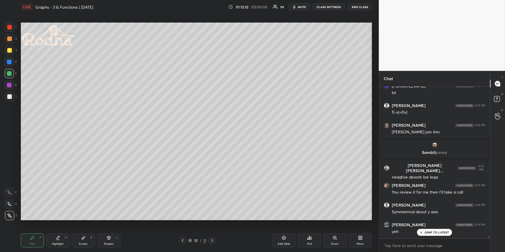
drag, startPoint x: 65, startPoint y: 242, endPoint x: 64, endPoint y: 239, distance: 3.0
click at [64, 227] on div "Highlight H" at bounding box center [57, 241] width 23 height 14
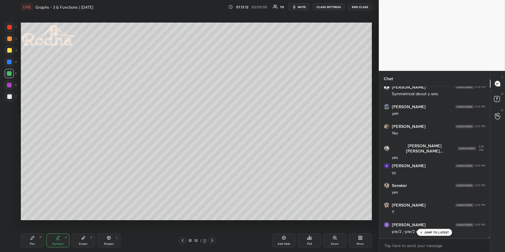
scroll to position [12181, 0]
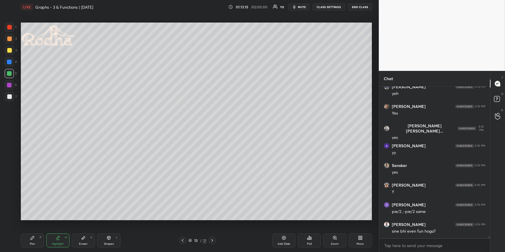
click at [298, 7] on button "mute" at bounding box center [299, 6] width 21 height 7
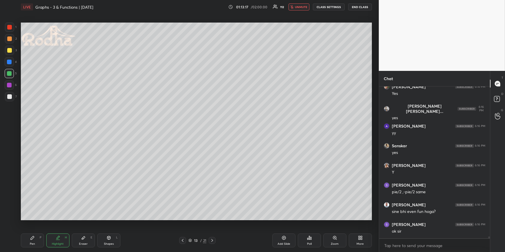
drag, startPoint x: 298, startPoint y: 7, endPoint x: 287, endPoint y: 21, distance: 18.4
click at [298, 7] on span "unmute" at bounding box center [301, 7] width 12 height 4
click at [211, 227] on icon at bounding box center [212, 240] width 5 height 5
click at [10, 62] on div at bounding box center [9, 62] width 5 height 5
click at [32, 227] on icon at bounding box center [32, 237] width 3 height 3
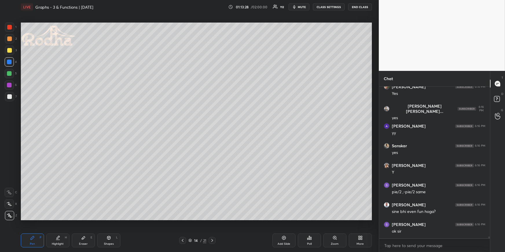
drag, startPoint x: 9, startPoint y: 41, endPoint x: 18, endPoint y: 52, distance: 14.2
click at [8, 41] on div at bounding box center [9, 38] width 9 height 9
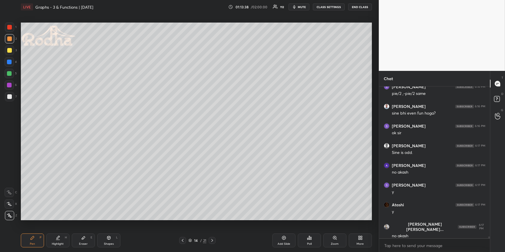
scroll to position [12319, 0]
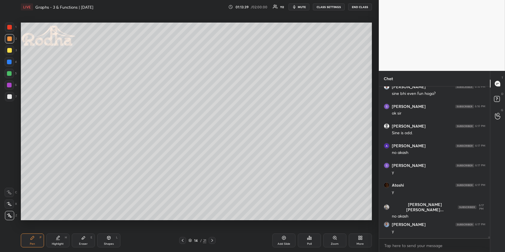
drag, startPoint x: 300, startPoint y: 7, endPoint x: 290, endPoint y: 10, distance: 10.7
click at [300, 8] on span "mute" at bounding box center [302, 7] width 8 height 4
drag, startPoint x: 297, startPoint y: 5, endPoint x: 277, endPoint y: 15, distance: 22.5
click at [298, 6] on span "unmute" at bounding box center [301, 7] width 12 height 4
click at [104, 227] on div "Shapes L" at bounding box center [108, 241] width 23 height 14
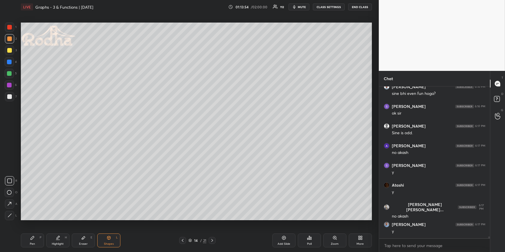
drag, startPoint x: 13, startPoint y: 203, endPoint x: 20, endPoint y: 200, distance: 7.1
click at [12, 203] on div at bounding box center [9, 203] width 9 height 9
drag, startPoint x: 30, startPoint y: 241, endPoint x: 29, endPoint y: 237, distance: 3.2
click at [29, 227] on div "Pen P" at bounding box center [32, 241] width 23 height 14
click at [11, 74] on div at bounding box center [9, 73] width 5 height 5
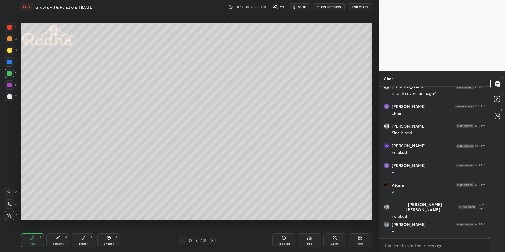
click at [56, 227] on div "Highlight H" at bounding box center [57, 241] width 23 height 14
click at [183, 227] on icon at bounding box center [182, 240] width 5 height 5
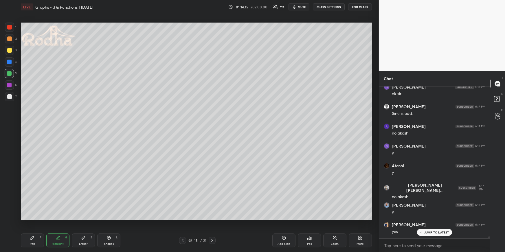
click at [183, 227] on icon at bounding box center [182, 240] width 5 height 5
click at [30, 227] on div "Pen" at bounding box center [32, 244] width 5 height 3
click at [11, 38] on div at bounding box center [9, 38] width 5 height 5
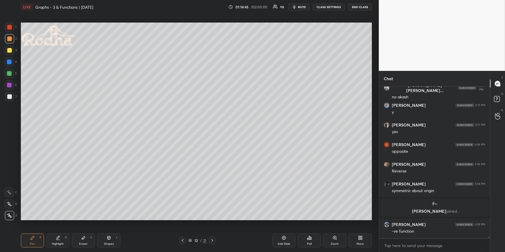
scroll to position [12317, 0]
click at [56, 227] on div "Highlight H" at bounding box center [57, 241] width 23 height 14
click at [211, 227] on icon at bounding box center [212, 240] width 5 height 5
drag, startPoint x: 184, startPoint y: 240, endPoint x: 186, endPoint y: 237, distance: 3.9
click at [183, 227] on icon at bounding box center [182, 240] width 5 height 5
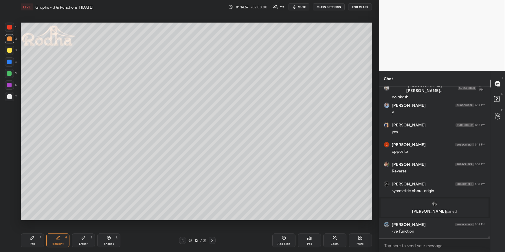
click at [36, 227] on div "Pen P" at bounding box center [32, 241] width 23 height 14
click at [58, 227] on div "Highlight" at bounding box center [58, 244] width 12 height 3
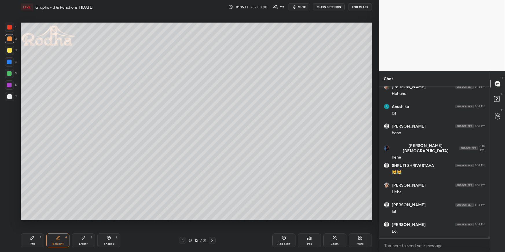
scroll to position [12573, 0]
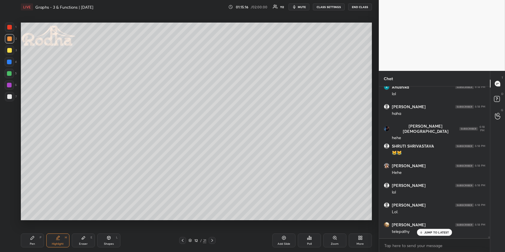
drag, startPoint x: 213, startPoint y: 243, endPoint x: 216, endPoint y: 240, distance: 4.1
click at [213, 227] on div at bounding box center [212, 240] width 7 height 7
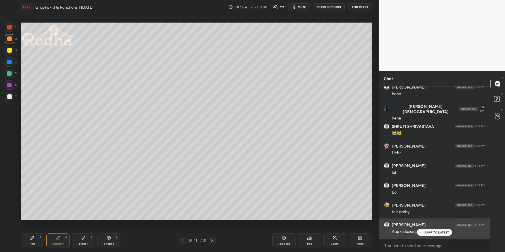
click at [432, 227] on div "Aapko kaise pata chala??" at bounding box center [438, 231] width 93 height 7
click at [432, 227] on p "JUMP TO LATEST" at bounding box center [436, 232] width 25 height 3
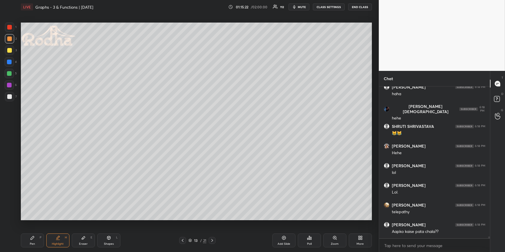
click at [182, 227] on icon at bounding box center [182, 240] width 5 height 5
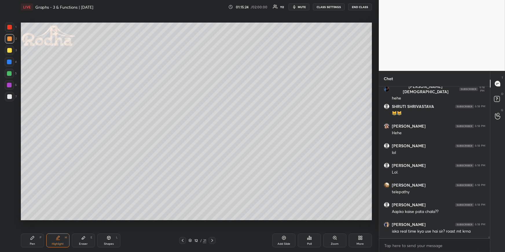
click at [37, 227] on div "Pen P" at bounding box center [32, 241] width 23 height 14
click at [10, 74] on div at bounding box center [9, 73] width 9 height 9
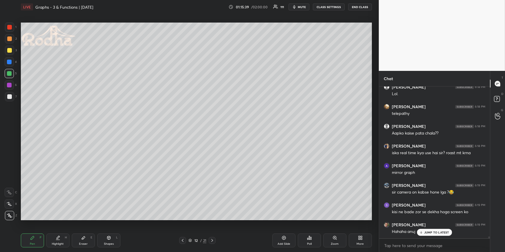
scroll to position [12711, 0]
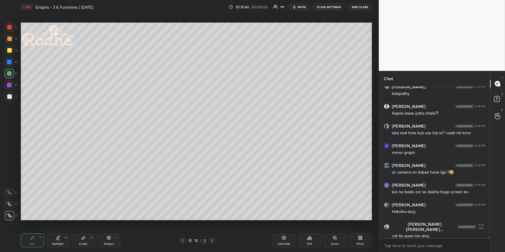
click at [59, 227] on icon at bounding box center [58, 238] width 5 height 5
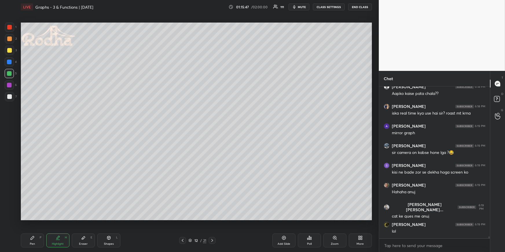
scroll to position [12750, 0]
click at [60, 227] on div "Highlight H" at bounding box center [57, 241] width 23 height 14
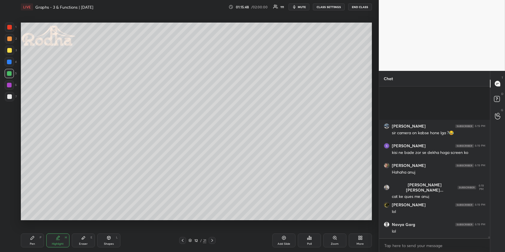
scroll to position [12809, 0]
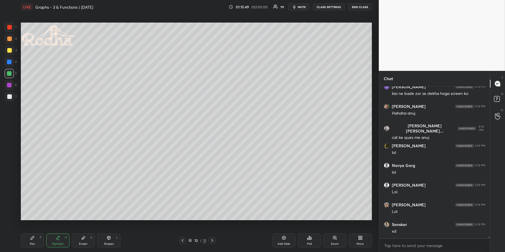
click at [53, 227] on div "Highlight H" at bounding box center [57, 241] width 23 height 14
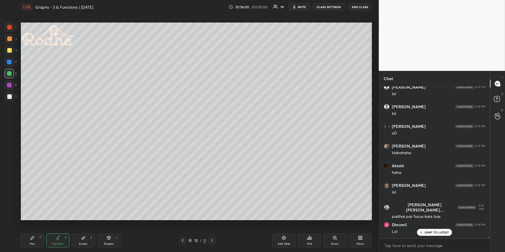
scroll to position [13084, 0]
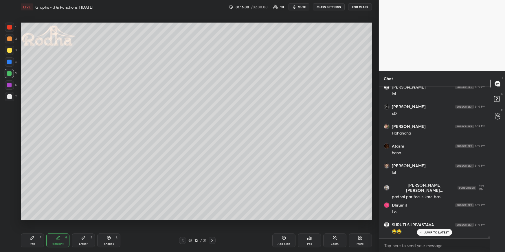
click at [63, 227] on div "Highlight H" at bounding box center [57, 241] width 23 height 14
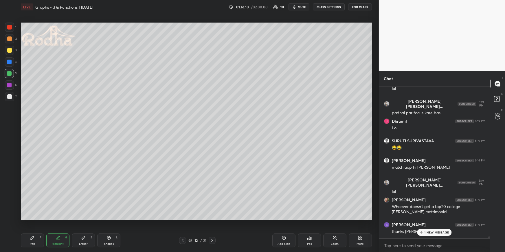
scroll to position [13193, 0]
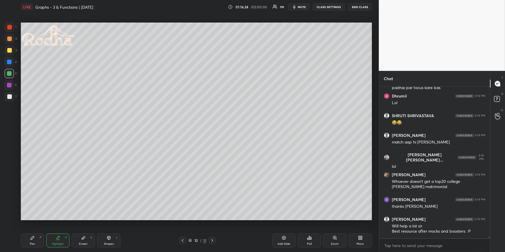
click at [213, 227] on icon at bounding box center [212, 240] width 5 height 5
click at [30, 227] on div "Pen P" at bounding box center [32, 241] width 23 height 14
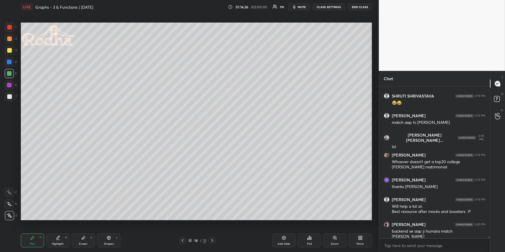
drag, startPoint x: 10, startPoint y: 61, endPoint x: 16, endPoint y: 59, distance: 5.8
click at [10, 61] on div at bounding box center [9, 62] width 5 height 5
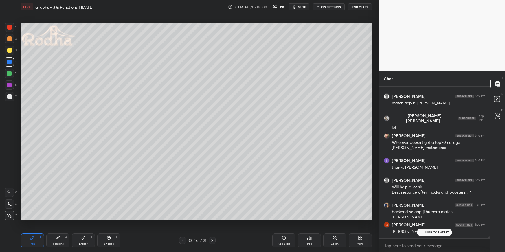
scroll to position [13258, 0]
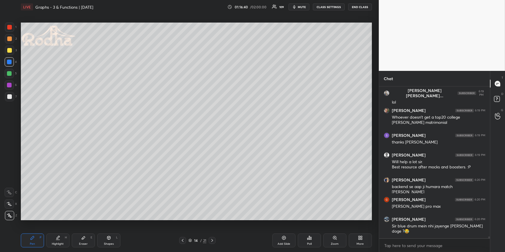
click at [110, 227] on div "Shapes L" at bounding box center [108, 241] width 23 height 14
click at [10, 203] on icon at bounding box center [9, 204] width 6 height 6
click at [10, 75] on div at bounding box center [9, 73] width 5 height 5
click at [10, 50] on div at bounding box center [9, 50] width 5 height 5
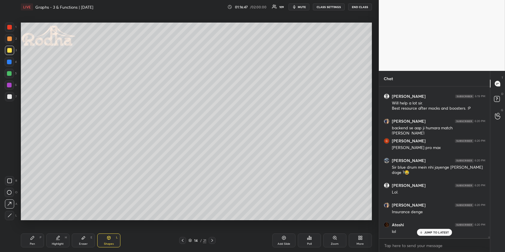
scroll to position [13336, 0]
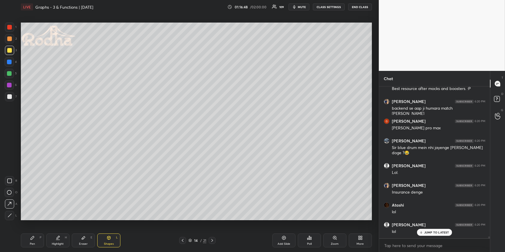
drag, startPoint x: 38, startPoint y: 239, endPoint x: 47, endPoint y: 231, distance: 12.1
click at [37, 227] on div "Pen P" at bounding box center [32, 241] width 23 height 14
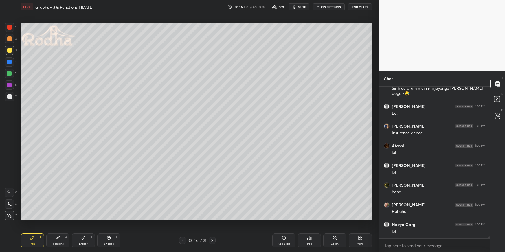
click at [13, 96] on div at bounding box center [9, 96] width 9 height 9
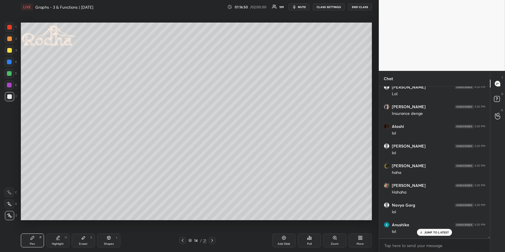
click at [10, 61] on div at bounding box center [9, 62] width 5 height 5
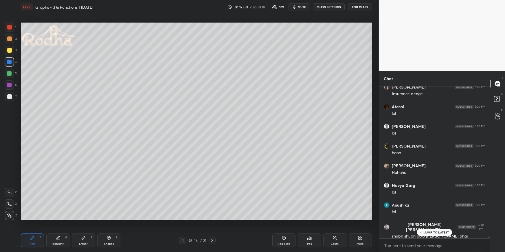
scroll to position [13454, 0]
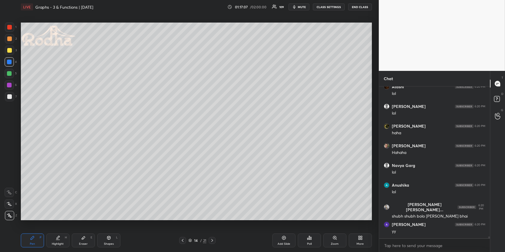
click at [62, 227] on div "Highlight H" at bounding box center [57, 241] width 23 height 14
click at [214, 227] on icon at bounding box center [212, 240] width 5 height 5
click at [47, 227] on div "Highlight H" at bounding box center [57, 241] width 23 height 14
click at [36, 227] on div "Pen P" at bounding box center [32, 241] width 23 height 14
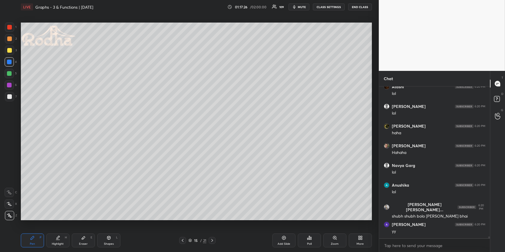
click at [10, 74] on div at bounding box center [9, 73] width 5 height 5
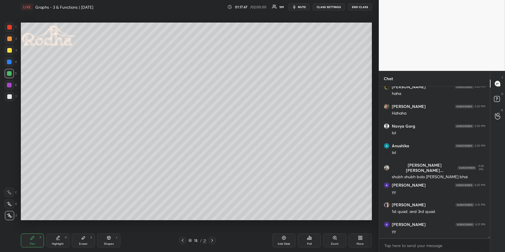
scroll to position [13513, 0]
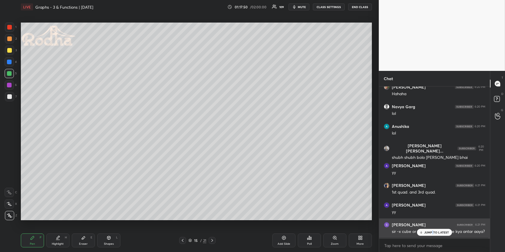
click at [433, 227] on p "JUMP TO LATEST" at bounding box center [436, 232] width 25 height 3
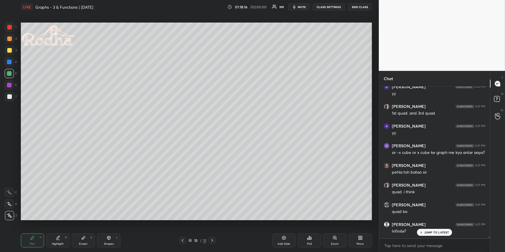
scroll to position [13612, 0]
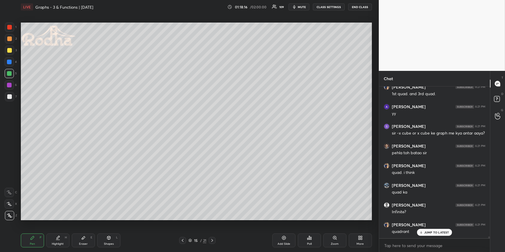
click at [56, 227] on icon at bounding box center [58, 238] width 5 height 5
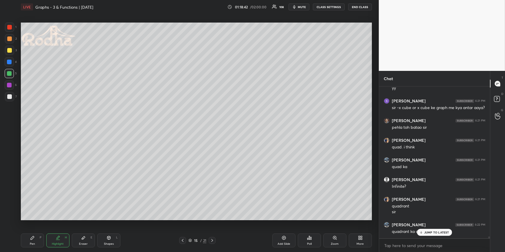
scroll to position [13658, 0]
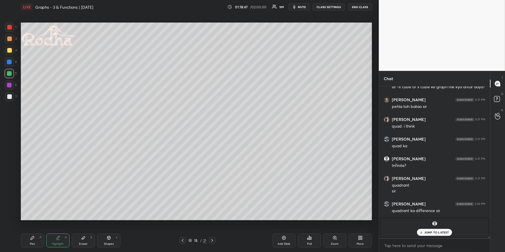
click at [7, 41] on div at bounding box center [9, 38] width 9 height 9
drag, startPoint x: 31, startPoint y: 237, endPoint x: 28, endPoint y: 225, distance: 12.2
click at [30, 227] on icon at bounding box center [32, 238] width 5 height 5
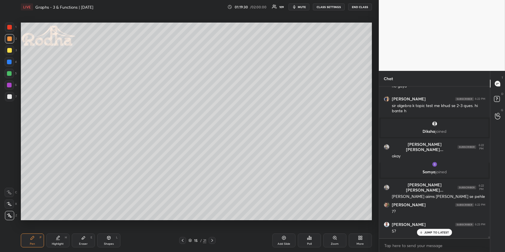
scroll to position [13883, 0]
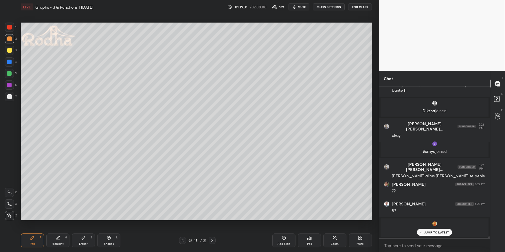
drag, startPoint x: 61, startPoint y: 242, endPoint x: 67, endPoint y: 225, distance: 17.8
click at [61, 227] on div "Highlight" at bounding box center [58, 244] width 12 height 3
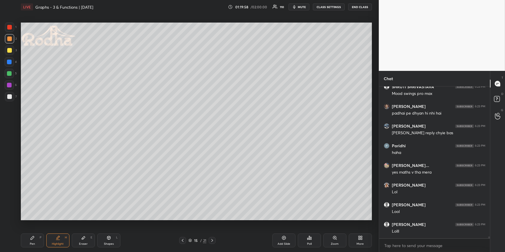
scroll to position [13759, 0]
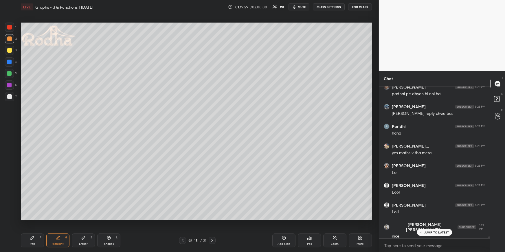
click at [45, 227] on div "Pen P Highlight H Eraser E Shapes L" at bounding box center [93, 241] width 144 height 14
click at [37, 227] on div "Pen P" at bounding box center [32, 241] width 23 height 14
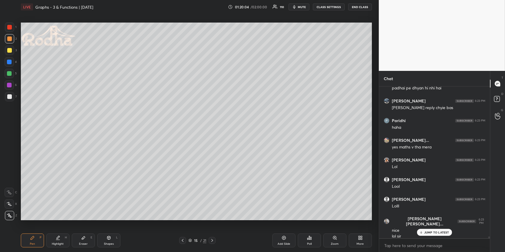
click at [109, 227] on div "Shapes" at bounding box center [109, 244] width 10 height 3
drag, startPoint x: 12, startPoint y: 204, endPoint x: 12, endPoint y: 199, distance: 5.6
click at [11, 204] on icon at bounding box center [9, 204] width 6 height 6
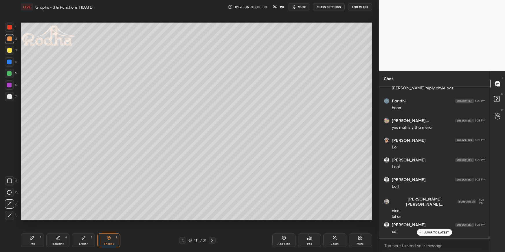
click at [11, 72] on div at bounding box center [9, 73] width 5 height 5
drag, startPoint x: 7, startPoint y: 95, endPoint x: 5, endPoint y: 101, distance: 6.2
click at [7, 95] on div at bounding box center [9, 96] width 9 height 9
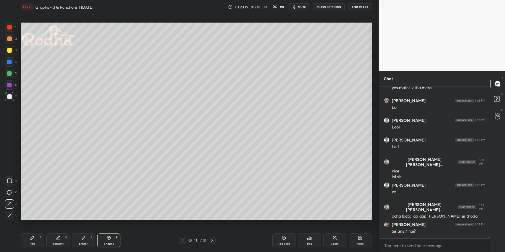
scroll to position [13844, 0]
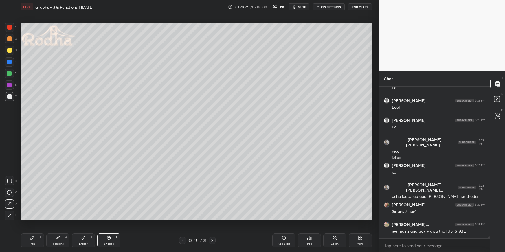
click at [24, 227] on div "Pen P" at bounding box center [32, 241] width 23 height 14
click at [112, 227] on div "Shapes L" at bounding box center [108, 241] width 23 height 14
drag, startPoint x: 8, startPoint y: 214, endPoint x: 12, endPoint y: 190, distance: 23.5
click at [9, 214] on icon at bounding box center [10, 215] width 4 height 4
click at [11, 71] on div at bounding box center [9, 73] width 5 height 5
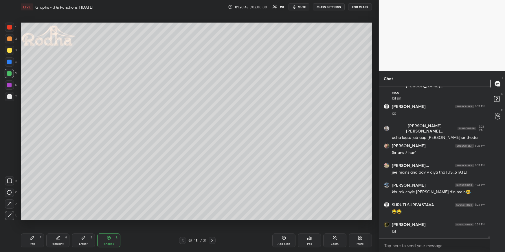
scroll to position [13923, 0]
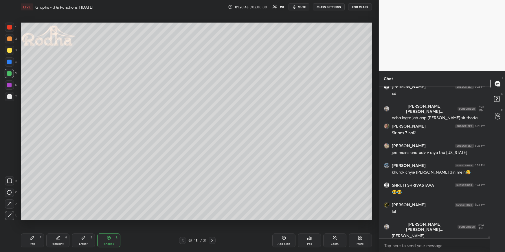
drag, startPoint x: 37, startPoint y: 237, endPoint x: 39, endPoint y: 232, distance: 5.7
click at [36, 227] on div "Pen P" at bounding box center [32, 241] width 23 height 14
click at [10, 49] on div at bounding box center [9, 50] width 5 height 5
click at [32, 227] on div "Pen P" at bounding box center [32, 241] width 23 height 14
click at [9, 27] on div at bounding box center [9, 27] width 5 height 5
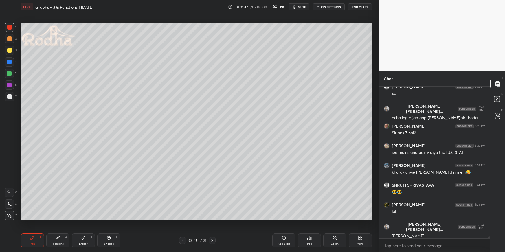
click at [9, 73] on div at bounding box center [9, 73] width 5 height 5
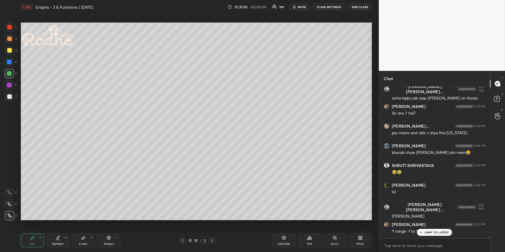
scroll to position [13962, 0]
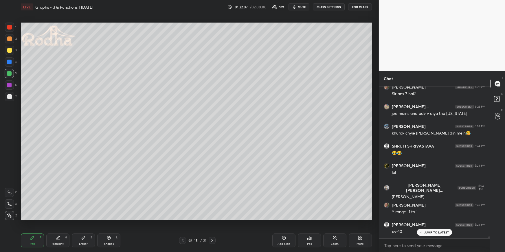
click at [9, 52] on div at bounding box center [9, 50] width 5 height 5
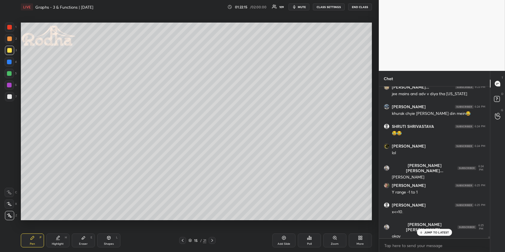
click at [10, 62] on div at bounding box center [9, 62] width 5 height 5
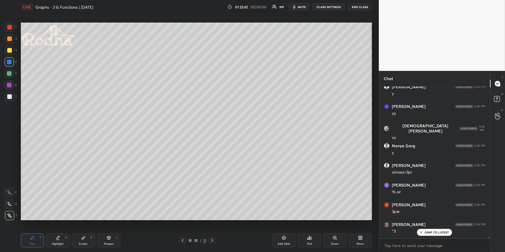
scroll to position [14257, 0]
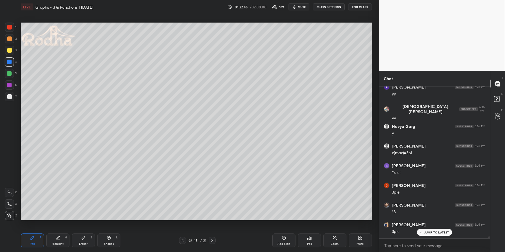
click at [10, 74] on div at bounding box center [9, 73] width 5 height 5
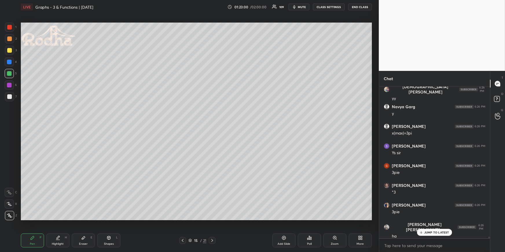
click at [59, 227] on div "Highlight H" at bounding box center [57, 241] width 23 height 14
drag, startPoint x: 29, startPoint y: 243, endPoint x: 33, endPoint y: 229, distance: 14.8
click at [28, 227] on div "Pen P" at bounding box center [32, 241] width 23 height 14
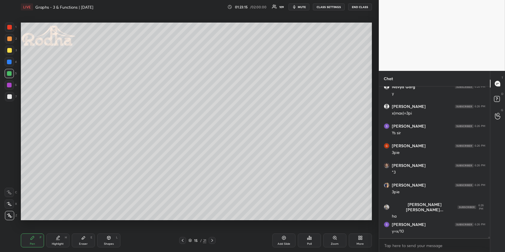
click at [10, 62] on div at bounding box center [9, 62] width 5 height 5
click at [111, 227] on icon at bounding box center [109, 238] width 5 height 5
click at [10, 215] on icon at bounding box center [10, 215] width 4 height 4
drag, startPoint x: 27, startPoint y: 242, endPoint x: 29, endPoint y: 235, distance: 7.1
click at [28, 227] on div "Pen P" at bounding box center [32, 241] width 23 height 14
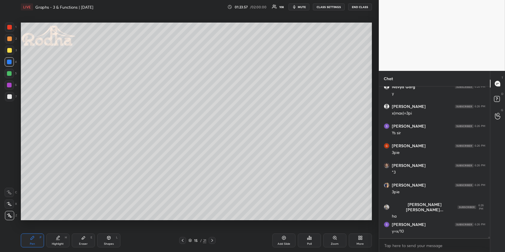
scroll to position [14316, 0]
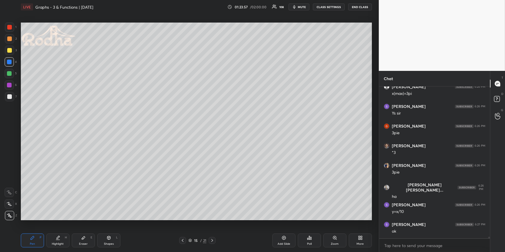
drag, startPoint x: 63, startPoint y: 241, endPoint x: 75, endPoint y: 227, distance: 17.8
click at [61, 227] on div "Highlight H" at bounding box center [57, 241] width 23 height 14
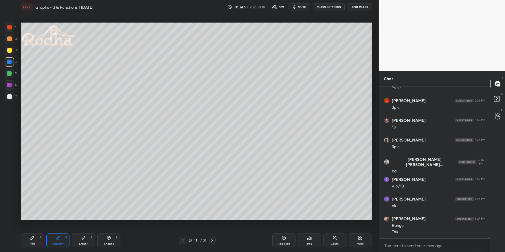
scroll to position [14361, 0]
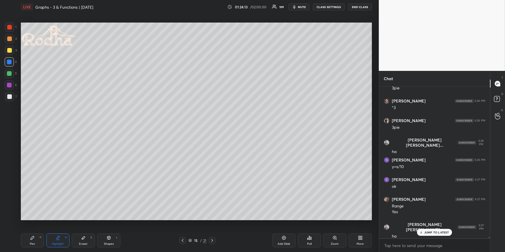
click at [36, 227] on div "Pen P" at bounding box center [32, 241] width 23 height 14
click at [11, 29] on div at bounding box center [9, 27] width 5 height 5
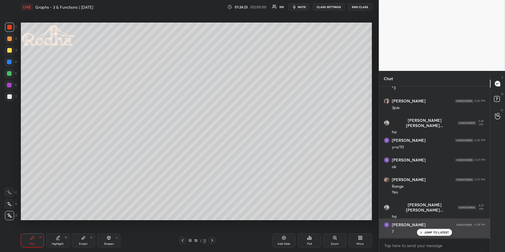
click at [443, 227] on p "JUMP TO LATEST" at bounding box center [436, 232] width 25 height 3
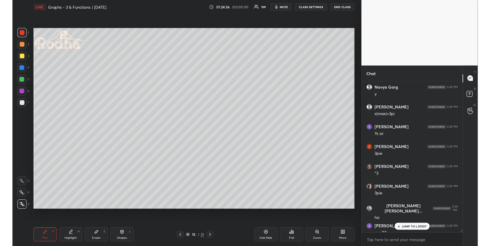
scroll to position [162, 98]
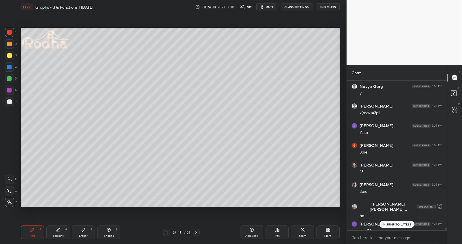
click at [451, 227] on div "T Messages (T) D Doubts (D) G Raise Hand (G)" at bounding box center [454, 154] width 15 height 179
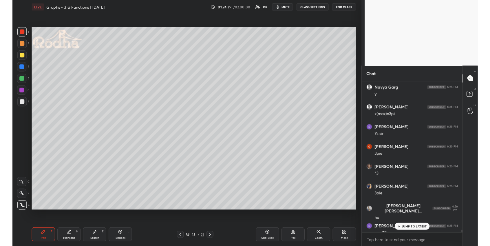
scroll to position [2, 2]
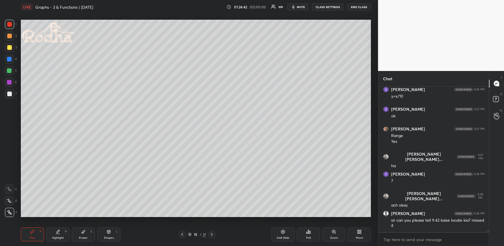
drag, startPoint x: 63, startPoint y: 237, endPoint x: 64, endPoint y: 230, distance: 6.8
click at [63, 227] on div "Highlight" at bounding box center [58, 237] width 12 height 3
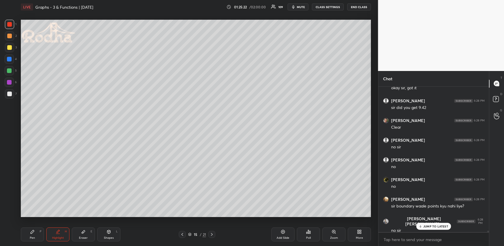
click at [63, 227] on div "Highlight" at bounding box center [58, 237] width 12 height 3
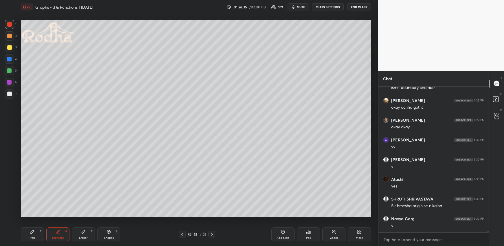
scroll to position [14671, 0]
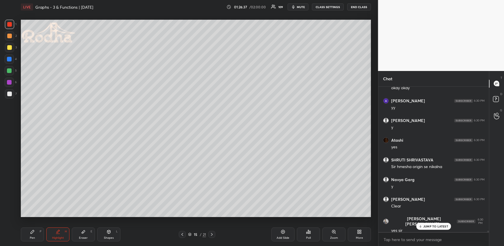
drag, startPoint x: 60, startPoint y: 235, endPoint x: 68, endPoint y: 223, distance: 14.2
click at [60, 227] on div "Highlight" at bounding box center [58, 237] width 12 height 3
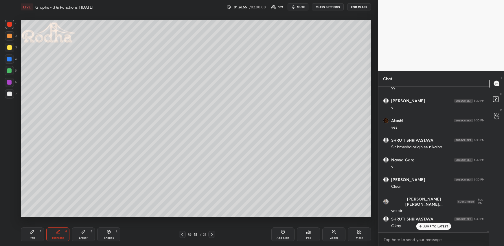
click at [38, 227] on div "Pen P" at bounding box center [32, 234] width 23 height 14
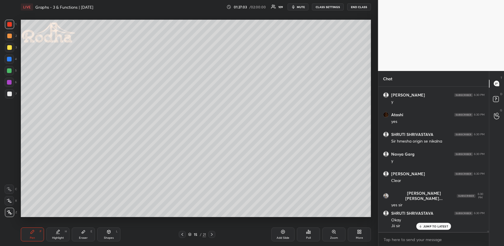
scroll to position [14717, 0]
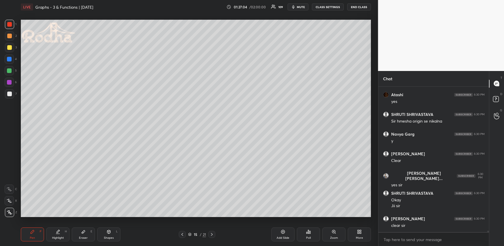
click at [213, 227] on icon at bounding box center [212, 234] width 5 height 5
click at [21, 227] on div "Pen P" at bounding box center [32, 234] width 23 height 14
click at [10, 71] on div at bounding box center [9, 70] width 5 height 5
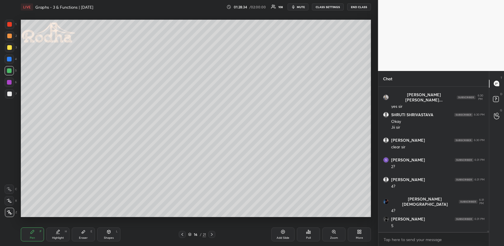
scroll to position [14815, 0]
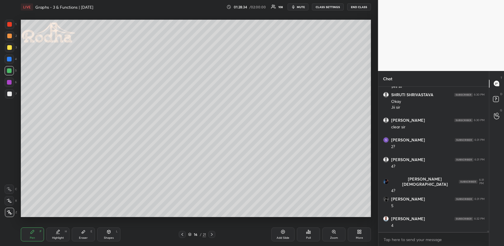
click at [297, 8] on button "mute" at bounding box center [298, 6] width 21 height 7
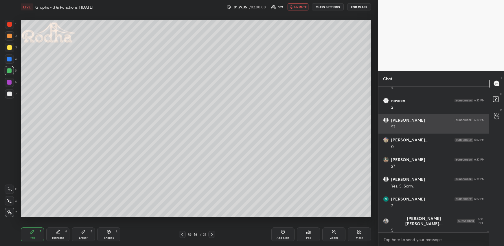
scroll to position [14958, 0]
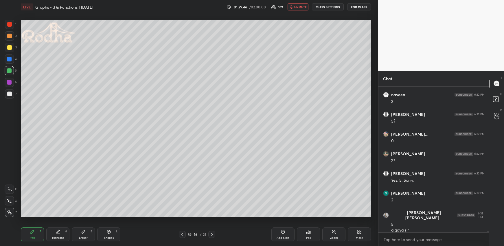
click at [300, 5] on span "unmute" at bounding box center [300, 7] width 12 height 4
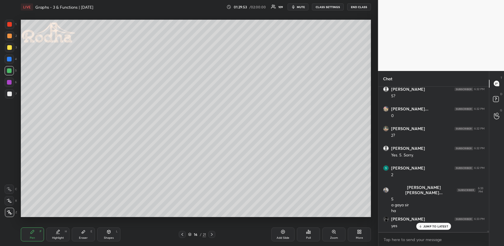
scroll to position [15003, 0]
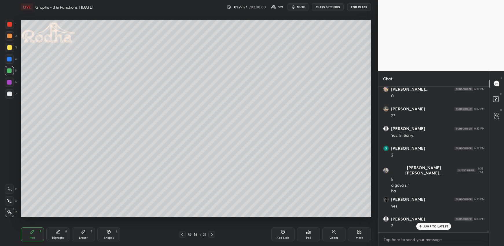
click at [8, 35] on div at bounding box center [9, 36] width 5 height 5
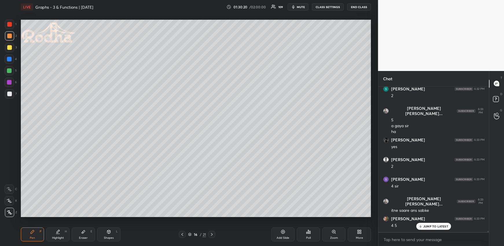
scroll to position [15082, 0]
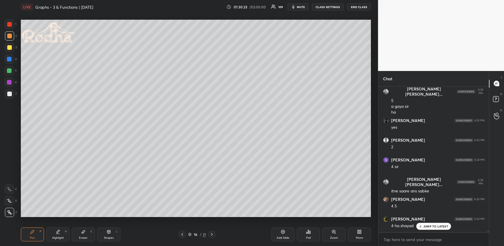
click at [107, 227] on div "Shapes L" at bounding box center [108, 234] width 23 height 14
click at [11, 202] on icon at bounding box center [9, 200] width 6 height 6
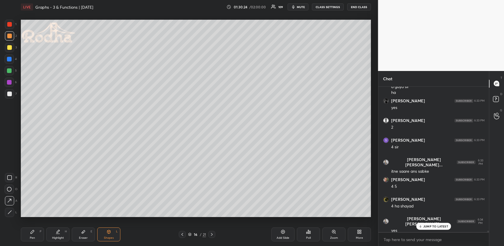
click at [8, 58] on div at bounding box center [9, 59] width 5 height 5
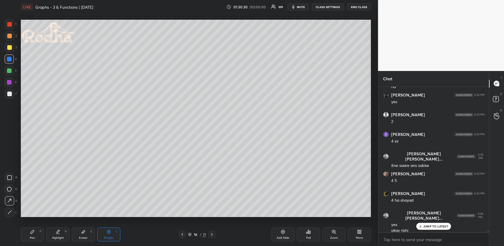
click at [28, 227] on div "Pen P" at bounding box center [32, 234] width 23 height 14
drag, startPoint x: 8, startPoint y: 38, endPoint x: 15, endPoint y: 56, distance: 19.4
click at [8, 38] on div at bounding box center [9, 36] width 5 height 5
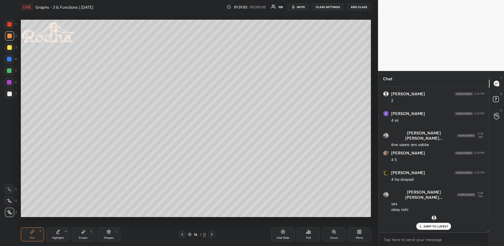
click at [8, 70] on div at bounding box center [9, 70] width 5 height 5
drag, startPoint x: 68, startPoint y: 232, endPoint x: 89, endPoint y: 219, distance: 24.2
click at [68, 227] on div "Highlight H" at bounding box center [57, 234] width 23 height 14
click at [86, 227] on div "Eraser E" at bounding box center [83, 234] width 23 height 14
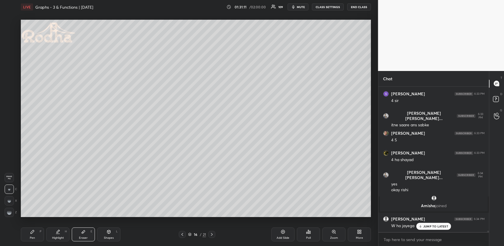
click at [37, 227] on div "Pen P" at bounding box center [32, 234] width 23 height 14
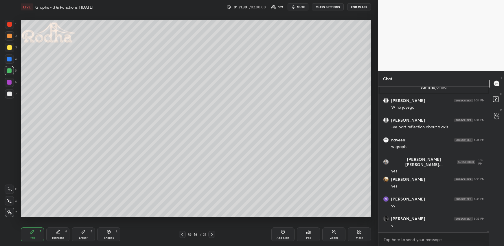
scroll to position [15286, 0]
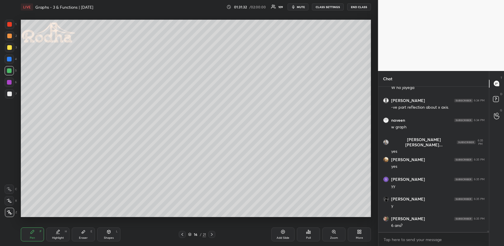
drag, startPoint x: 60, startPoint y: 233, endPoint x: 66, endPoint y: 223, distance: 12.3
click at [60, 227] on icon at bounding box center [58, 231] width 5 height 5
click at [213, 227] on icon at bounding box center [212, 234] width 5 height 5
click at [110, 227] on div "Shapes" at bounding box center [109, 237] width 10 height 3
click at [10, 198] on icon at bounding box center [9, 200] width 6 height 6
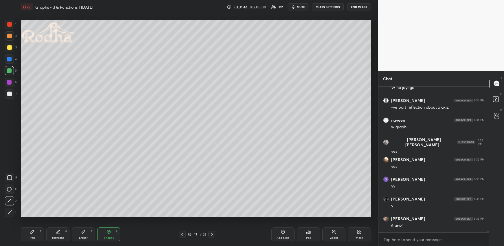
click at [10, 59] on div at bounding box center [9, 59] width 5 height 5
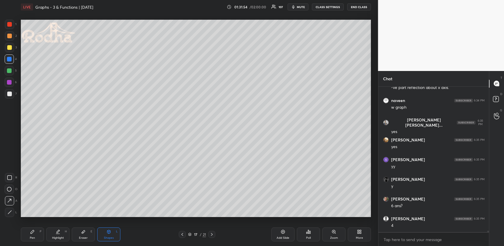
drag, startPoint x: 37, startPoint y: 233, endPoint x: 38, endPoint y: 220, distance: 13.4
click at [36, 227] on div "Pen P" at bounding box center [32, 234] width 23 height 14
click at [11, 35] on div at bounding box center [9, 36] width 5 height 5
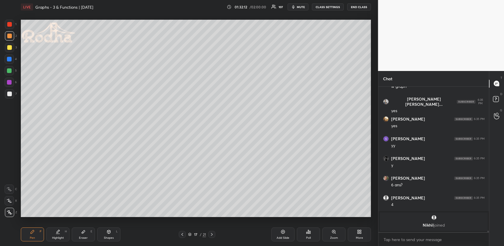
click at [79, 227] on div "Eraser E" at bounding box center [83, 234] width 23 height 14
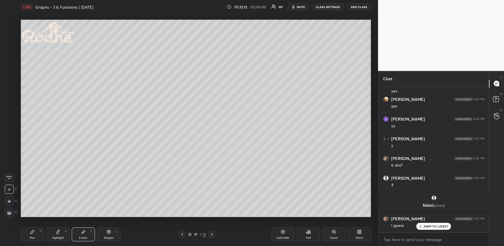
scroll to position [15067, 0]
drag, startPoint x: 27, startPoint y: 233, endPoint x: 28, endPoint y: 220, distance: 13.1
click at [27, 227] on div "Pen P" at bounding box center [32, 234] width 23 height 14
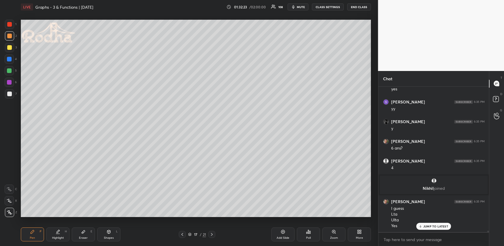
scroll to position [15104, 0]
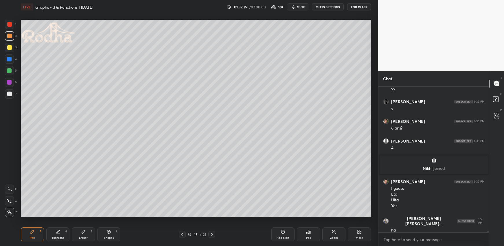
click at [181, 227] on icon at bounding box center [182, 234] width 5 height 5
drag, startPoint x: 59, startPoint y: 235, endPoint x: 67, endPoint y: 220, distance: 17.3
click at [59, 227] on div "Highlight H" at bounding box center [57, 234] width 23 height 14
click at [212, 227] on icon at bounding box center [212, 234] width 5 height 5
drag, startPoint x: 42, startPoint y: 231, endPoint x: 41, endPoint y: 226, distance: 4.4
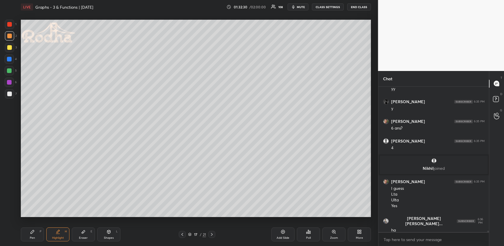
click at [41, 227] on div "Pen P" at bounding box center [32, 234] width 23 height 14
click at [9, 70] on div at bounding box center [9, 70] width 5 height 5
click at [183, 227] on icon at bounding box center [182, 234] width 5 height 5
drag, startPoint x: 213, startPoint y: 234, endPoint x: 212, endPoint y: 225, distance: 9.0
click at [213, 227] on icon at bounding box center [212, 234] width 5 height 5
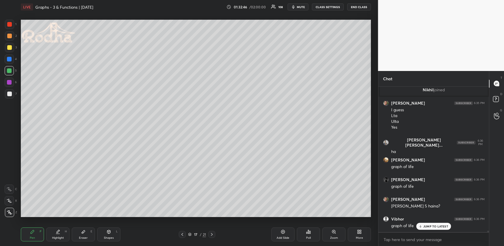
scroll to position [15203, 0]
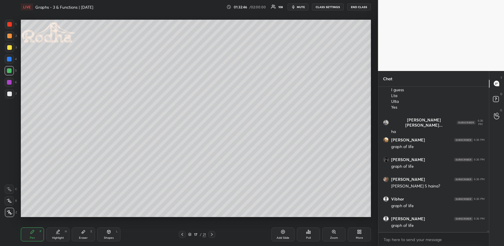
drag, startPoint x: 105, startPoint y: 233, endPoint x: 104, endPoint y: 223, distance: 10.2
click at [105, 227] on div "Shapes L" at bounding box center [108, 234] width 23 height 14
click at [83, 227] on div "Eraser E" at bounding box center [83, 234] width 23 height 14
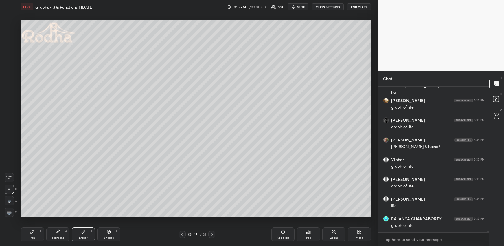
scroll to position [15281, 0]
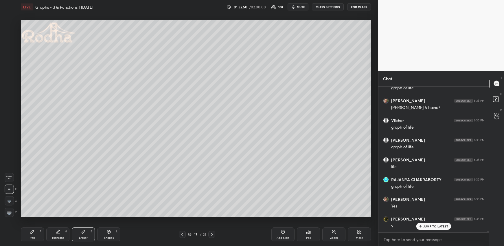
click at [33, 227] on div "Pen P" at bounding box center [32, 234] width 23 height 14
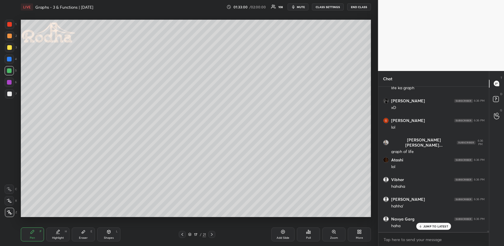
scroll to position [15498, 0]
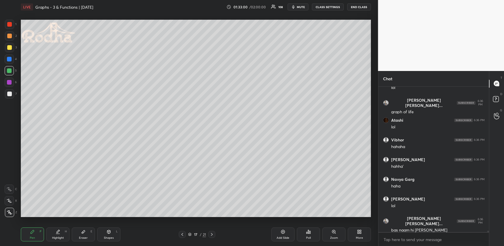
click at [11, 203] on div at bounding box center [9, 200] width 9 height 9
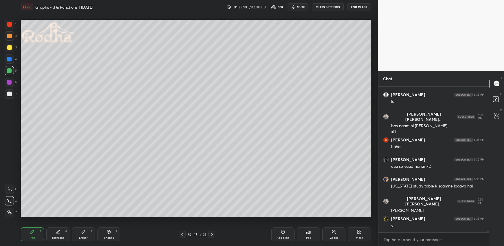
scroll to position [15622, 0]
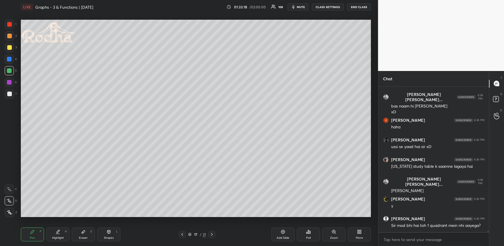
drag, startPoint x: 183, startPoint y: 232, endPoint x: 176, endPoint y: 226, distance: 9.2
click at [183, 227] on icon at bounding box center [182, 234] width 5 height 5
click at [49, 227] on div "Highlight H" at bounding box center [57, 234] width 23 height 14
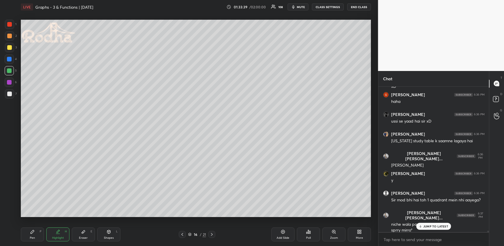
scroll to position [15667, 0]
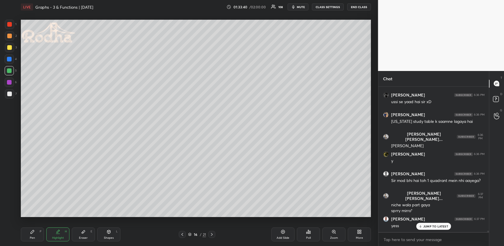
click at [212, 227] on icon at bounding box center [212, 234] width 2 height 3
click at [30, 227] on div "Pen P" at bounding box center [32, 234] width 23 height 14
click at [10, 23] on div at bounding box center [9, 24] width 5 height 5
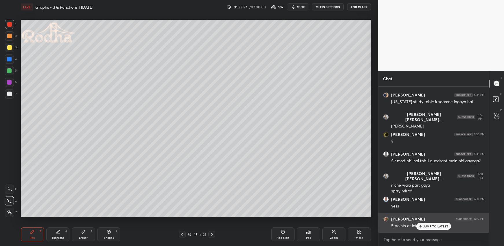
click at [438, 225] on p "JUMP TO LATEST" at bounding box center [435, 225] width 25 height 3
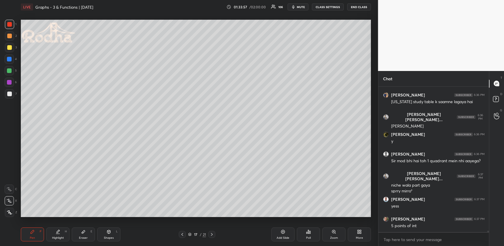
click at [63, 227] on div "Highlight H" at bounding box center [57, 234] width 23 height 14
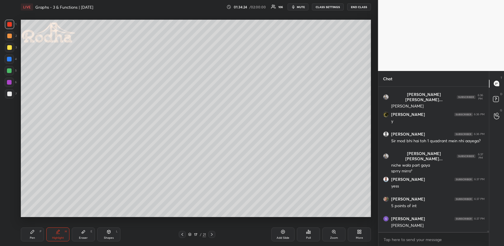
scroll to position [15726, 0]
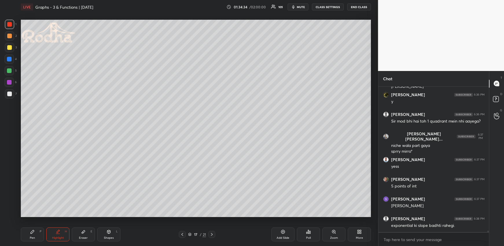
click at [169, 10] on div "LIVE Graphs - 3 & Functions | [DATE] 01:34:34 / 02:00:00 105 mute CLASS SETTING…" at bounding box center [196, 123] width 355 height 246
click at [175, 17] on div "Setting up your live class Poll for secs No correct answer Start poll" at bounding box center [196, 118] width 355 height 209
drag, startPoint x: 29, startPoint y: 234, endPoint x: 27, endPoint y: 229, distance: 5.3
click at [29, 227] on div "Pen P" at bounding box center [32, 234] width 23 height 14
click at [10, 35] on div at bounding box center [9, 36] width 5 height 5
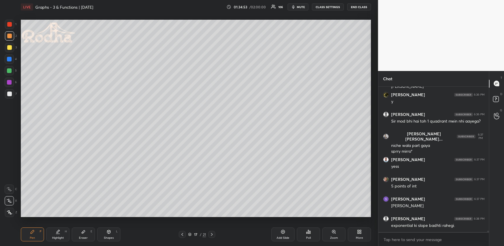
scroll to position [15746, 0]
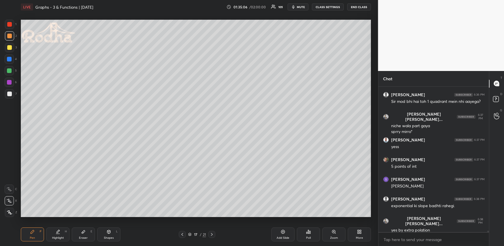
drag, startPoint x: 9, startPoint y: 69, endPoint x: 12, endPoint y: 118, distance: 48.7
click at [9, 70] on div at bounding box center [9, 70] width 5 height 5
click at [10, 210] on div at bounding box center [9, 212] width 9 height 9
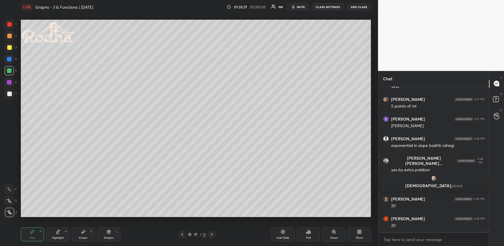
scroll to position [15596, 0]
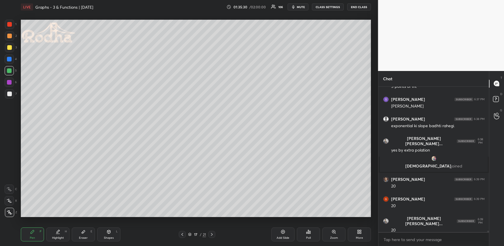
click at [57, 227] on icon at bounding box center [58, 231] width 5 height 5
click at [28, 227] on div "Pen P" at bounding box center [32, 234] width 23 height 14
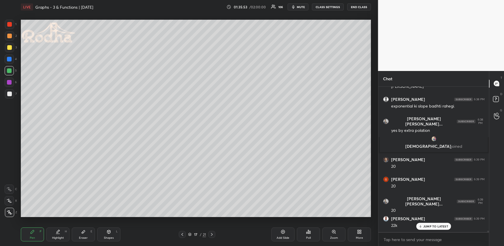
scroll to position [15635, 0]
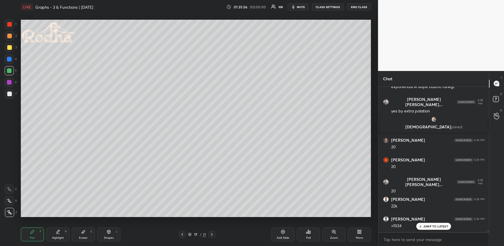
click at [75, 227] on div "Eraser E" at bounding box center [83, 234] width 23 height 14
drag, startPoint x: 34, startPoint y: 235, endPoint x: 38, endPoint y: 234, distance: 3.7
click at [34, 227] on div "Pen P" at bounding box center [32, 234] width 23 height 14
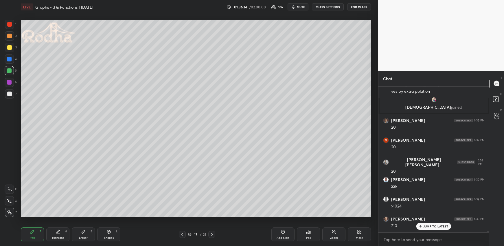
scroll to position [15674, 0]
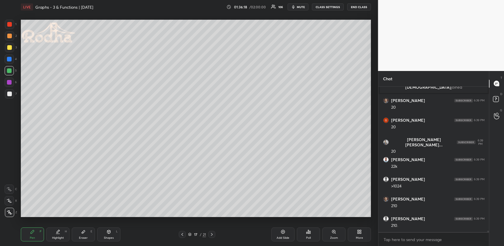
click at [12, 35] on div at bounding box center [9, 35] width 9 height 9
click at [60, 227] on div "Highlight H" at bounding box center [57, 234] width 23 height 14
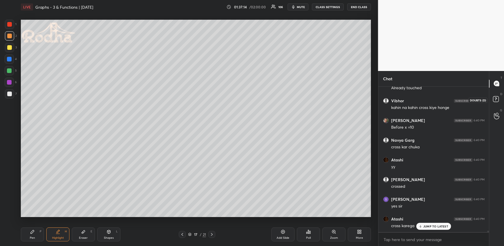
scroll to position [15871, 0]
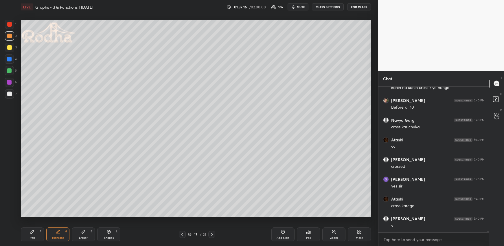
click at [65, 227] on div "Highlight H" at bounding box center [57, 234] width 23 height 14
click at [64, 227] on div "Highlight H" at bounding box center [57, 234] width 23 height 14
click at [10, 35] on div at bounding box center [9, 36] width 5 height 5
click at [10, 34] on div at bounding box center [9, 36] width 5 height 5
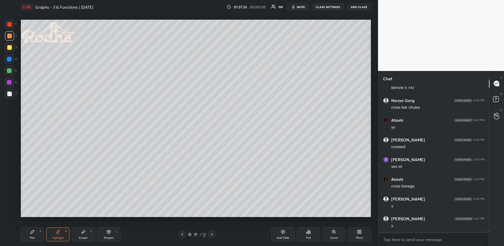
drag, startPoint x: 26, startPoint y: 234, endPoint x: 26, endPoint y: 231, distance: 2.9
click at [26, 227] on div "Pen P" at bounding box center [32, 234] width 23 height 14
drag, startPoint x: 10, startPoint y: 61, endPoint x: 13, endPoint y: 63, distance: 3.3
click at [10, 61] on div at bounding box center [9, 59] width 5 height 5
click at [11, 69] on div at bounding box center [9, 70] width 5 height 5
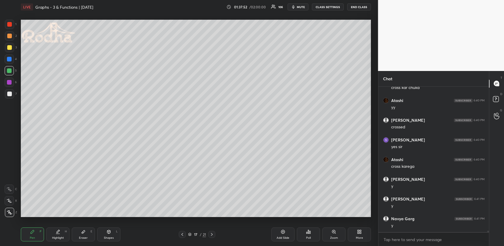
scroll to position [15930, 0]
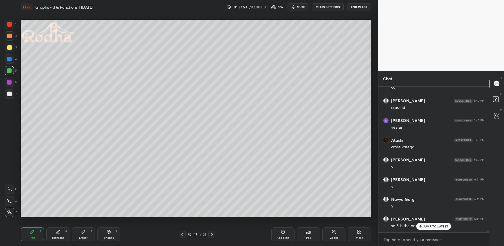
click at [35, 227] on div "Pen P" at bounding box center [32, 234] width 23 height 14
click at [10, 25] on div at bounding box center [9, 24] width 5 height 5
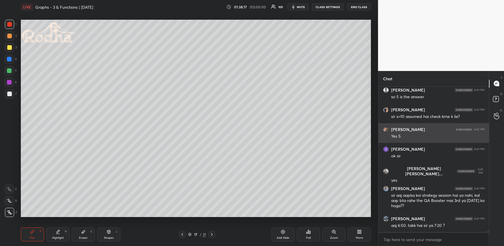
scroll to position [16080, 0]
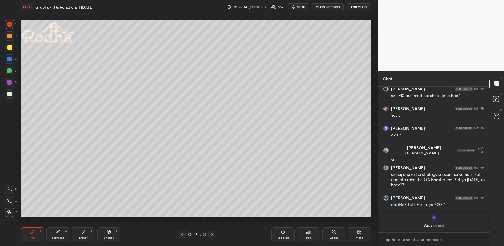
click at [58, 227] on icon at bounding box center [58, 231] width 5 height 5
click at [28, 227] on div "Pen P" at bounding box center [32, 234] width 23 height 14
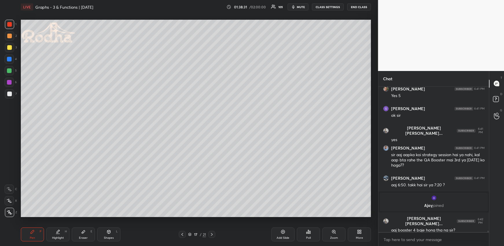
scroll to position [15946, 0]
click at [11, 72] on div at bounding box center [9, 70] width 5 height 5
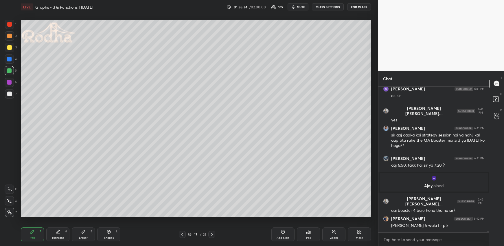
click at [11, 46] on div at bounding box center [9, 47] width 5 height 5
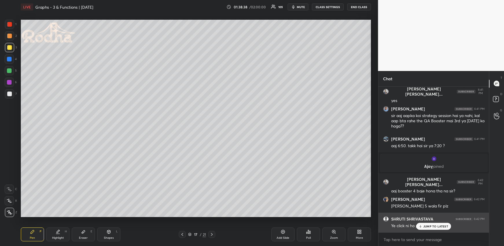
click at [423, 225] on div "JUMP TO LATEST" at bounding box center [433, 226] width 35 height 7
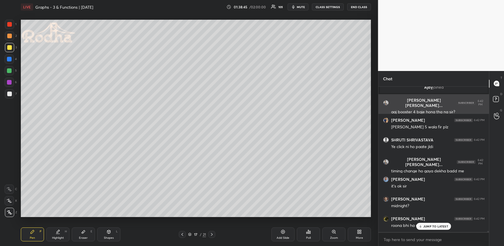
scroll to position [16083, 0]
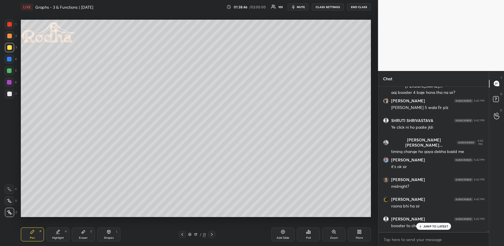
click at [439, 225] on p "JUMP TO LATEST" at bounding box center [435, 225] width 25 height 3
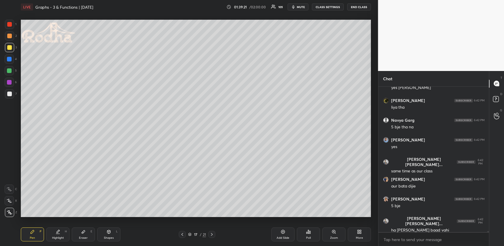
scroll to position [16400, 0]
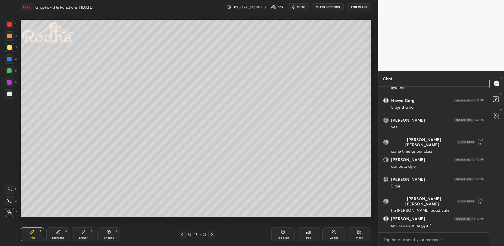
click at [56, 227] on div "Highlight" at bounding box center [58, 237] width 12 height 3
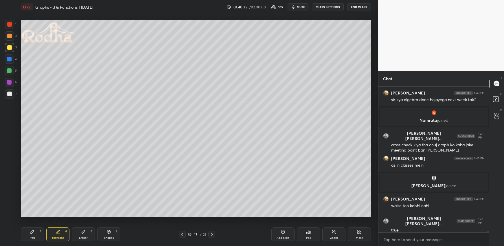
scroll to position [16677, 0]
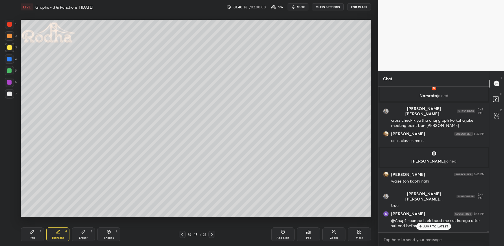
click at [213, 227] on icon at bounding box center [212, 234] width 5 height 5
drag, startPoint x: 30, startPoint y: 231, endPoint x: 30, endPoint y: 225, distance: 5.5
click at [31, 227] on icon at bounding box center [32, 231] width 5 height 5
click at [11, 58] on div at bounding box center [9, 59] width 5 height 5
click at [432, 226] on p "JUMP TO LATEST" at bounding box center [435, 225] width 25 height 3
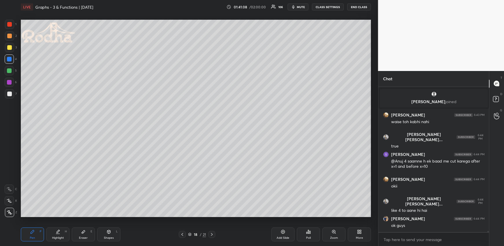
scroll to position [16756, 0]
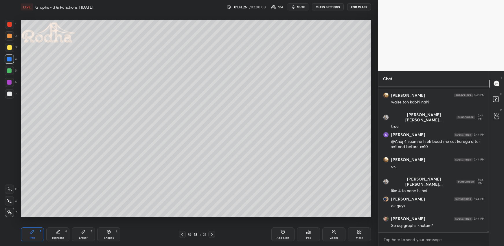
click at [63, 227] on div "Highlight H" at bounding box center [57, 234] width 23 height 14
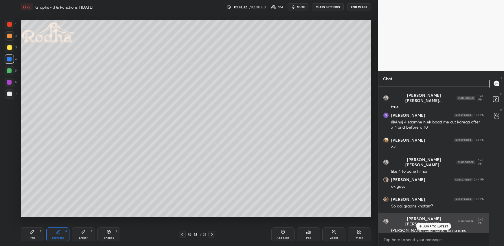
click at [430, 225] on p "JUMP TO LATEST" at bounding box center [435, 225] width 25 height 3
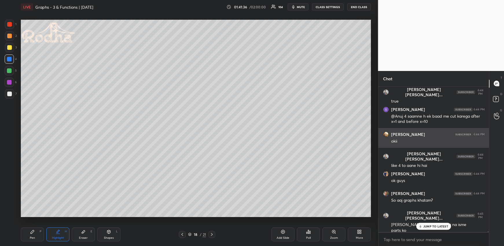
scroll to position [16801, 0]
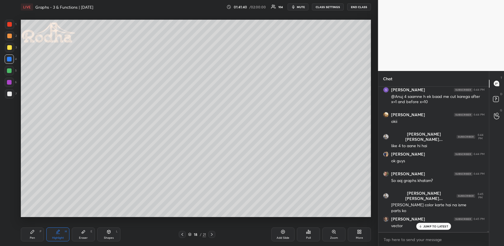
click at [24, 227] on div "Pen P" at bounding box center [32, 234] width 23 height 14
click at [11, 38] on div at bounding box center [9, 35] width 9 height 9
click at [10, 46] on div at bounding box center [9, 47] width 5 height 5
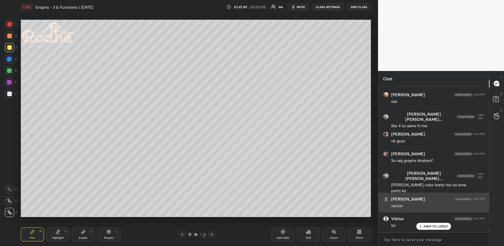
scroll to position [16899, 0]
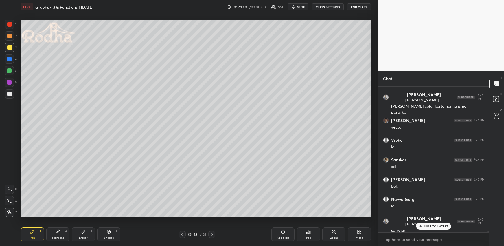
click at [110, 227] on icon at bounding box center [109, 231] width 5 height 5
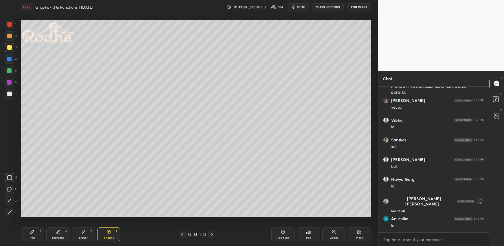
scroll to position [16939, 0]
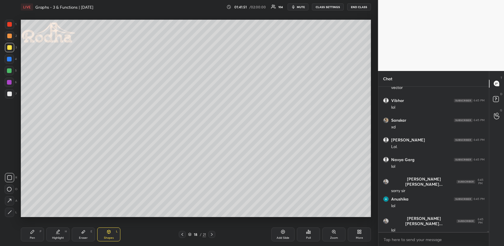
click at [9, 201] on icon at bounding box center [10, 201] width 4 height 4
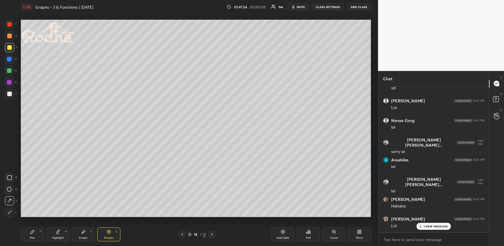
scroll to position [16997, 0]
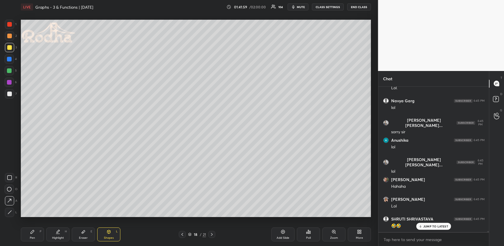
click at [38, 227] on div "Pen P" at bounding box center [32, 234] width 23 height 14
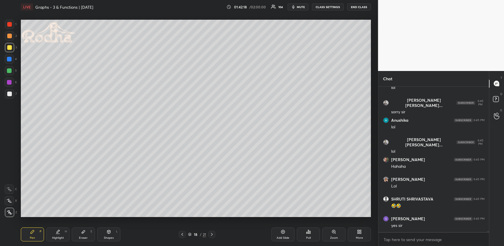
click at [61, 227] on div "Pen P Highlight H Eraser E Shapes L 18 / 21 Add Slide Poll Zoom More" at bounding box center [196, 234] width 350 height 23
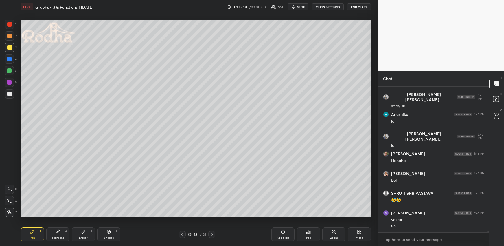
click at [60, 227] on div "Highlight" at bounding box center [58, 237] width 12 height 3
click at [113, 227] on div "Shapes L" at bounding box center [108, 234] width 23 height 14
drag, startPoint x: 8, startPoint y: 198, endPoint x: 14, endPoint y: 197, distance: 6.0
click at [9, 199] on icon at bounding box center [9, 200] width 6 height 6
click at [34, 227] on icon at bounding box center [32, 231] width 5 height 5
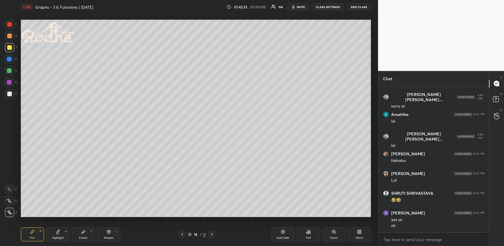
scroll to position [17043, 0]
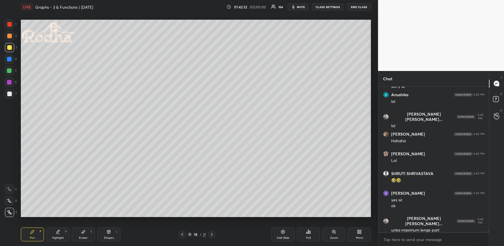
click at [10, 82] on div at bounding box center [9, 82] width 5 height 5
click at [11, 69] on div at bounding box center [9, 70] width 5 height 5
click at [25, 227] on div "Pen P" at bounding box center [32, 234] width 23 height 14
click at [107, 227] on icon at bounding box center [109, 231] width 5 height 5
drag, startPoint x: 12, startPoint y: 211, endPoint x: 20, endPoint y: 208, distance: 9.2
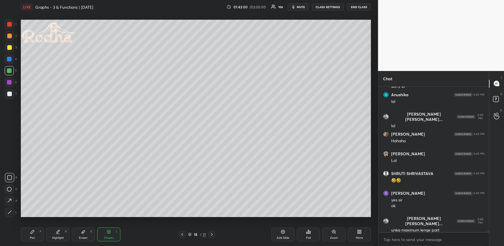
click at [12, 211] on div at bounding box center [9, 212] width 9 height 9
drag, startPoint x: 39, startPoint y: 234, endPoint x: 40, endPoint y: 218, distance: 15.6
click at [39, 227] on div "Pen P" at bounding box center [32, 234] width 23 height 14
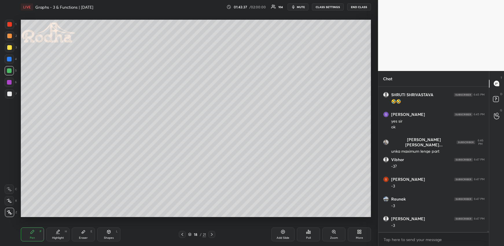
scroll to position [17141, 0]
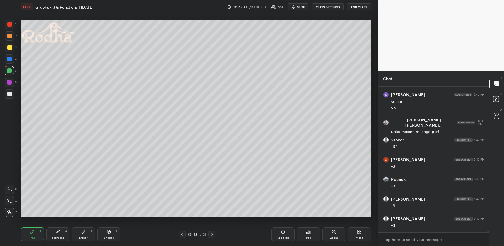
drag, startPoint x: 81, startPoint y: 233, endPoint x: 74, endPoint y: 223, distance: 12.5
click at [81, 227] on icon at bounding box center [83, 231] width 5 height 5
drag, startPoint x: 29, startPoint y: 235, endPoint x: 33, endPoint y: 225, distance: 11.2
click at [29, 227] on div "Pen P" at bounding box center [32, 234] width 23 height 14
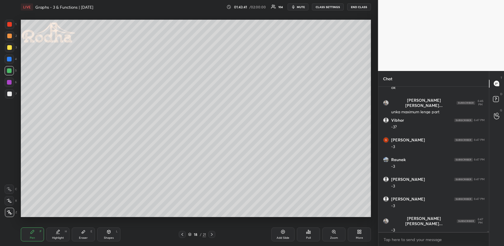
scroll to position [17180, 0]
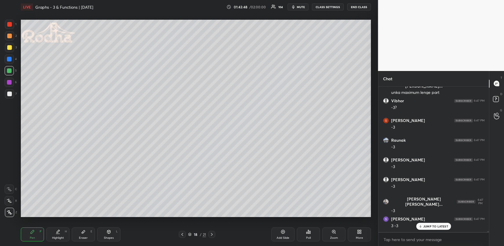
drag, startPoint x: 11, startPoint y: 46, endPoint x: 12, endPoint y: 49, distance: 3.7
click at [11, 46] on div at bounding box center [9, 47] width 5 height 5
drag, startPoint x: 8, startPoint y: 59, endPoint x: 11, endPoint y: 62, distance: 3.5
click at [8, 59] on div at bounding box center [9, 59] width 5 height 5
click at [10, 82] on div at bounding box center [9, 82] width 5 height 5
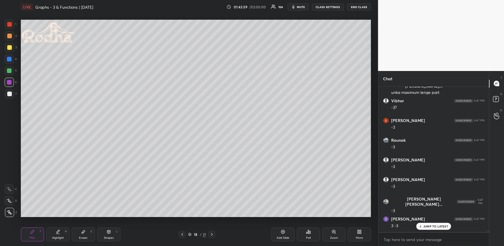
click at [104, 227] on div "Shapes L" at bounding box center [108, 234] width 23 height 14
click at [10, 212] on icon at bounding box center [10, 212] width 4 height 4
click at [32, 227] on icon at bounding box center [32, 231] width 5 height 5
click at [110, 227] on icon at bounding box center [109, 231] width 5 height 5
click at [10, 214] on icon at bounding box center [10, 212] width 4 height 4
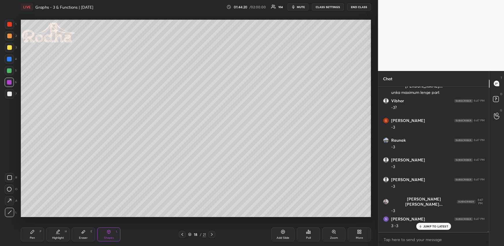
click at [54, 227] on div "Highlight H" at bounding box center [57, 234] width 23 height 14
click at [32, 227] on icon at bounding box center [32, 231] width 5 height 5
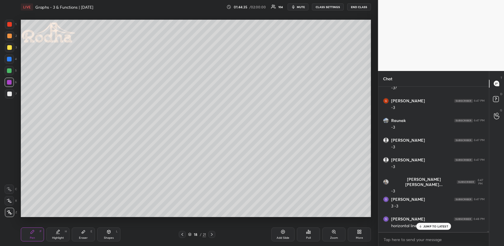
click at [10, 69] on div at bounding box center [9, 70] width 5 height 5
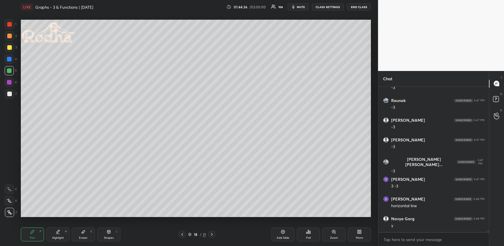
click at [11, 25] on div at bounding box center [9, 24] width 5 height 5
click at [80, 227] on div "Eraser E" at bounding box center [83, 234] width 23 height 14
click at [55, 227] on div "Highlight" at bounding box center [58, 237] width 12 height 3
drag, startPoint x: 37, startPoint y: 235, endPoint x: 43, endPoint y: 222, distance: 14.1
click at [38, 227] on div "Pen P" at bounding box center [32, 234] width 23 height 14
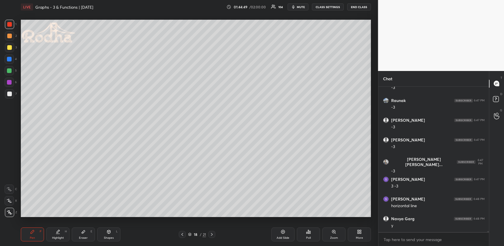
click at [12, 46] on div at bounding box center [9, 47] width 9 height 9
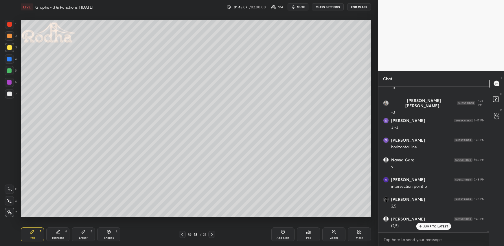
scroll to position [17298, 0]
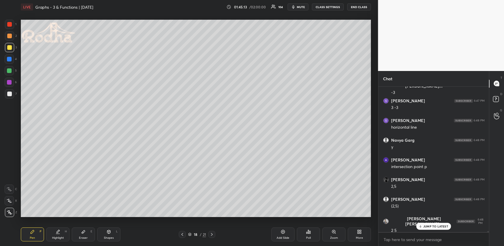
click at [87, 227] on div "Eraser E" at bounding box center [83, 234] width 23 height 14
drag, startPoint x: 35, startPoint y: 234, endPoint x: 58, endPoint y: 218, distance: 27.8
click at [35, 227] on div "Pen P" at bounding box center [32, 234] width 23 height 14
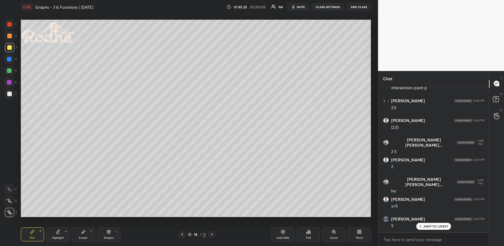
scroll to position [17417, 0]
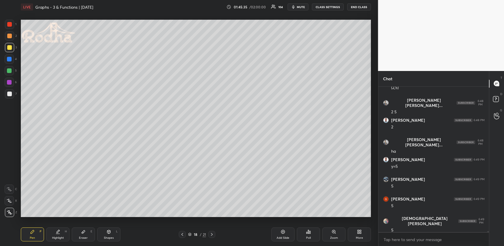
drag, startPoint x: 109, startPoint y: 230, endPoint x: 110, endPoint y: 227, distance: 3.2
click at [109, 227] on icon at bounding box center [109, 231] width 5 height 5
click at [9, 211] on icon at bounding box center [10, 212] width 4 height 4
drag, startPoint x: 12, startPoint y: 23, endPoint x: 17, endPoint y: 32, distance: 10.7
click at [12, 23] on div at bounding box center [9, 24] width 9 height 9
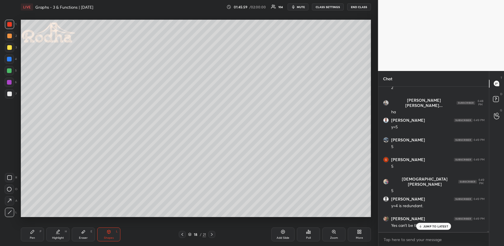
scroll to position [17475, 0]
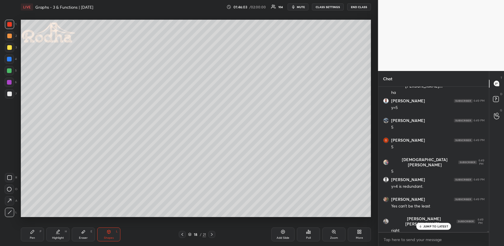
click at [431, 225] on p "JUMP TO LATEST" at bounding box center [435, 225] width 25 height 3
click at [56, 227] on div "Highlight" at bounding box center [58, 237] width 12 height 3
click at [30, 227] on icon at bounding box center [32, 231] width 5 height 5
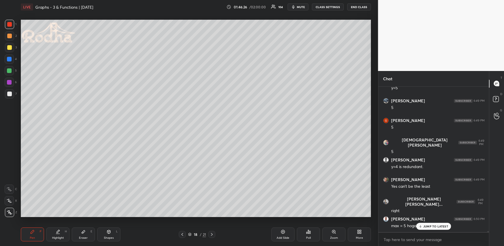
scroll to position [17515, 0]
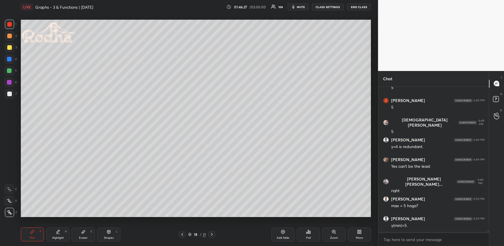
click at [56, 227] on icon at bounding box center [58, 231] width 5 height 5
click at [38, 227] on div "Pen P" at bounding box center [32, 234] width 23 height 14
click at [6, 96] on div at bounding box center [9, 93] width 9 height 9
click at [56, 227] on div "Highlight H" at bounding box center [57, 234] width 23 height 14
click at [34, 227] on div "Pen P" at bounding box center [32, 234] width 23 height 14
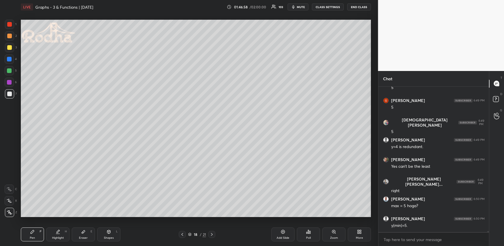
click at [84, 227] on div "Eraser E" at bounding box center [83, 234] width 23 height 14
click at [59, 227] on icon at bounding box center [58, 231] width 5 height 5
click at [38, 227] on div "Pen P" at bounding box center [32, 234] width 23 height 14
click at [60, 227] on div "Highlight H" at bounding box center [57, 234] width 23 height 14
drag, startPoint x: 31, startPoint y: 234, endPoint x: 34, endPoint y: 231, distance: 5.1
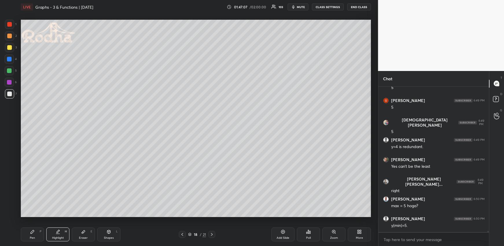
click at [31, 227] on div "Pen P" at bounding box center [32, 234] width 23 height 14
drag, startPoint x: 62, startPoint y: 233, endPoint x: 68, endPoint y: 221, distance: 12.9
click at [62, 227] on div "Highlight H" at bounding box center [57, 234] width 23 height 14
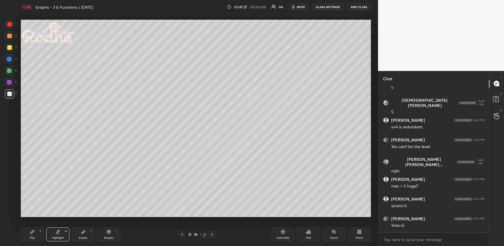
scroll to position [17554, 0]
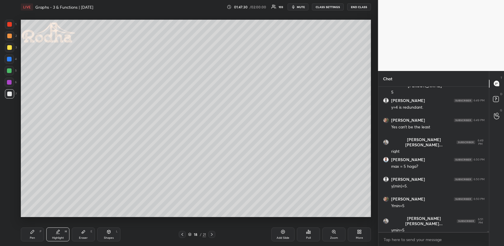
click at [85, 227] on div "Eraser" at bounding box center [83, 237] width 9 height 3
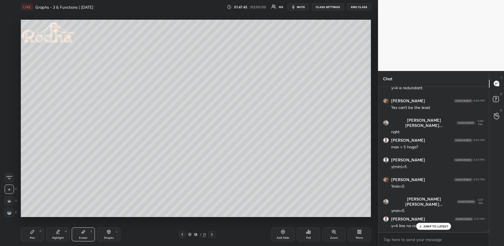
scroll to position [17594, 0]
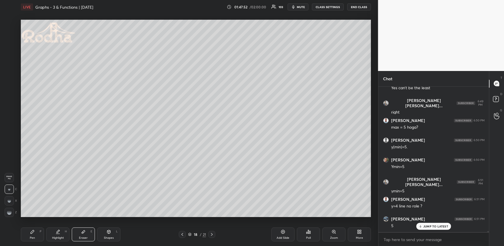
drag, startPoint x: 62, startPoint y: 233, endPoint x: 61, endPoint y: 229, distance: 3.8
click at [62, 227] on div "Highlight H" at bounding box center [57, 234] width 23 height 14
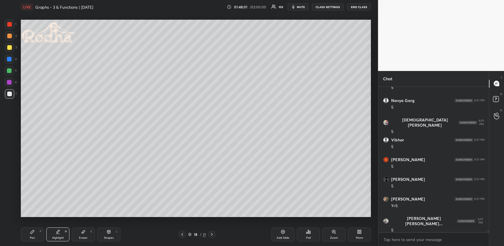
scroll to position [17751, 0]
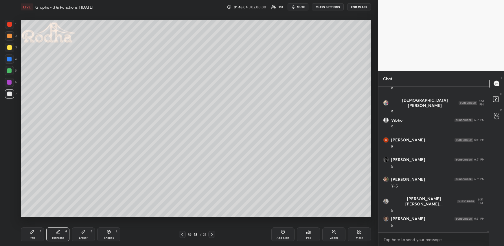
click at [36, 227] on div "Pen P Highlight H Eraser E Shapes L 18 / 21 Add Slide Poll Zoom More" at bounding box center [196, 234] width 350 height 23
click at [34, 227] on div "Pen P" at bounding box center [32, 234] width 23 height 14
click at [8, 92] on div at bounding box center [9, 93] width 5 height 5
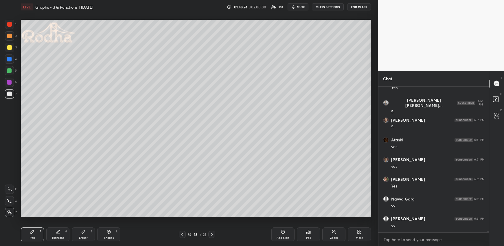
scroll to position [17869, 0]
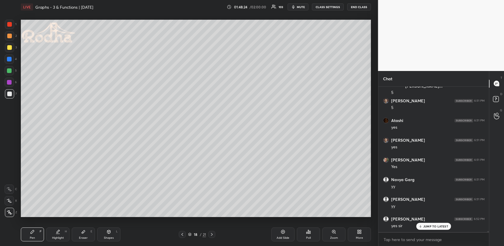
click at [358, 227] on icon at bounding box center [359, 231] width 5 height 5
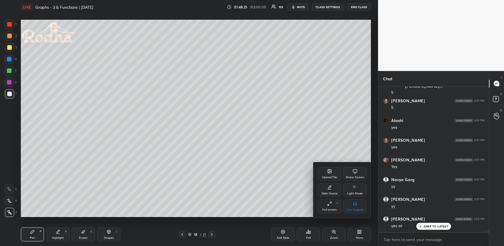
scroll to position [17889, 0]
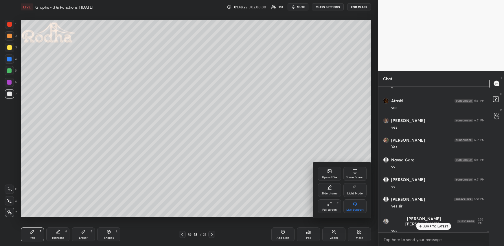
click at [325, 175] on div "Upload File" at bounding box center [329, 174] width 23 height 14
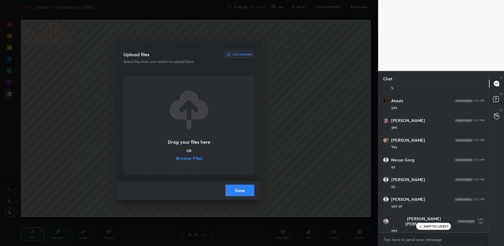
click at [192, 160] on label "Browse Files" at bounding box center [189, 159] width 26 height 6
click at [176, 160] on input "Browse Files" at bounding box center [176, 159] width 0 height 6
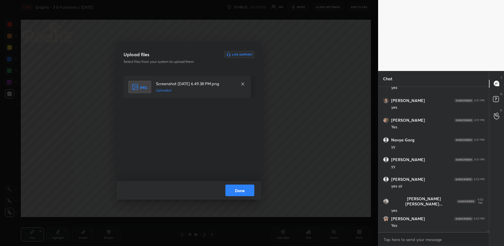
click at [244, 190] on button "Done" at bounding box center [239, 190] width 29 height 12
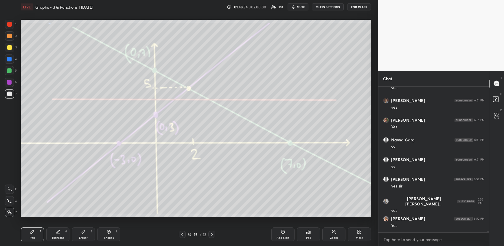
drag, startPoint x: 32, startPoint y: 233, endPoint x: 38, endPoint y: 217, distance: 17.0
click at [32, 227] on icon at bounding box center [32, 231] width 5 height 5
click at [10, 49] on div at bounding box center [9, 47] width 5 height 5
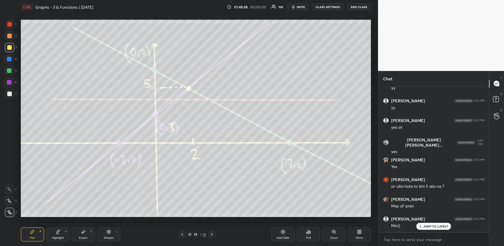
scroll to position [17987, 0]
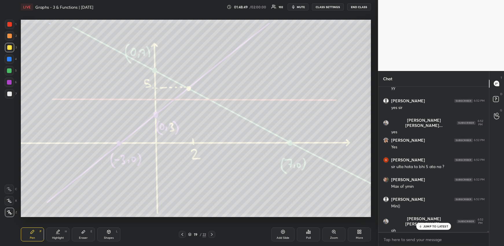
drag, startPoint x: 182, startPoint y: 235, endPoint x: 183, endPoint y: 222, distance: 12.4
click at [182, 227] on icon at bounding box center [182, 234] width 5 height 5
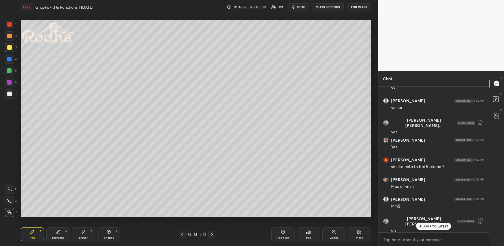
click at [209, 227] on div at bounding box center [211, 234] width 7 height 7
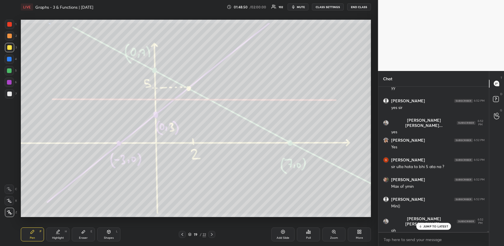
click at [78, 227] on div "Eraser E" at bounding box center [83, 234] width 23 height 14
click at [29, 227] on div "Pen P" at bounding box center [32, 234] width 23 height 14
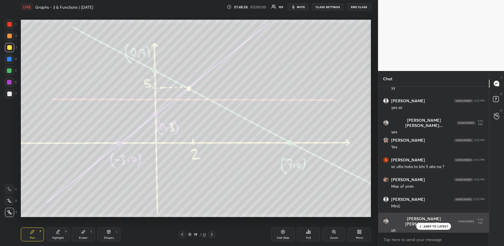
drag, startPoint x: 429, startPoint y: 225, endPoint x: 422, endPoint y: 222, distance: 8.2
click at [429, 226] on p "JUMP TO LATEST" at bounding box center [435, 225] width 25 height 3
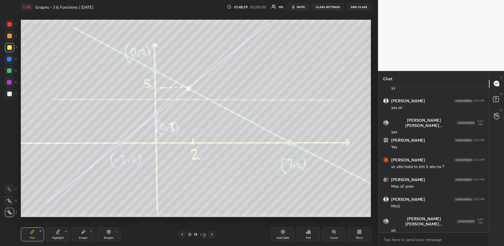
scroll to position [18007, 0]
click at [56, 227] on div "Highlight" at bounding box center [58, 237] width 12 height 3
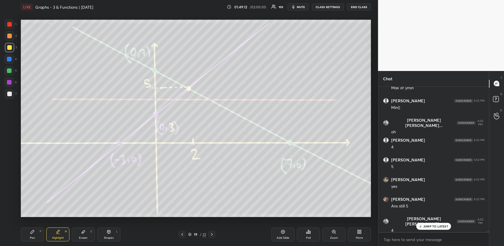
scroll to position [18091, 0]
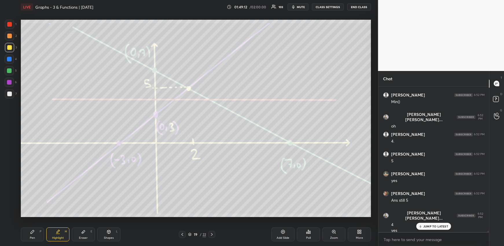
click at [27, 227] on div "Pen P" at bounding box center [32, 234] width 23 height 14
drag, startPoint x: 53, startPoint y: 225, endPoint x: 58, endPoint y: 225, distance: 5.0
click at [54, 226] on div "Pen P Highlight H Eraser E Shapes L 19 / 22 Add Slide Poll Zoom More" at bounding box center [196, 234] width 350 height 23
click at [54, 227] on div "Highlight" at bounding box center [58, 237] width 12 height 3
click at [36, 227] on div "Pen P" at bounding box center [32, 234] width 23 height 14
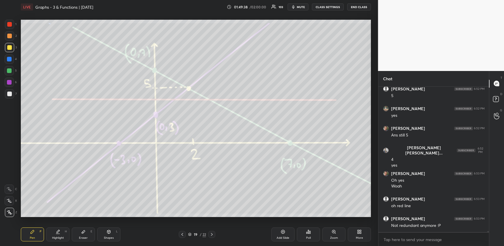
scroll to position [18176, 0]
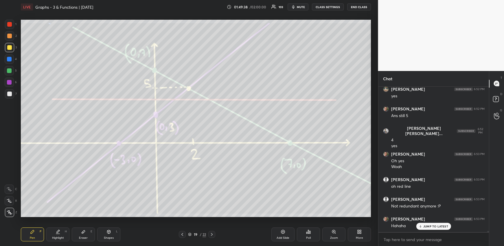
drag, startPoint x: 49, startPoint y: 234, endPoint x: 50, endPoint y: 230, distance: 4.7
click at [50, 227] on div "Highlight H" at bounding box center [57, 234] width 23 height 14
click at [33, 227] on div "Pen P" at bounding box center [32, 234] width 23 height 14
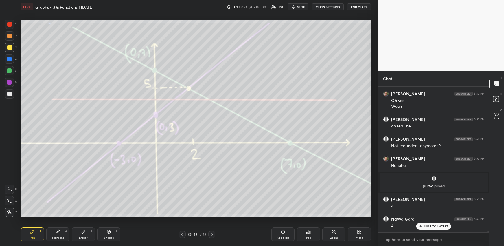
scroll to position [18256, 0]
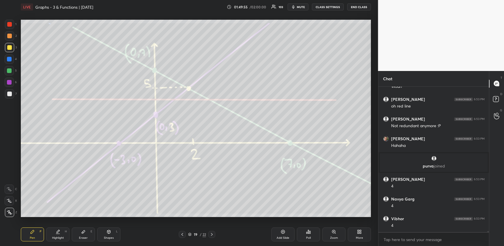
drag, startPoint x: 8, startPoint y: 25, endPoint x: 17, endPoint y: 42, distance: 19.0
click at [8, 26] on div at bounding box center [9, 24] width 5 height 5
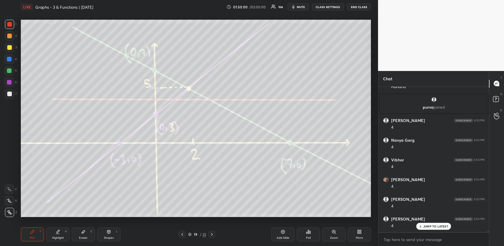
scroll to position [18334, 0]
click at [54, 227] on div "Highlight" at bounding box center [58, 237] width 12 height 3
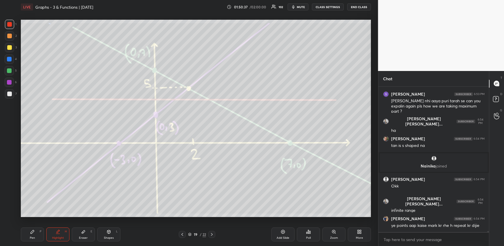
scroll to position [18047, 0]
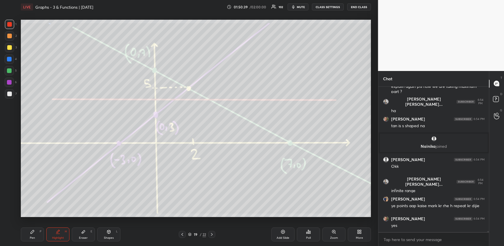
click at [183, 227] on icon at bounding box center [182, 234] width 5 height 5
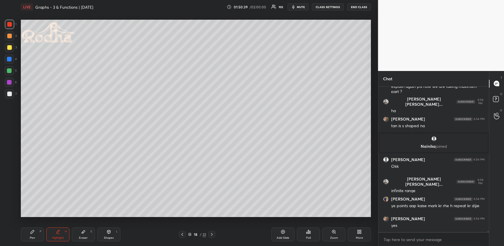
click at [184, 227] on icon at bounding box center [182, 234] width 5 height 5
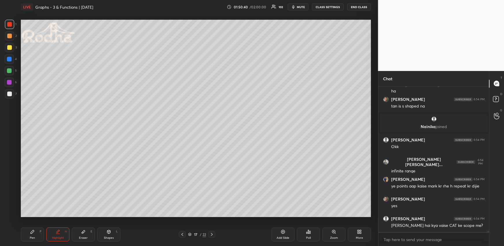
click at [212, 227] on icon at bounding box center [212, 234] width 5 height 5
drag, startPoint x: 60, startPoint y: 231, endPoint x: 62, endPoint y: 225, distance: 6.7
click at [60, 227] on icon at bounding box center [58, 231] width 5 height 5
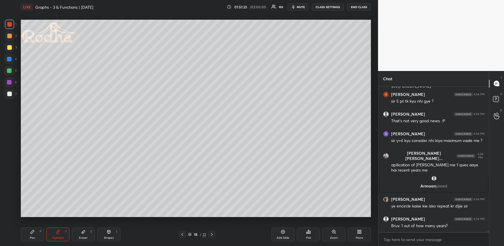
scroll to position [18250, 0]
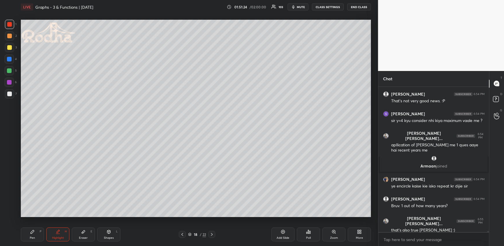
click at [32, 227] on div "Pen" at bounding box center [32, 237] width 5 height 3
click at [10, 95] on div at bounding box center [9, 93] width 9 height 9
click at [60, 227] on div "Highlight H" at bounding box center [57, 234] width 23 height 14
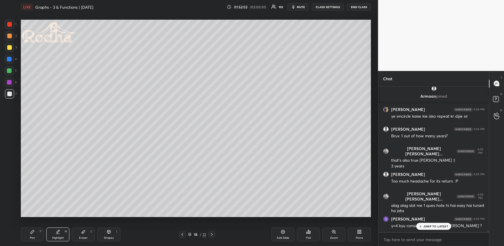
scroll to position [18340, 0]
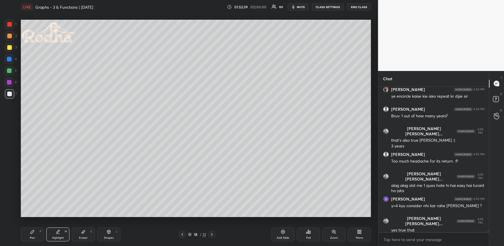
drag, startPoint x: 90, startPoint y: 231, endPoint x: 93, endPoint y: 226, distance: 6.2
click at [90, 227] on div "Eraser E" at bounding box center [83, 234] width 23 height 14
click at [64, 227] on div "Highlight H" at bounding box center [57, 234] width 23 height 14
click at [83, 227] on div "Eraser E" at bounding box center [83, 234] width 23 height 14
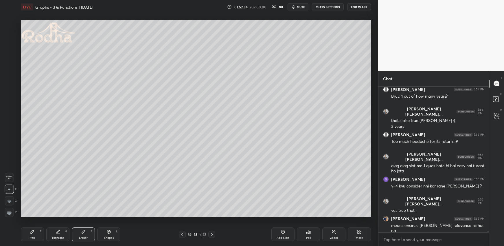
click at [60, 227] on div "Highlight H" at bounding box center [57, 234] width 23 height 14
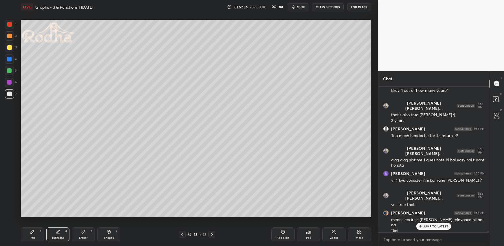
scroll to position [18390, 0]
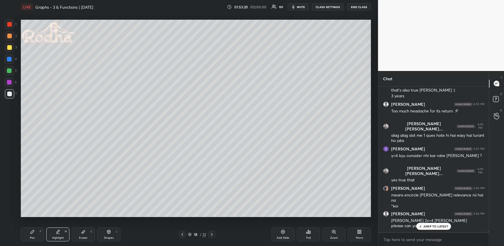
click at [427, 225] on p "JUMP TO LATEST" at bounding box center [435, 225] width 25 height 3
click at [364, 227] on div "More" at bounding box center [359, 234] width 23 height 14
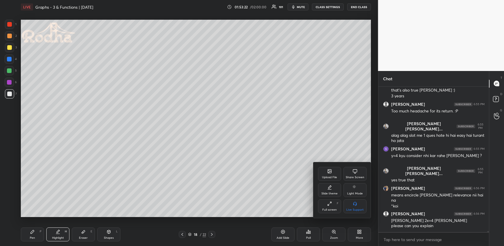
click at [328, 176] on div "Upload File" at bounding box center [329, 177] width 15 height 3
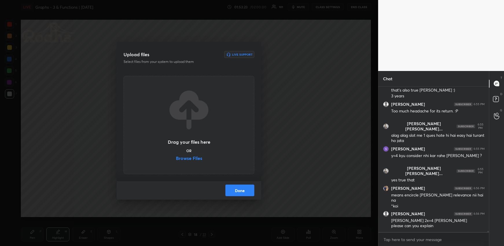
scroll to position [18415, 0]
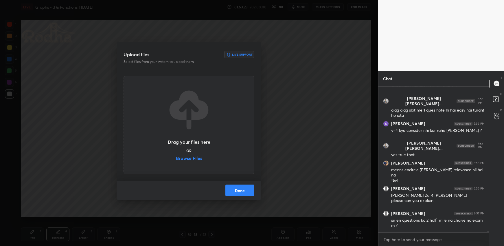
click at [195, 159] on label "Browse Files" at bounding box center [189, 159] width 26 height 6
click at [176, 159] on input "Browse Files" at bounding box center [176, 159] width 0 height 6
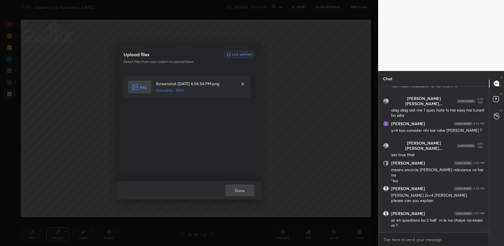
click at [244, 191] on div "Done" at bounding box center [189, 190] width 145 height 19
click at [244, 189] on button "Done" at bounding box center [239, 190] width 29 height 12
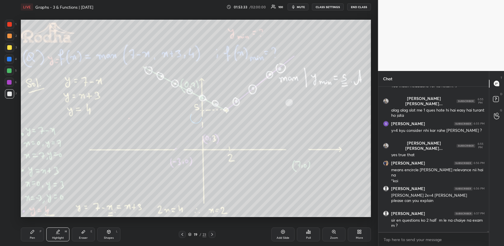
scroll to position [18436, 0]
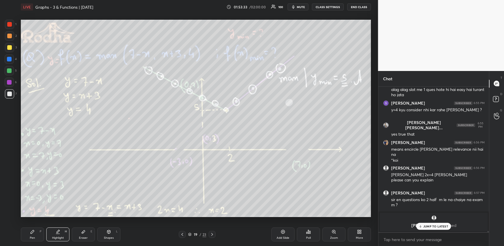
click at [38, 227] on div "Pen P" at bounding box center [32, 234] width 23 height 14
click at [8, 48] on div at bounding box center [9, 47] width 5 height 5
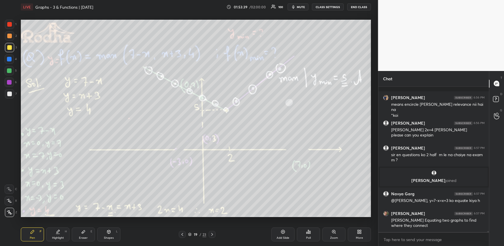
scroll to position [18378, 0]
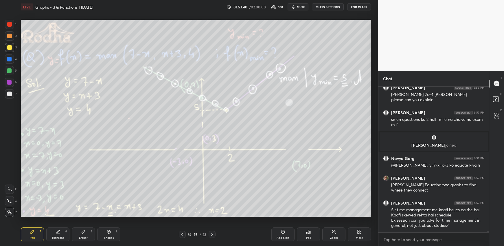
click at [57, 227] on icon at bounding box center [58, 231] width 5 height 5
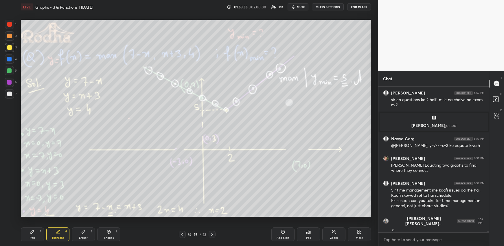
click at [183, 227] on icon at bounding box center [182, 234] width 5 height 5
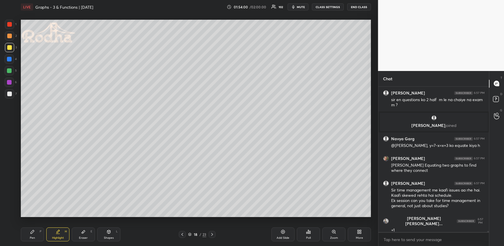
click at [56, 227] on div "Highlight H" at bounding box center [57, 234] width 23 height 14
click at [373, 185] on div "Setting up your live class Poll for secs No correct answer Start poll" at bounding box center [196, 118] width 355 height 209
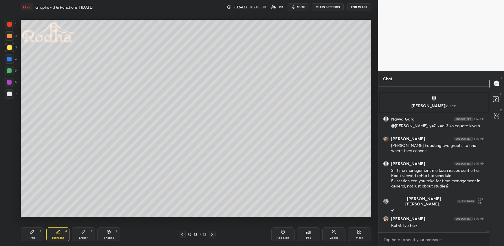
click at [212, 227] on icon at bounding box center [212, 234] width 5 height 5
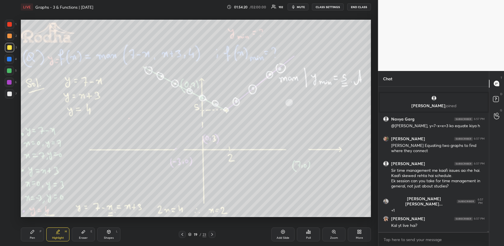
click at [211, 227] on icon at bounding box center [212, 234] width 5 height 5
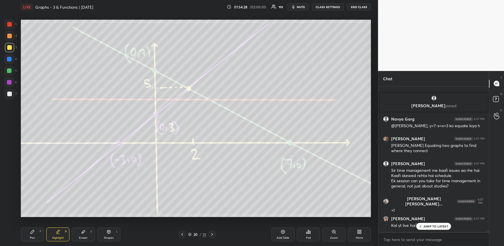
scroll to position [18436, 0]
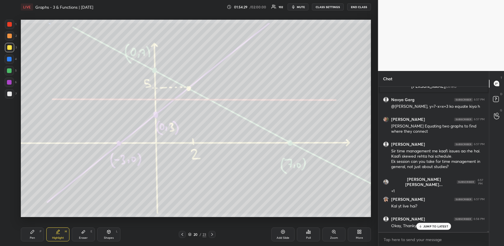
click at [378, 207] on div "1 2 3 4 5 6 7 R O A L C X Z Erase all C X Z LIVE Graphs - 3 & Functions | [DATE…" at bounding box center [252, 123] width 504 height 246
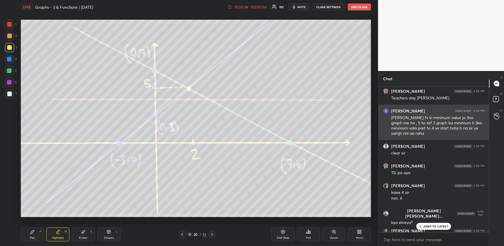
scroll to position [18603, 0]
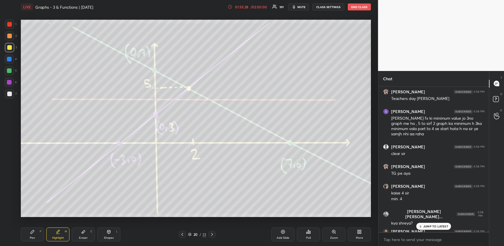
click at [183, 227] on icon at bounding box center [182, 234] width 5 height 5
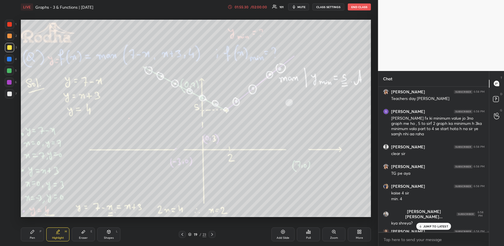
click at [181, 227] on icon at bounding box center [182, 234] width 5 height 5
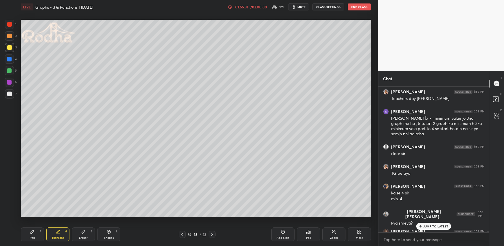
click at [52, 227] on div "Highlight H" at bounding box center [57, 234] width 23 height 14
click at [433, 227] on div "[PERSON_NAME] 6:56 PM [PERSON_NAME] 2x=4 kaise liya please can you explain [PER…" at bounding box center [434, 159] width 111 height 145
click at [435, 226] on p "1 NEW MESSAGE" at bounding box center [436, 225] width 25 height 3
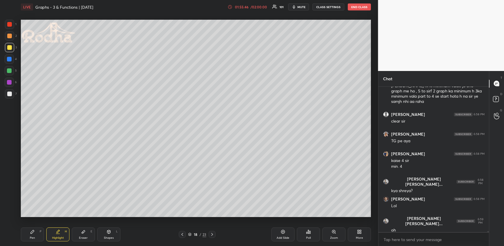
click at [379, 172] on div "1 2 3 4 5 6 7 R O A L C X Z Erase all C X Z LIVE Graphs - 3 & Functions | [DATE…" at bounding box center [252, 123] width 504 height 246
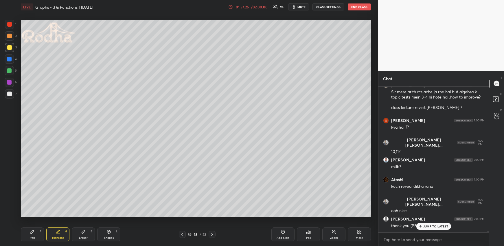
scroll to position [19159, 0]
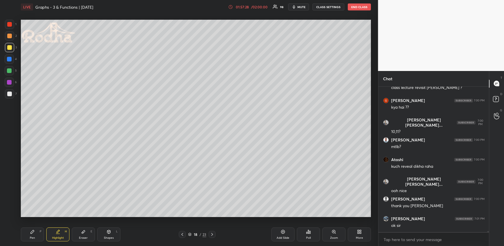
click at [302, 5] on span "mute" at bounding box center [302, 7] width 8 height 4
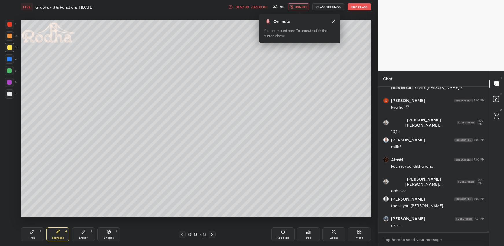
click at [303, 5] on span "unmute" at bounding box center [301, 7] width 12 height 4
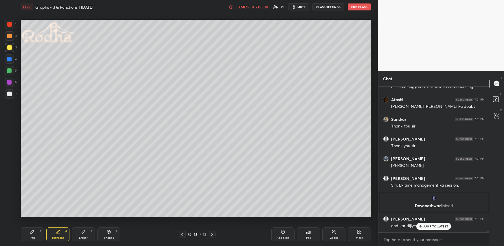
scroll to position [19283, 0]
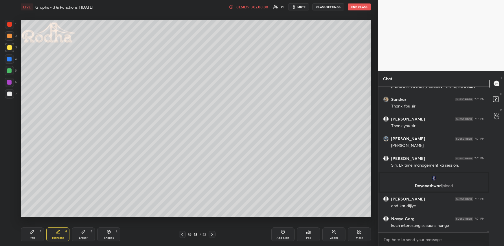
click at [211, 227] on icon at bounding box center [212, 234] width 5 height 5
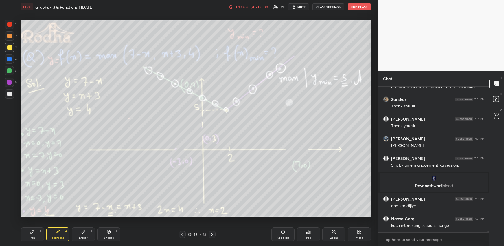
click at [213, 227] on icon at bounding box center [212, 234] width 5 height 5
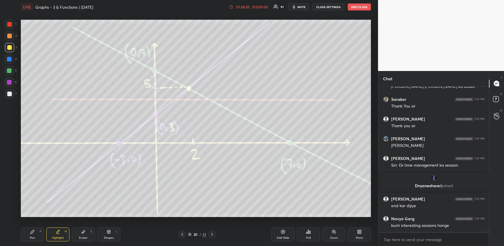
click at [215, 227] on div at bounding box center [212, 234] width 7 height 7
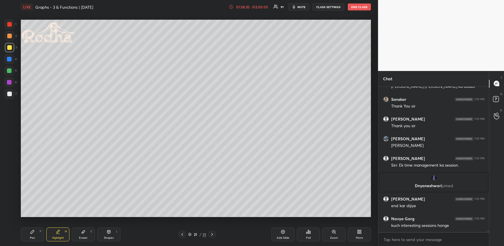
scroll to position [19303, 0]
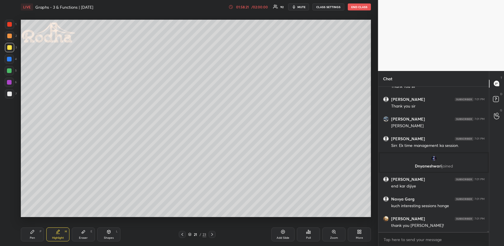
drag, startPoint x: 23, startPoint y: 233, endPoint x: 27, endPoint y: 219, distance: 14.8
click at [23, 227] on div "Pen P" at bounding box center [32, 234] width 23 height 14
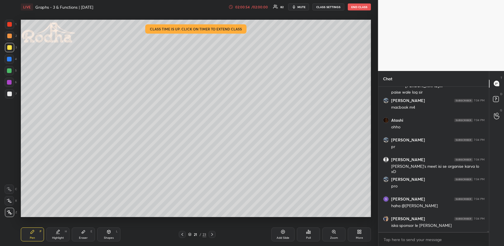
scroll to position [20366, 0]
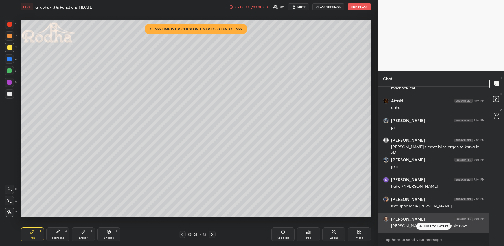
click at [426, 227] on p "JUMP TO LATEST" at bounding box center [435, 225] width 25 height 3
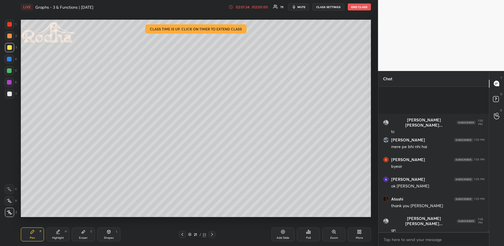
scroll to position [21075, 0]
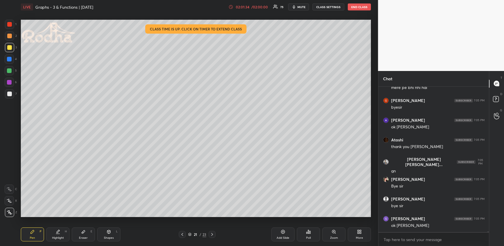
click at [361, 5] on button "END CLASS" at bounding box center [359, 6] width 23 height 7
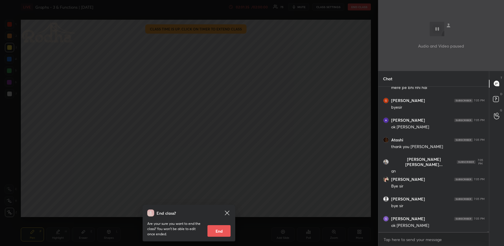
click at [223, 225] on button "End" at bounding box center [219, 231] width 23 height 12
type textarea "x"
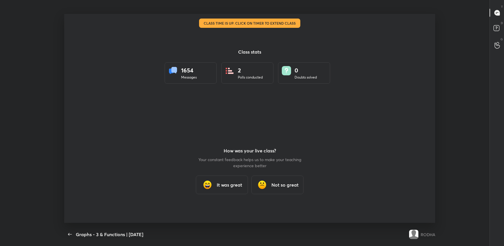
click at [212, 188] on img at bounding box center [208, 185] width 12 height 12
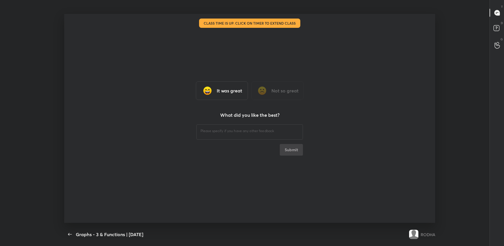
click at [237, 136] on div "​" at bounding box center [250, 131] width 107 height 16
type textarea "nice"
click at [287, 148] on button "Submit" at bounding box center [291, 150] width 23 height 12
